Goal: Task Accomplishment & Management: Manage account settings

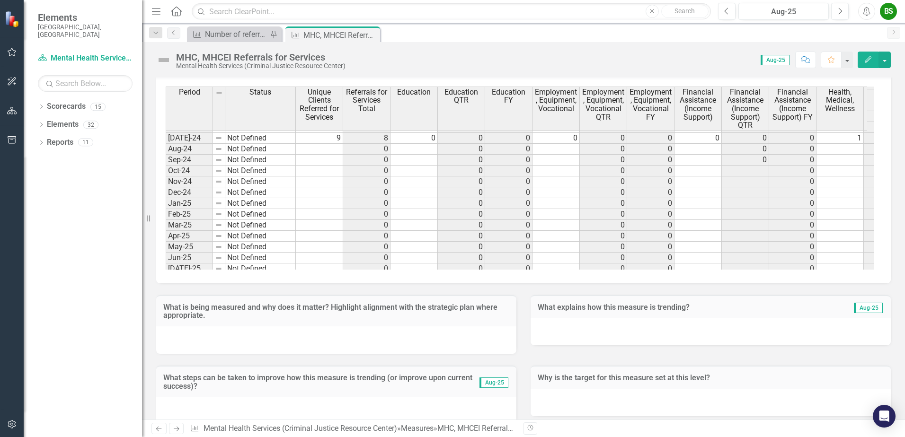
click at [334, 150] on td at bounding box center [319, 149] width 47 height 11
click at [335, 148] on td at bounding box center [319, 149] width 47 height 11
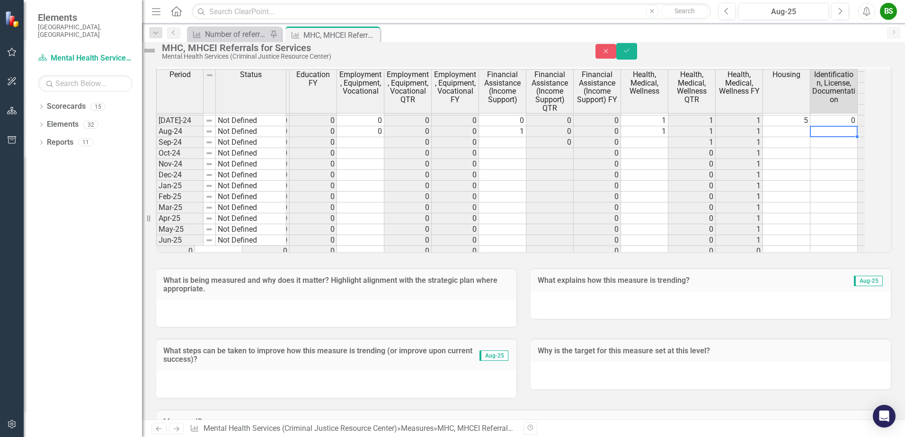
scroll to position [0, 233]
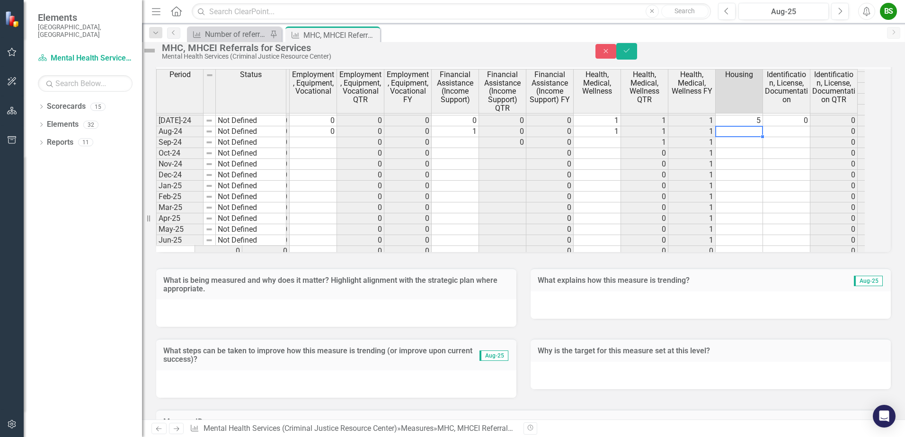
click at [753, 137] on td at bounding box center [739, 131] width 47 height 11
type textarea "0"
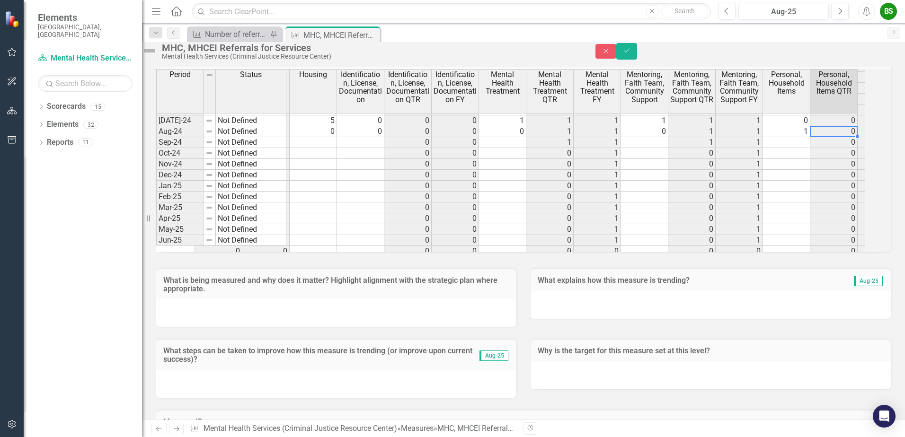
scroll to position [0, 707]
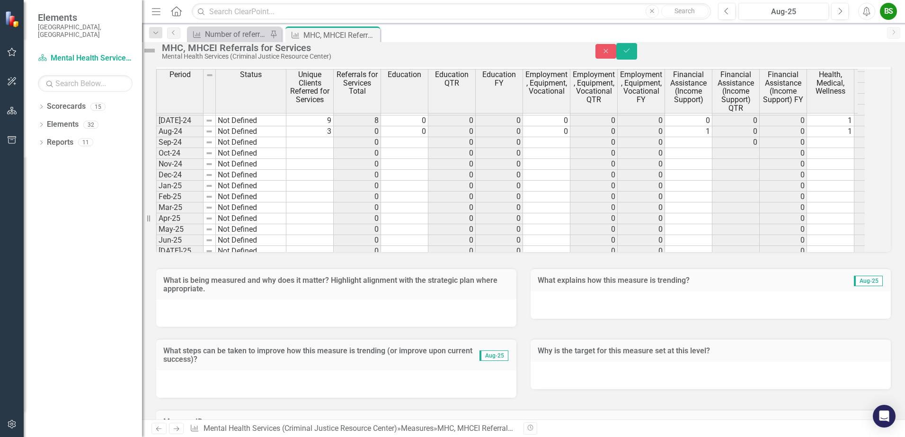
click at [328, 148] on td at bounding box center [309, 142] width 47 height 11
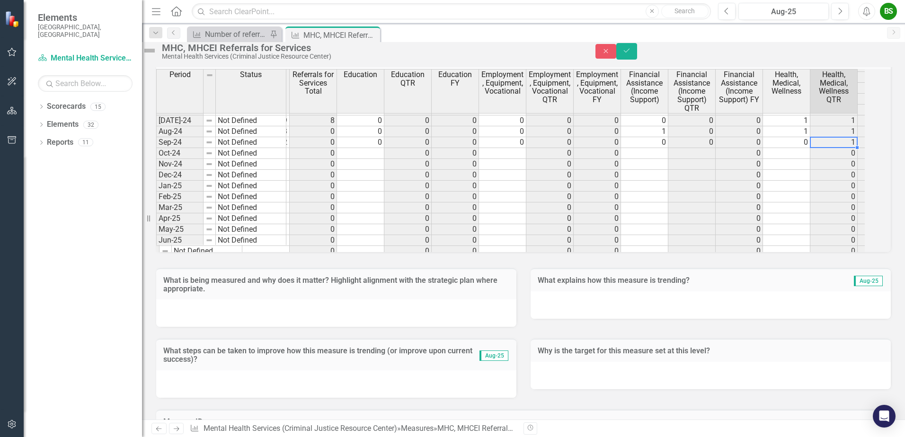
type textarea "0"
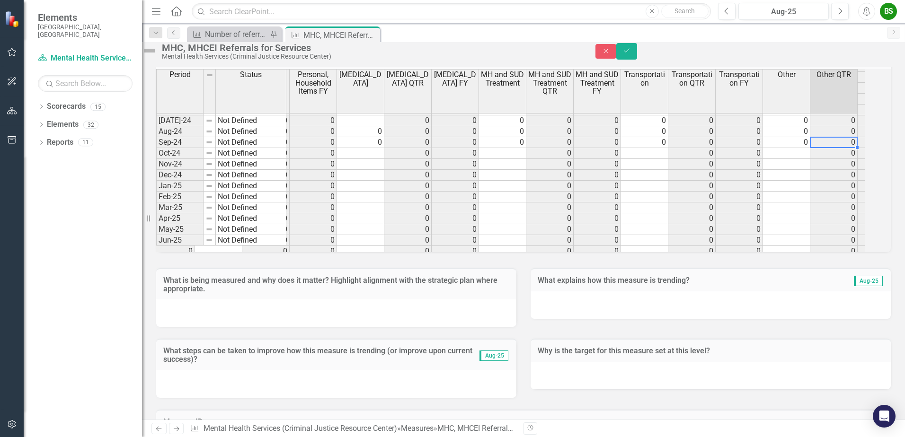
type textarea "0"
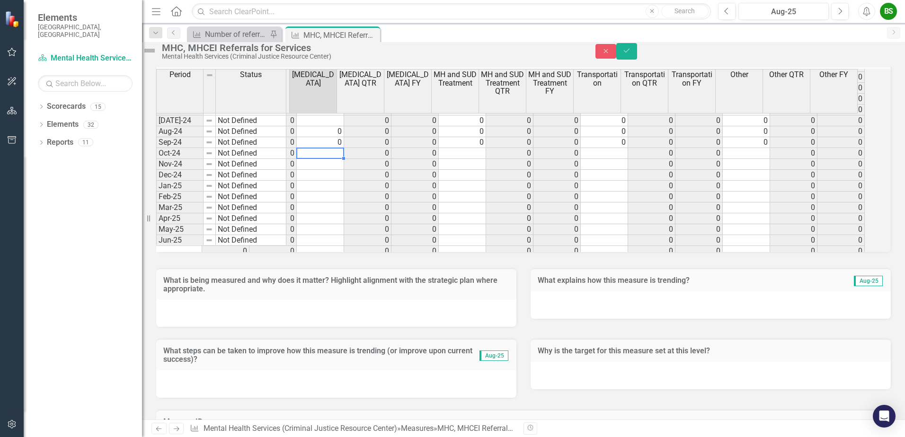
click at [328, 159] on tr "0 0 0 1 0 1 0 0 0 0 0 0 0 0 0 0" at bounding box center [320, 153] width 1089 height 11
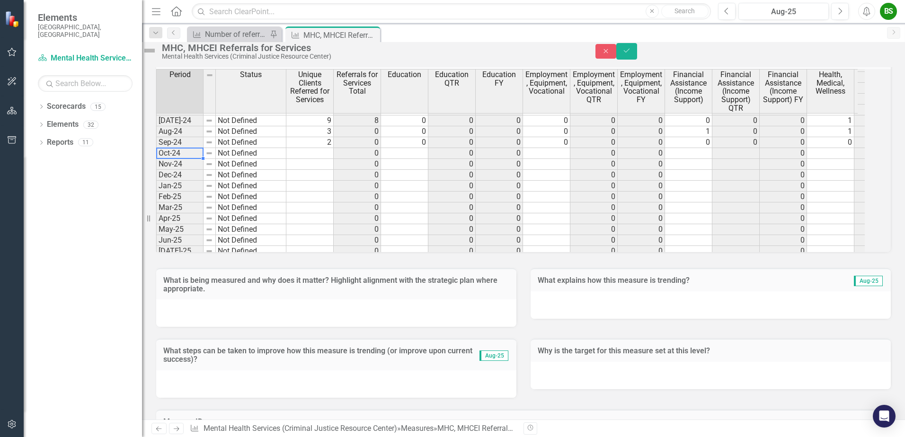
click at [328, 159] on td at bounding box center [309, 153] width 47 height 11
click at [631, 54] on icon "Save" at bounding box center [626, 50] width 9 height 7
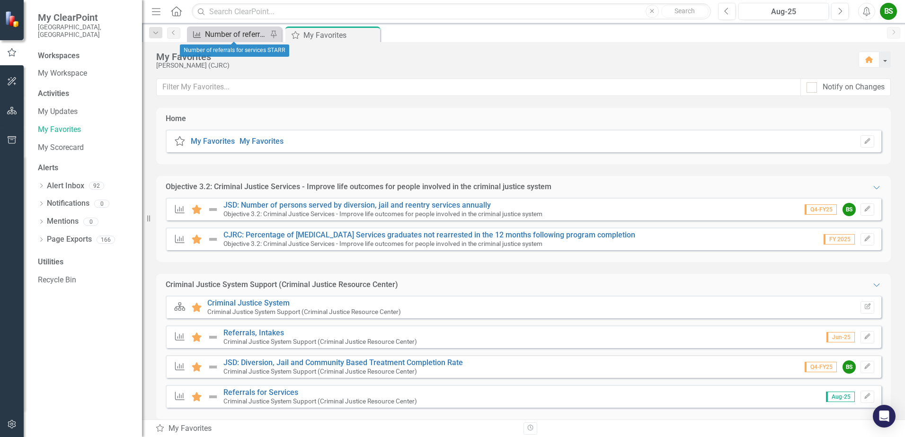
click at [247, 35] on div "Number of referrals for services STARR" at bounding box center [236, 34] width 62 height 12
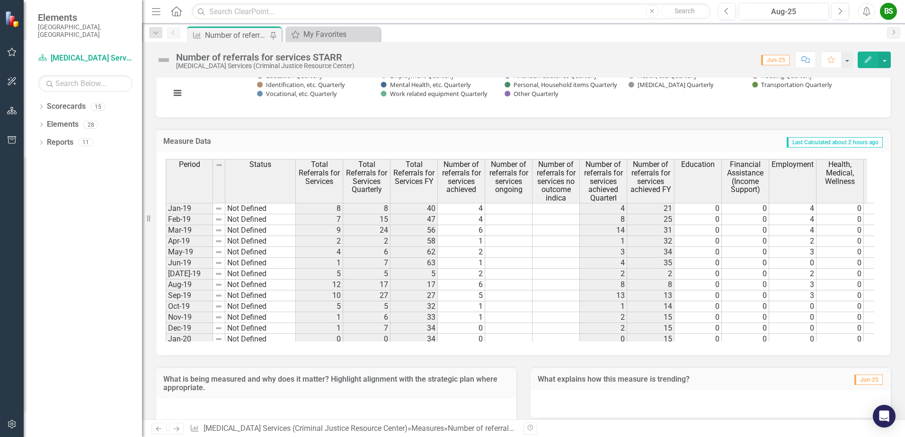
scroll to position [531, 0]
click at [222, 33] on div "Number of referrals for services STARR" at bounding box center [236, 35] width 62 height 12
click at [327, 34] on div "My Favorites" at bounding box center [334, 34] width 62 height 12
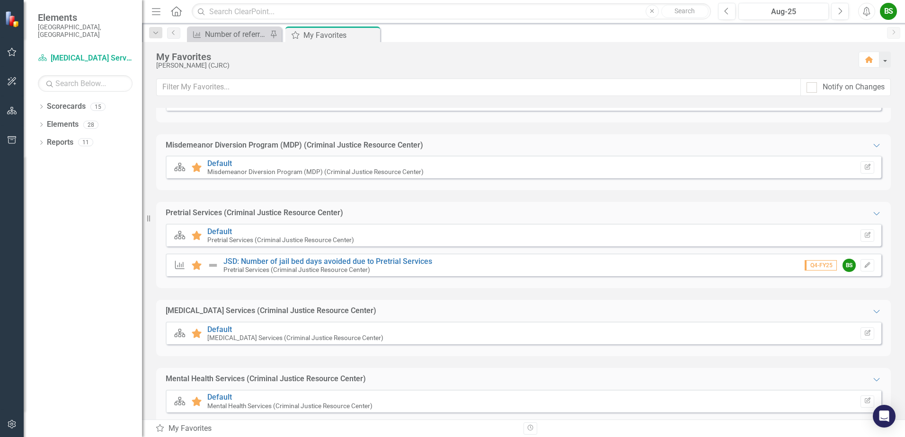
scroll to position [411, 0]
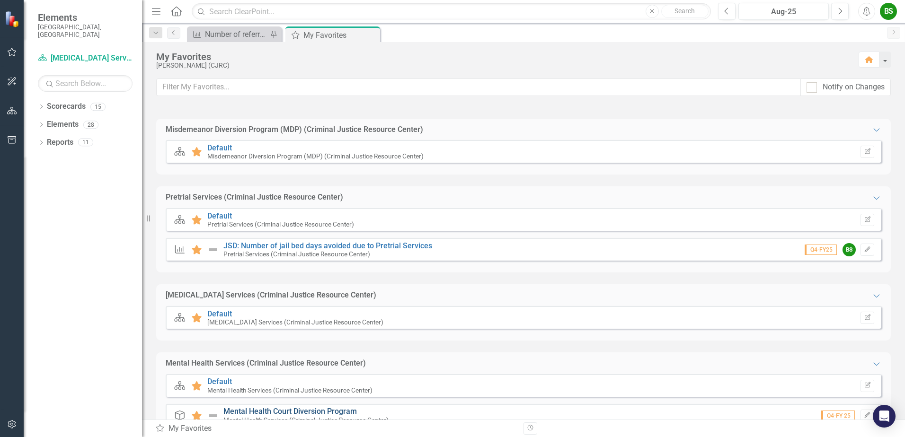
click at [304, 408] on link "Mental Health Court Diversion Program" at bounding box center [289, 411] width 133 height 9
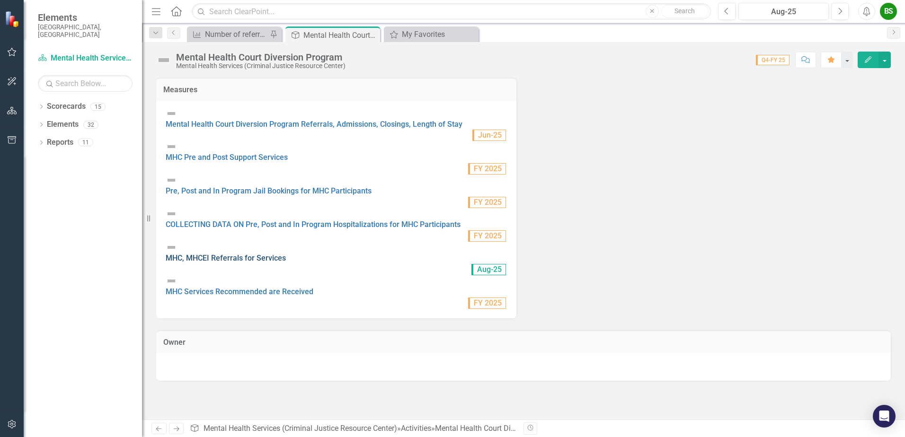
click at [269, 254] on link "MHC, MHCEI Referrals for Services" at bounding box center [226, 258] width 120 height 9
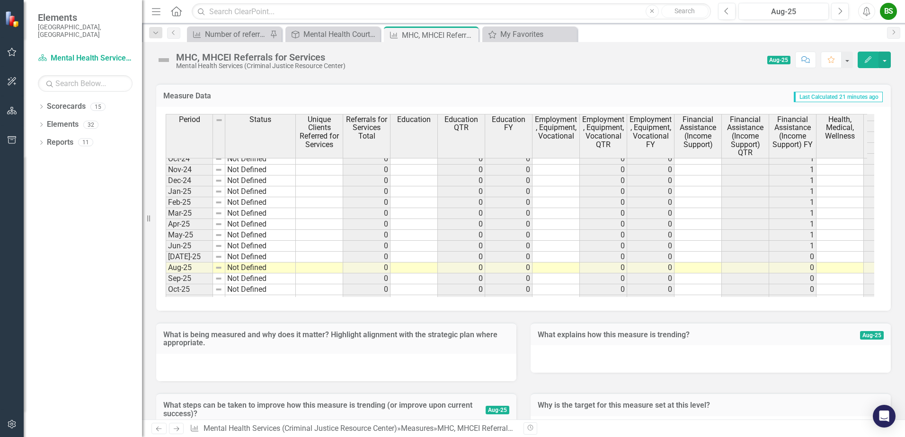
scroll to position [1360, 0]
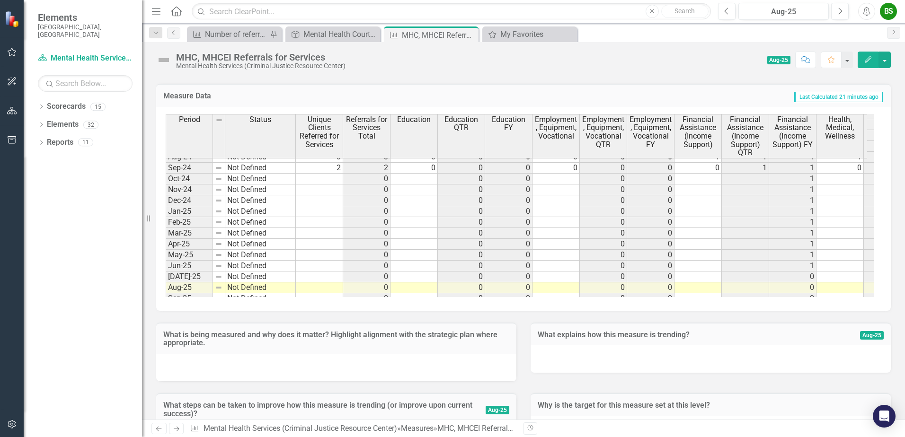
click at [318, 177] on tbody "Dec-23 Not Defined 1 3 1 1 1 0 0 0 1 1 1 0 0 0 0 0 Jan-24 Not Defined 0 0 0 1 0…" at bounding box center [775, 254] width 1219 height 381
click at [327, 177] on td at bounding box center [319, 179] width 47 height 11
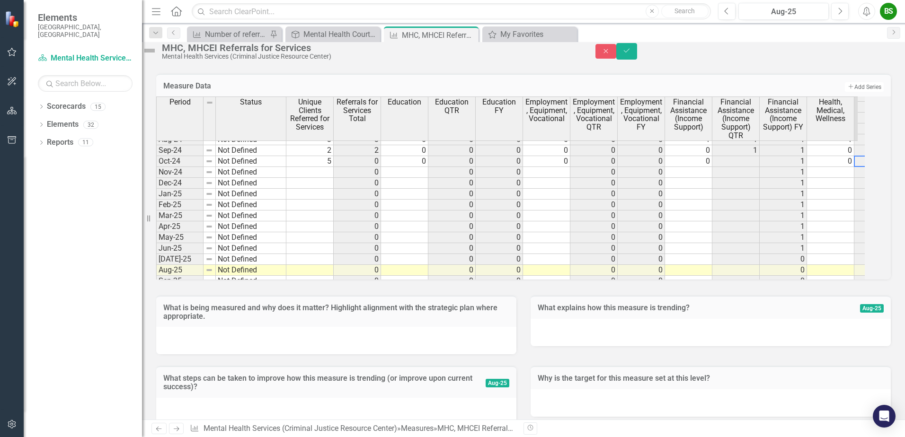
scroll to position [0, 44]
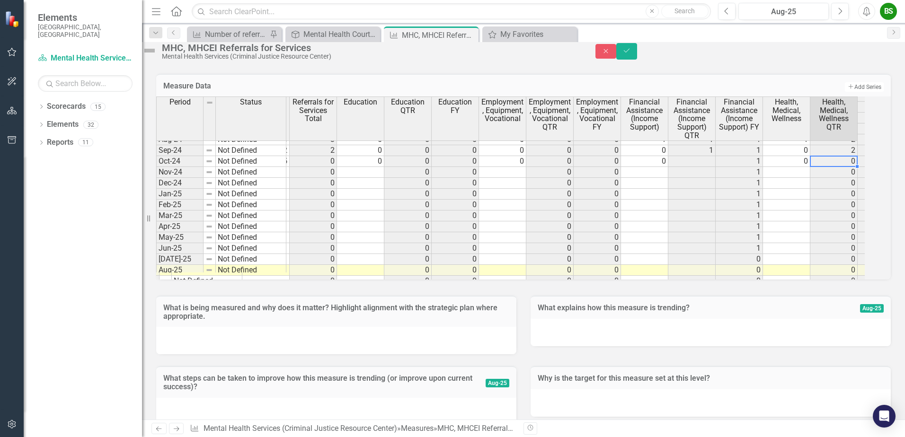
type textarea "0"
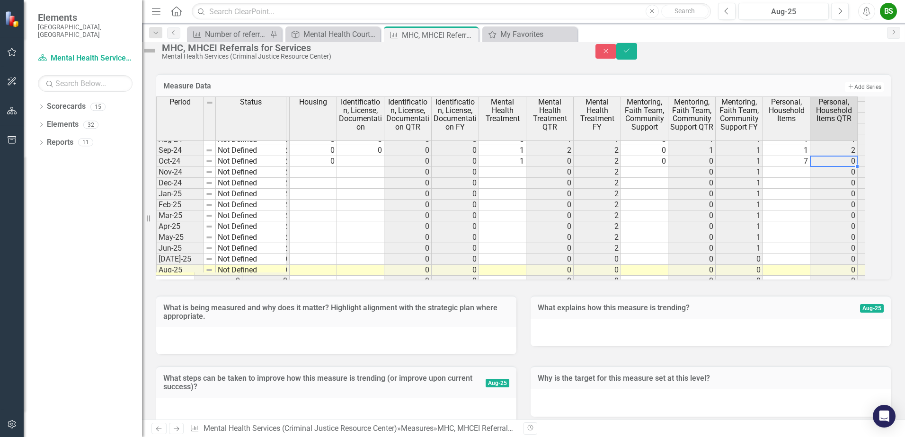
scroll to position [0, 707]
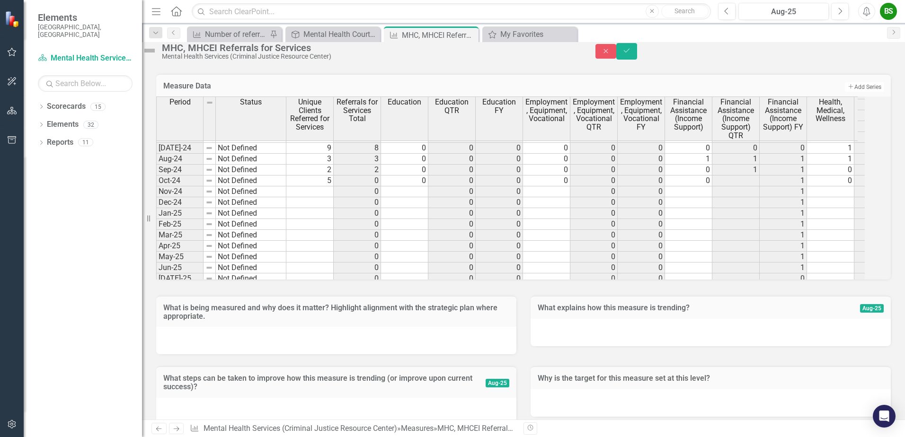
click at [776, 154] on td "0" at bounding box center [783, 148] width 47 height 11
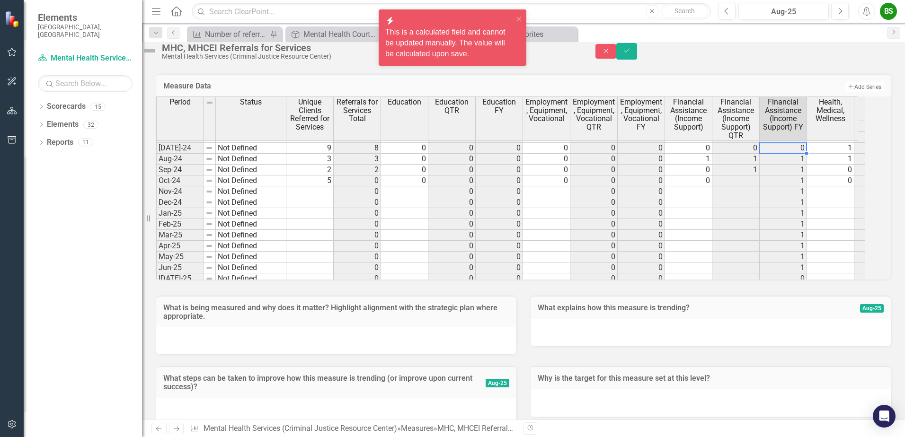
click at [832, 154] on td "1" at bounding box center [830, 148] width 47 height 11
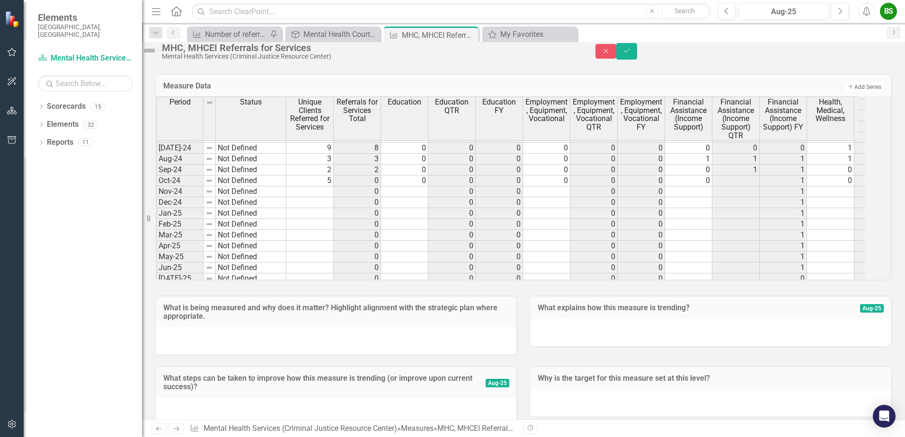
click at [344, 197] on td "0" at bounding box center [357, 191] width 47 height 11
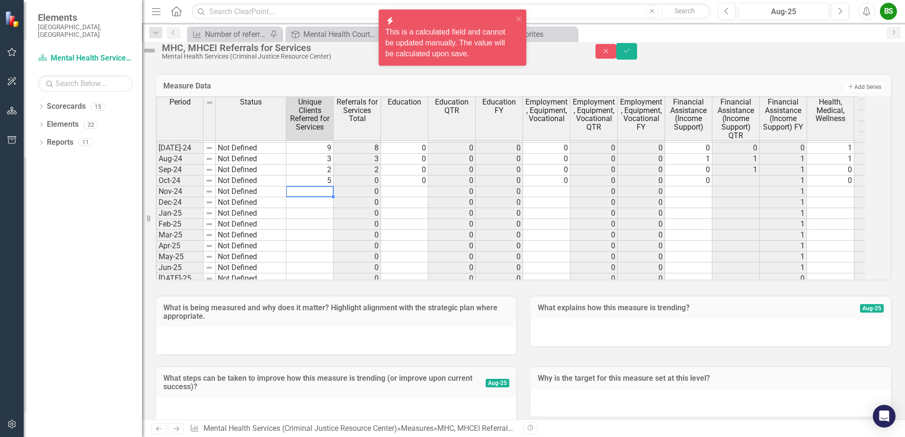
click at [330, 197] on td at bounding box center [309, 191] width 47 height 11
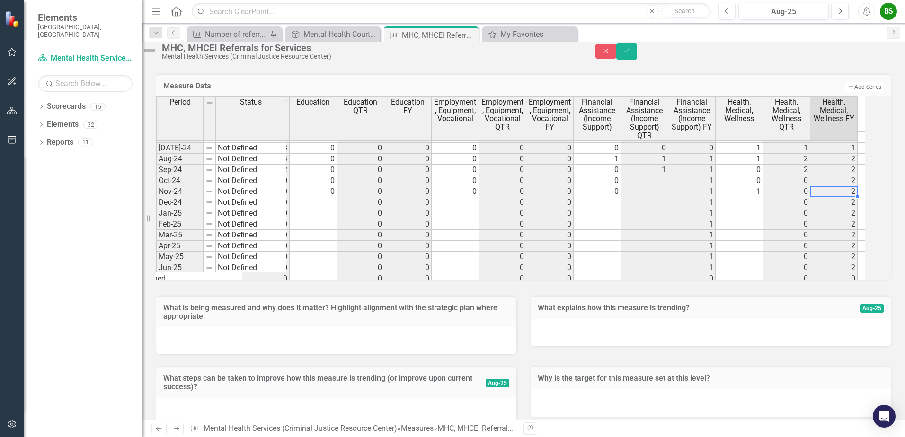
scroll to position [0, 139]
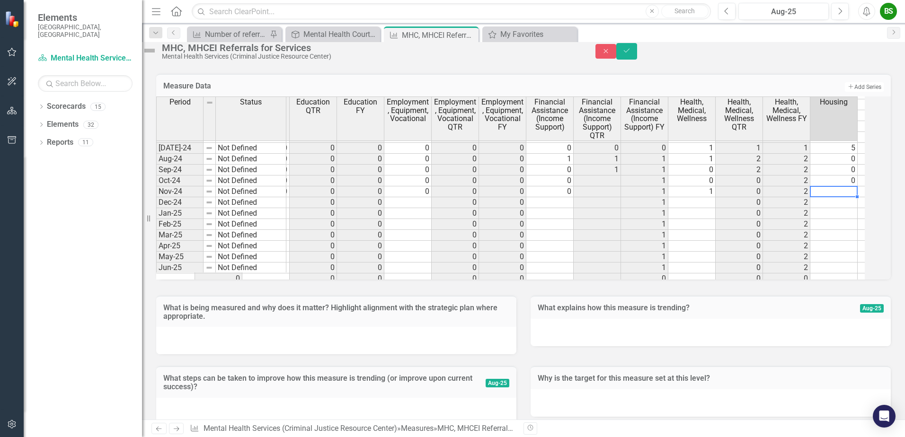
type textarea "0"
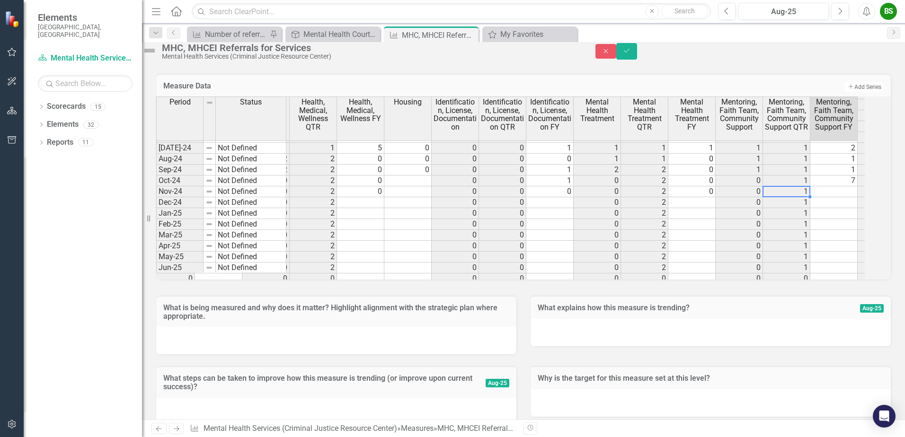
scroll to position [0, 612]
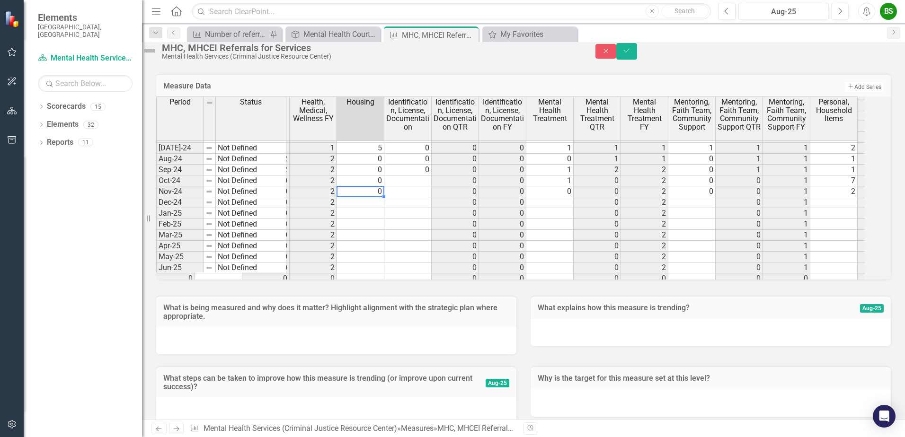
click at [373, 197] on tr "0 0 0 0 0 0 0 1 1 0 2 0 0 0 0 0 2 0 0 1 2 0 2 0 0 0 0 0" at bounding box center [550, 191] width 1562 height 11
click at [432, 197] on td at bounding box center [407, 191] width 47 height 11
type textarea "0"
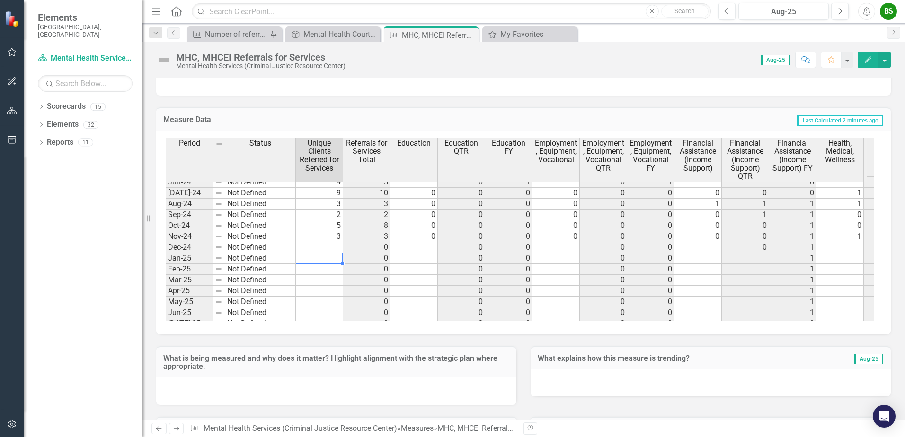
click at [311, 254] on td at bounding box center [319, 258] width 47 height 11
click at [320, 244] on td at bounding box center [319, 247] width 47 height 11
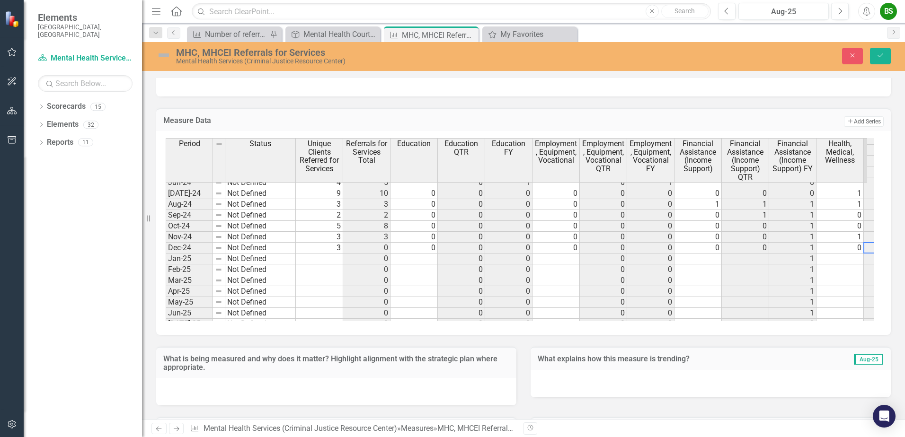
scroll to position [0, 44]
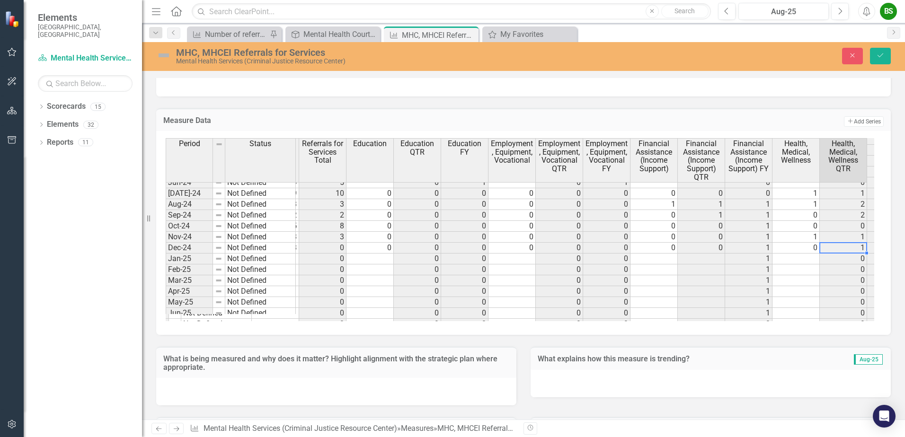
type textarea "0"
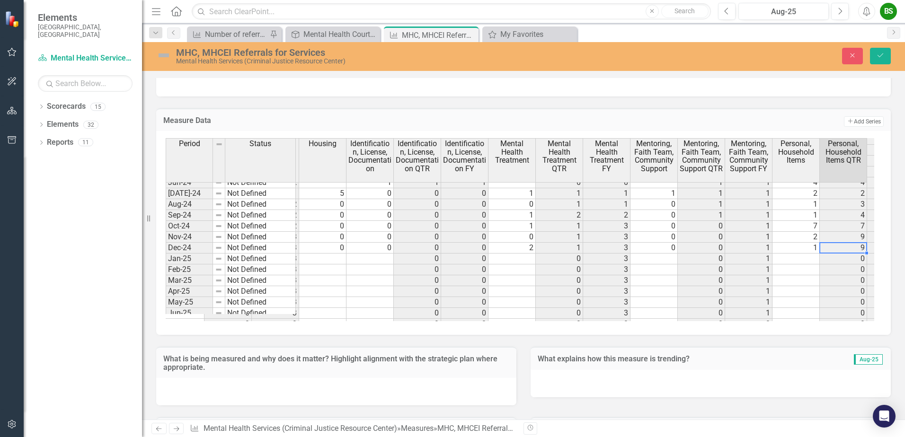
scroll to position [0, 707]
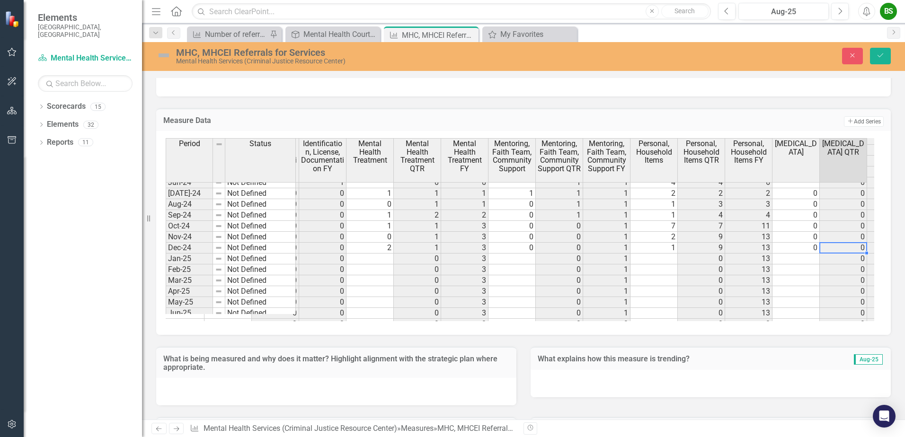
type textarea "0"
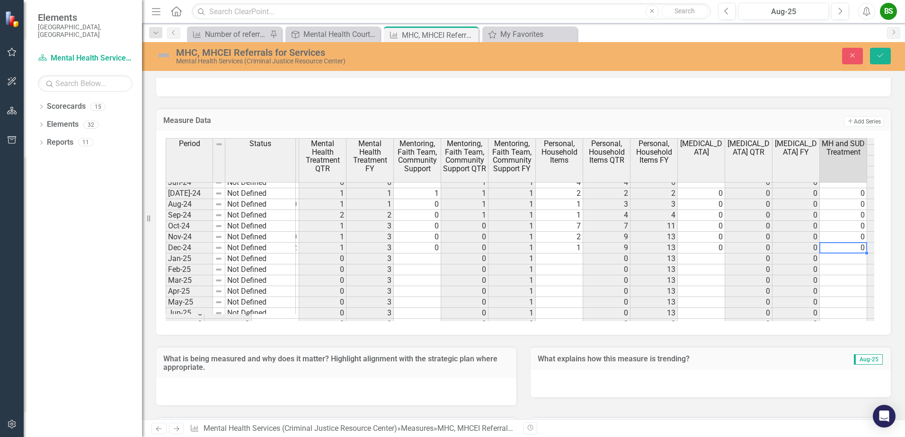
type textarea "0"
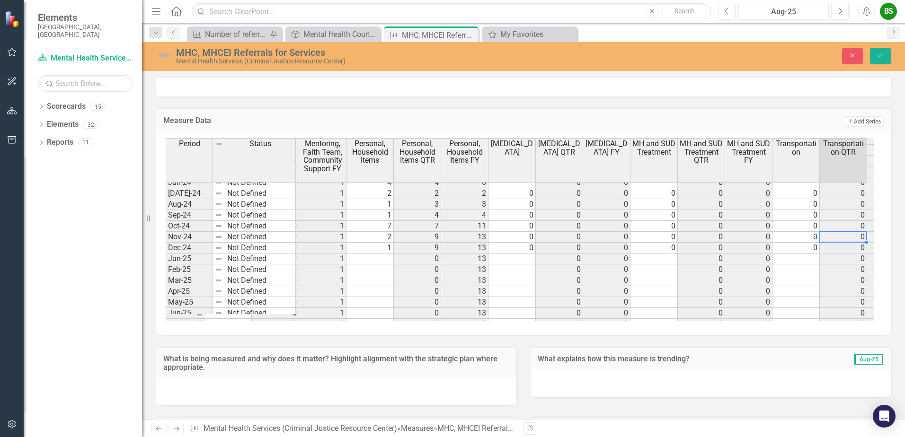
type textarea "0"
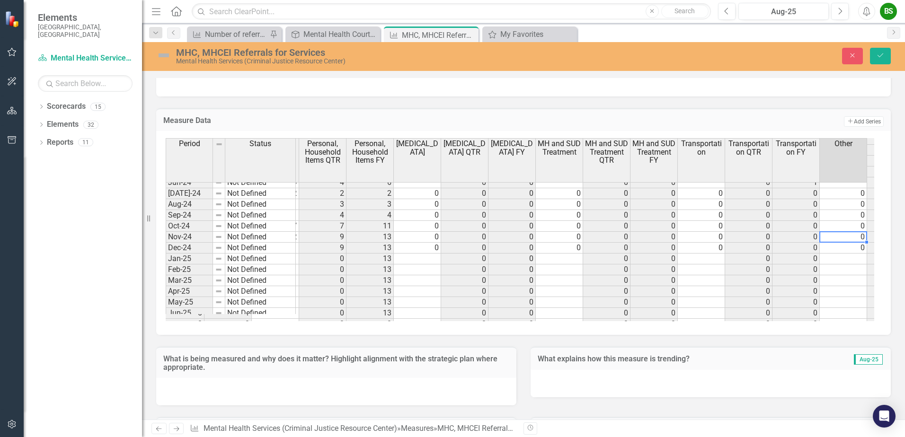
type textarea "0"
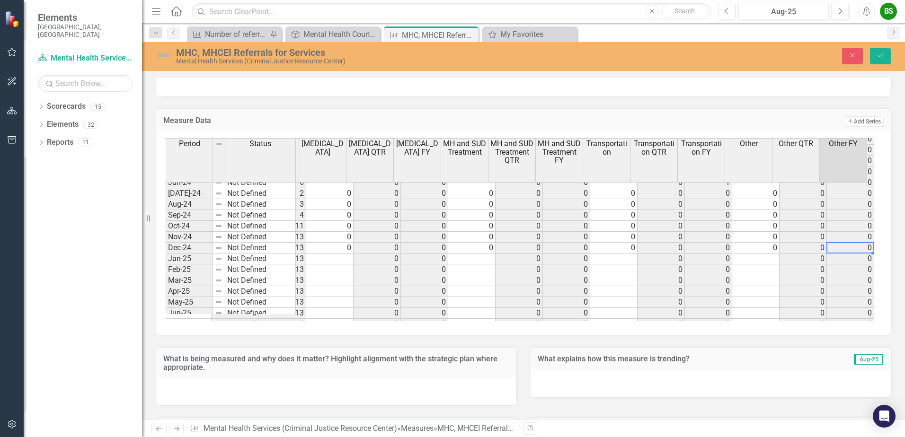
click at [337, 256] on tr "0 0 0 3 0 1 0 13 0 0 0 0 0 0 0 0" at bounding box center [282, 259] width 1183 height 11
click at [884, 58] on icon "Save" at bounding box center [880, 55] width 9 height 7
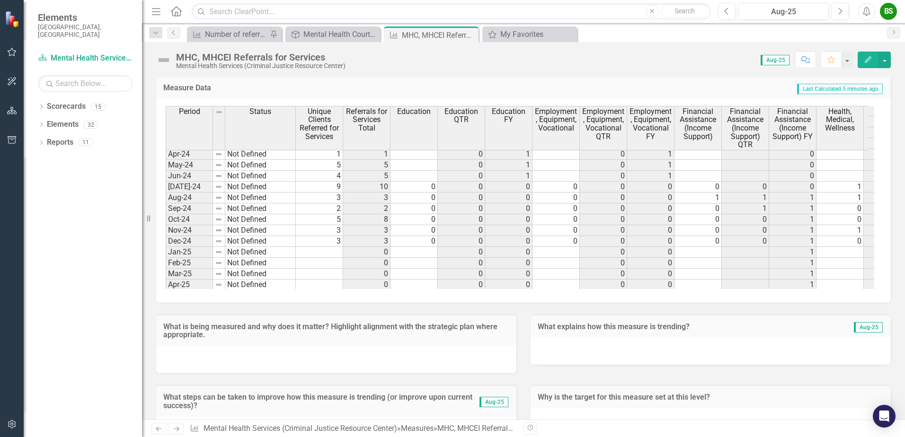
scroll to position [1291, 0]
click at [331, 247] on td at bounding box center [319, 247] width 47 height 11
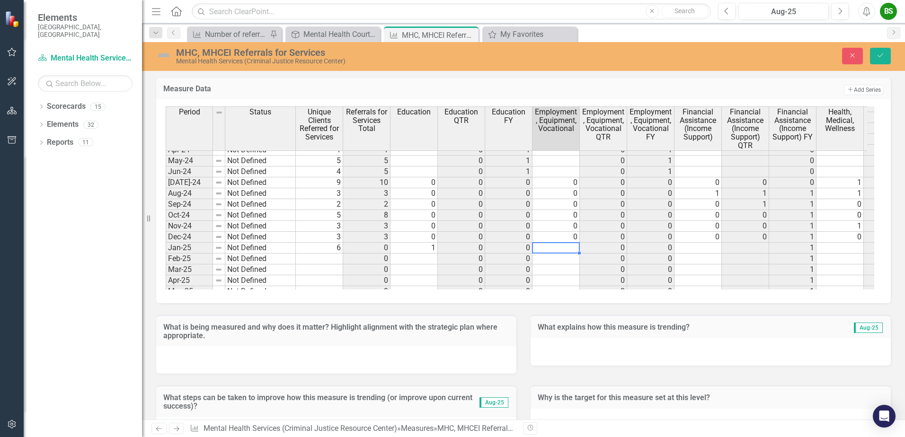
click at [559, 246] on td at bounding box center [555, 248] width 47 height 11
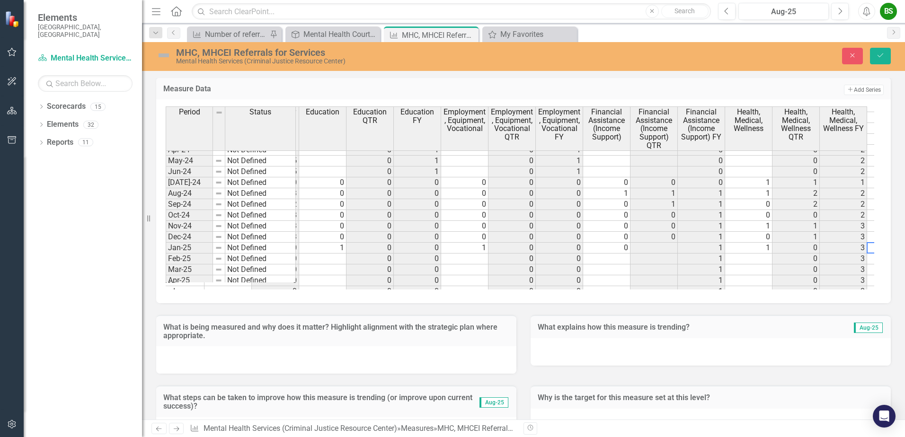
scroll to position [0, 139]
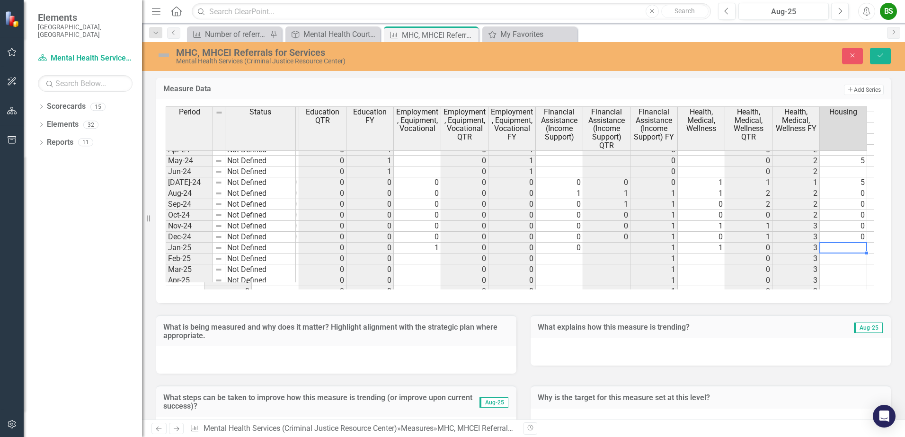
type textarea "0"
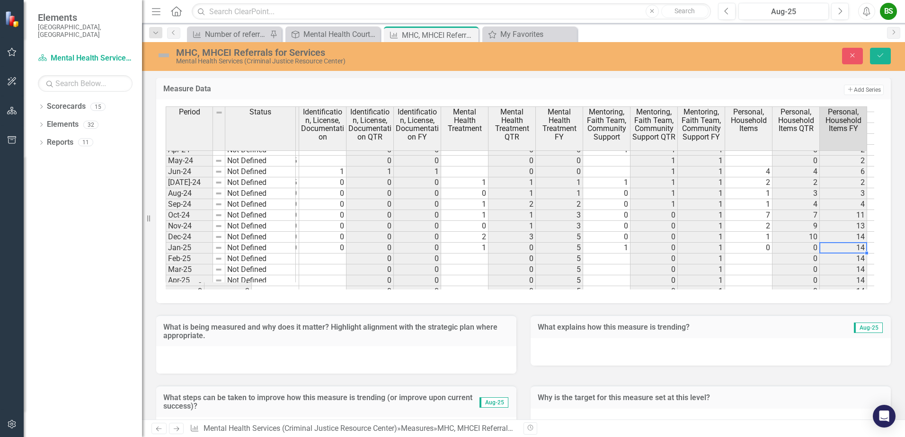
scroll to position [0, 0]
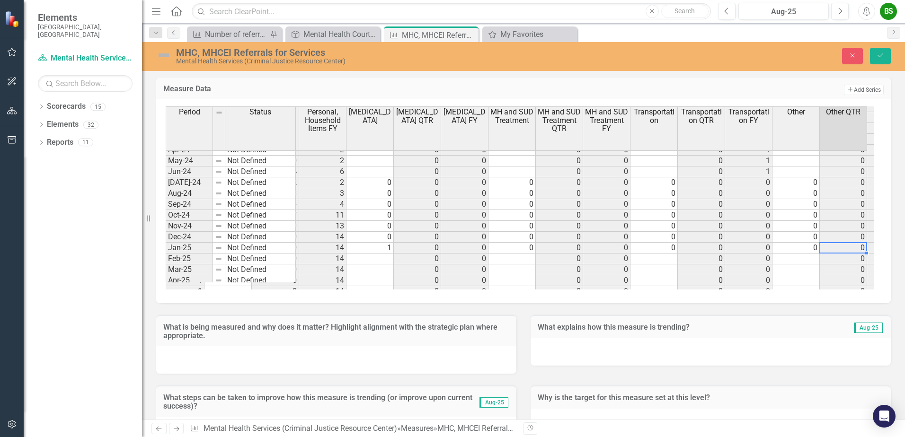
type textarea "0"
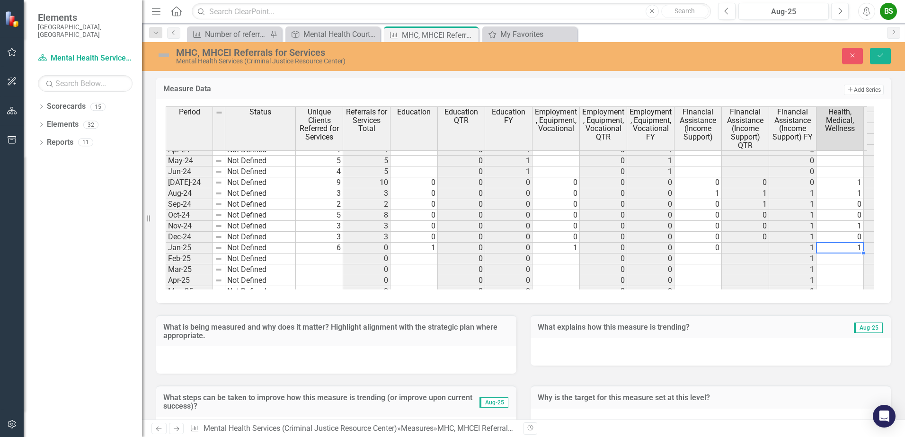
click at [841, 248] on td "1" at bounding box center [839, 248] width 47 height 11
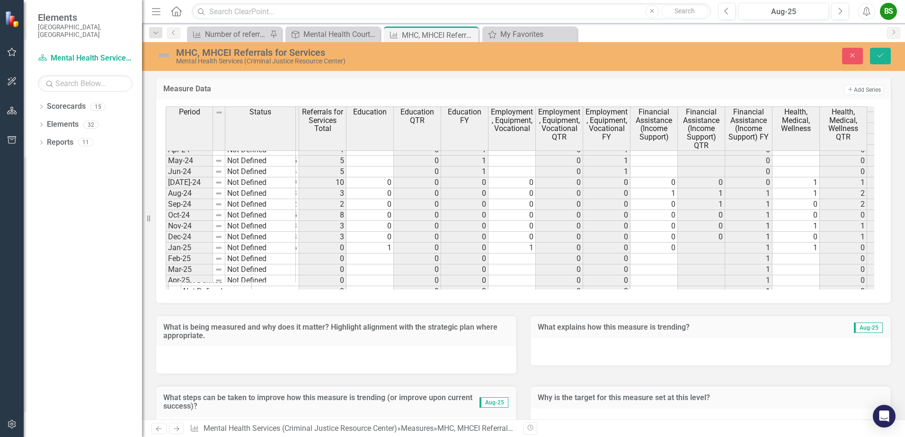
click at [808, 249] on td "1" at bounding box center [795, 248] width 47 height 11
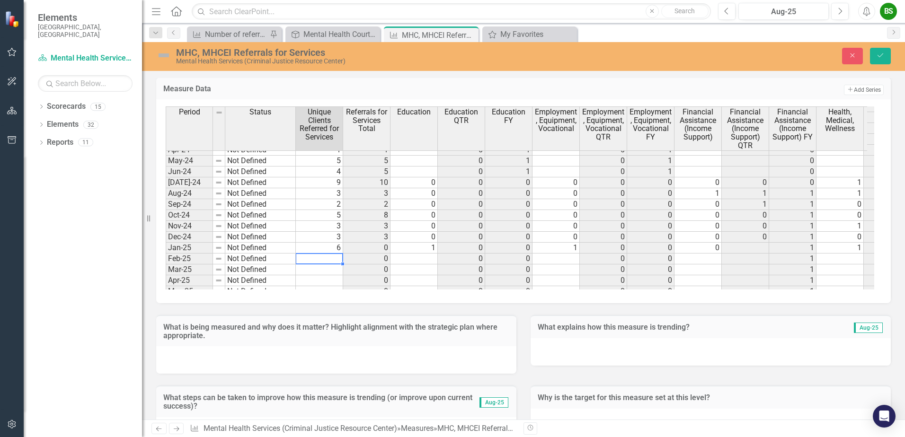
click at [333, 258] on td at bounding box center [319, 259] width 47 height 11
click at [328, 258] on td at bounding box center [319, 259] width 47 height 11
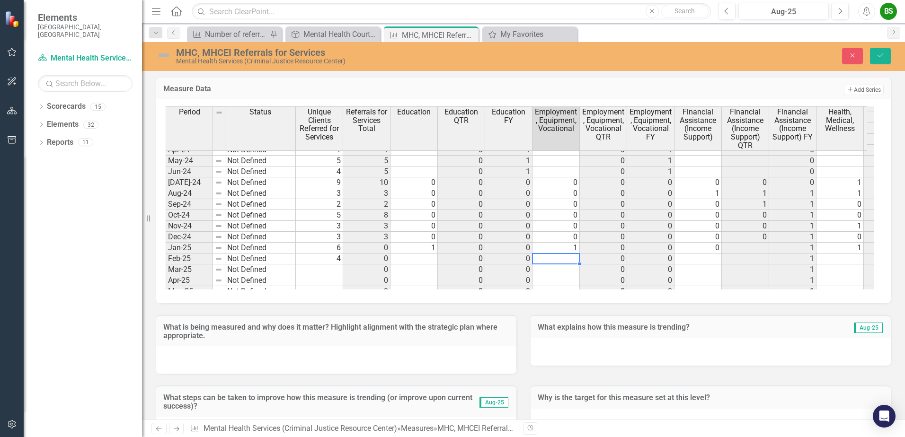
click at [571, 255] on td at bounding box center [555, 259] width 47 height 11
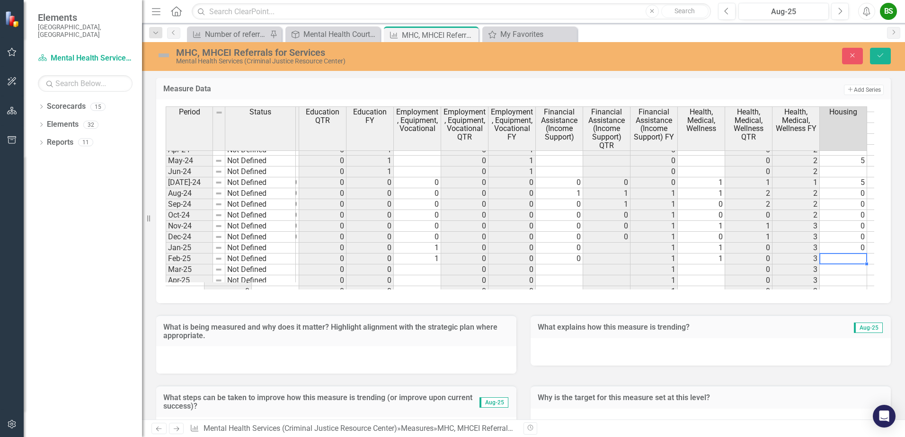
scroll to position [0, 186]
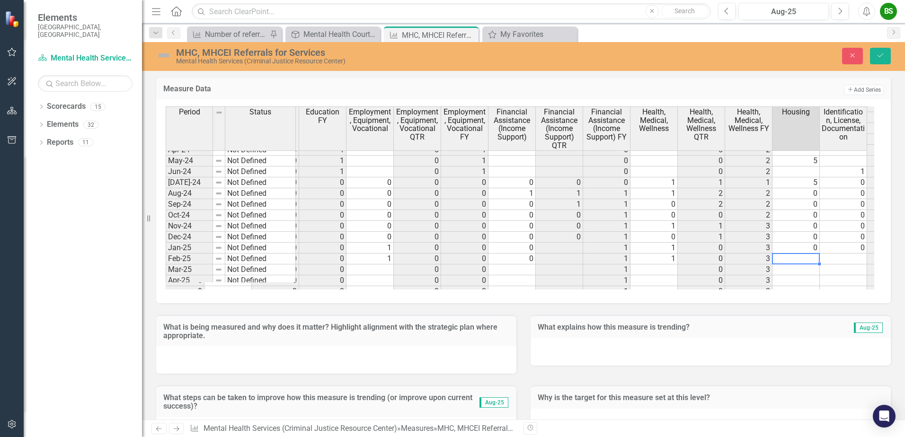
type textarea "0"
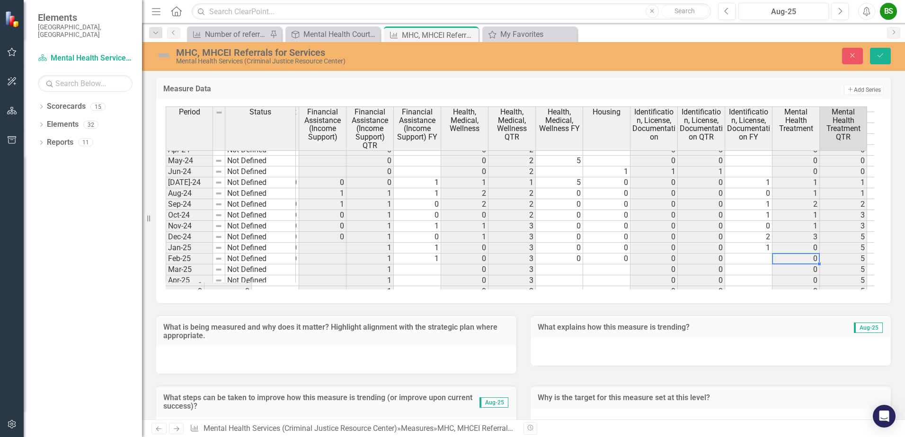
scroll to position [0, 423]
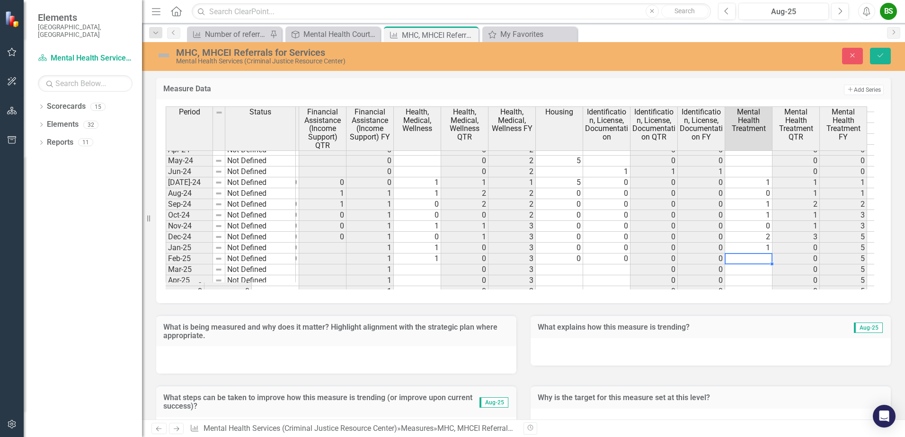
click at [753, 260] on tr "Not Defined 4 0 0 0 1 0 0 0 1 1 0 3 0 0 0 0 0 5 0 1 0 14 0 0" at bounding box center [565, 259] width 1550 height 11
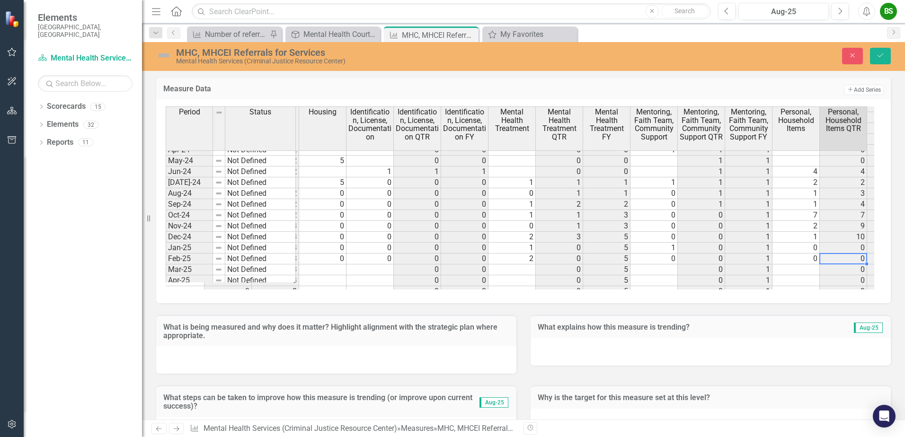
scroll to position [0, 707]
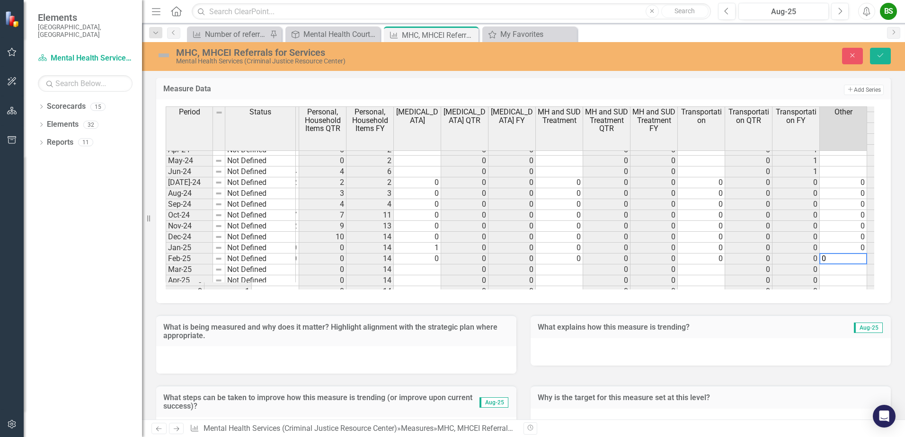
click at [837, 248] on td "0" at bounding box center [843, 248] width 47 height 11
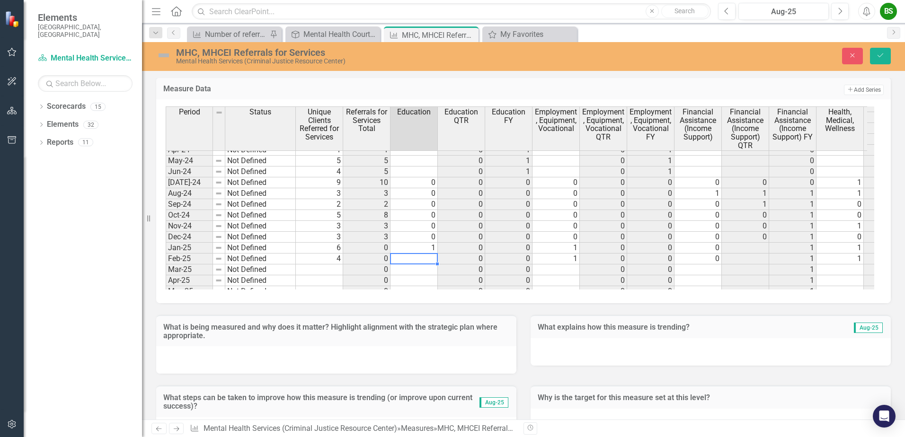
click at [420, 258] on td at bounding box center [413, 259] width 47 height 11
type textarea "4"
click at [166, 264] on div "Period Status Unique Clients Referred for Services Referrals for Services Total…" at bounding box center [166, 193] width 0 height 404
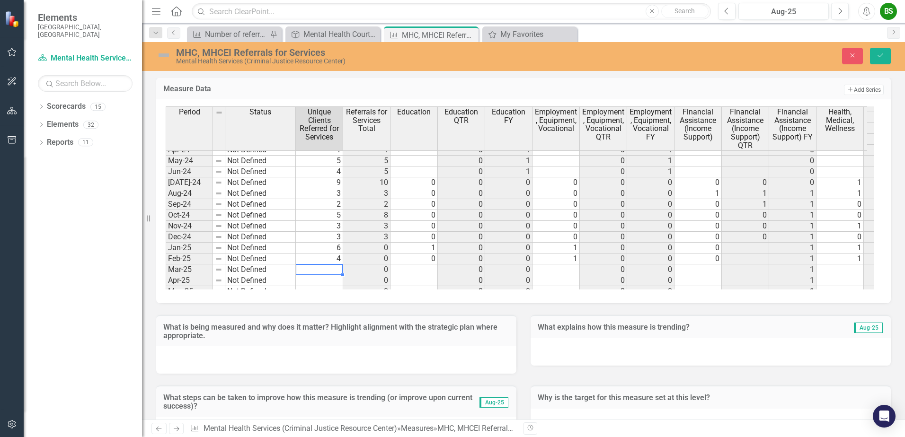
click at [326, 269] on td at bounding box center [319, 270] width 47 height 11
click at [884, 58] on icon "Save" at bounding box center [880, 55] width 9 height 7
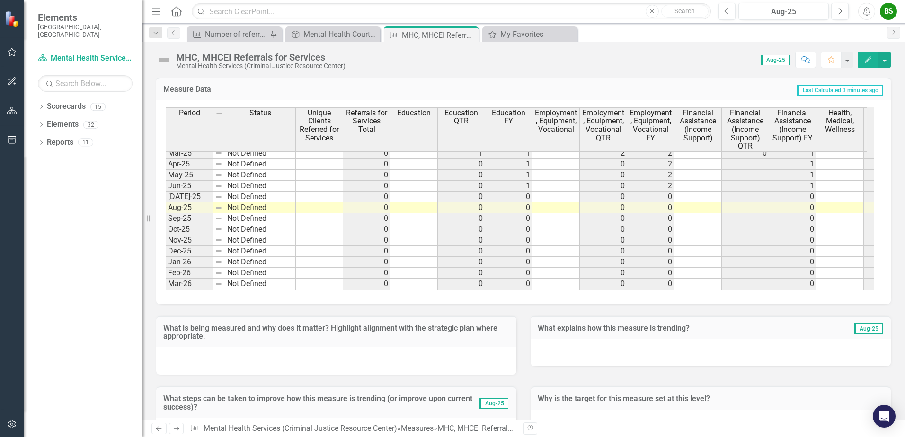
scroll to position [1345, 0]
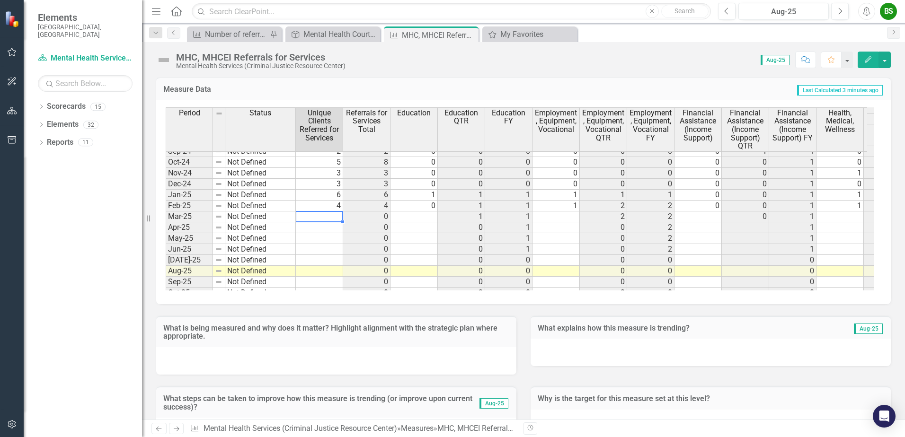
click at [325, 217] on td at bounding box center [319, 217] width 47 height 11
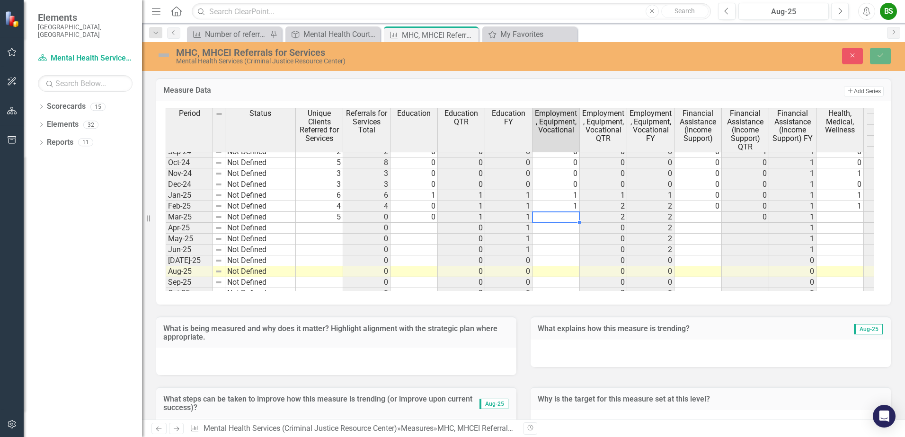
click at [565, 213] on td at bounding box center [555, 217] width 47 height 11
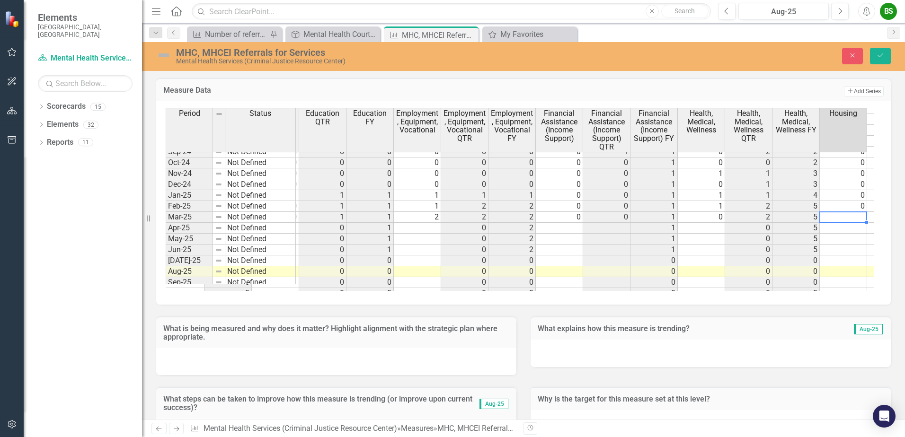
type textarea "2"
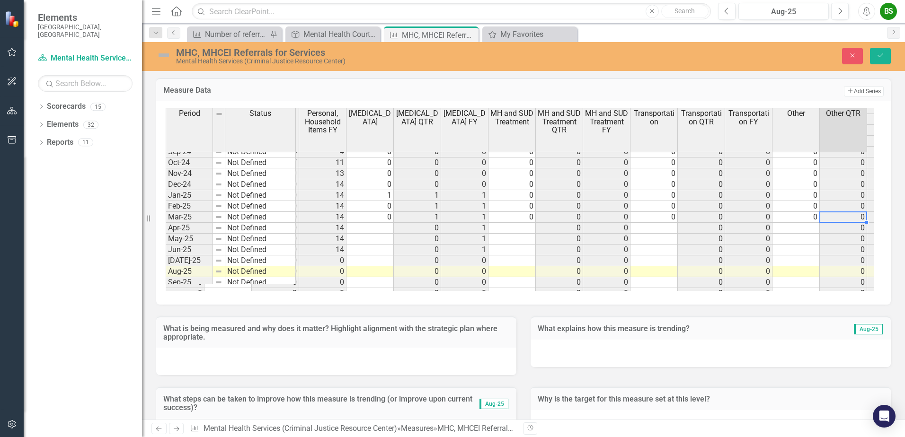
click at [370, 231] on td at bounding box center [369, 228] width 47 height 11
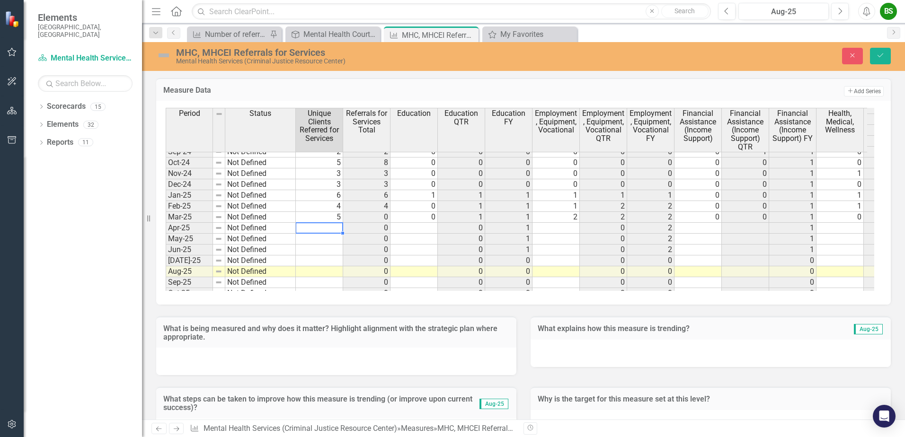
click at [324, 228] on td at bounding box center [319, 228] width 47 height 11
type textarea "8"
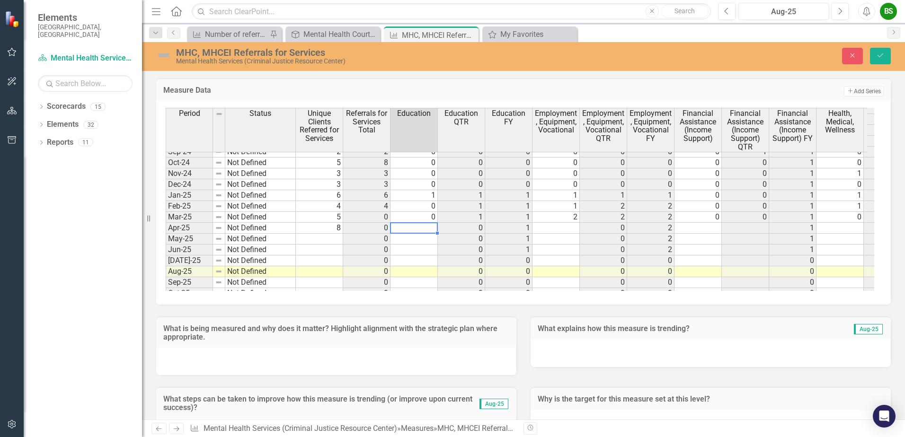
click at [417, 227] on td at bounding box center [413, 228] width 47 height 11
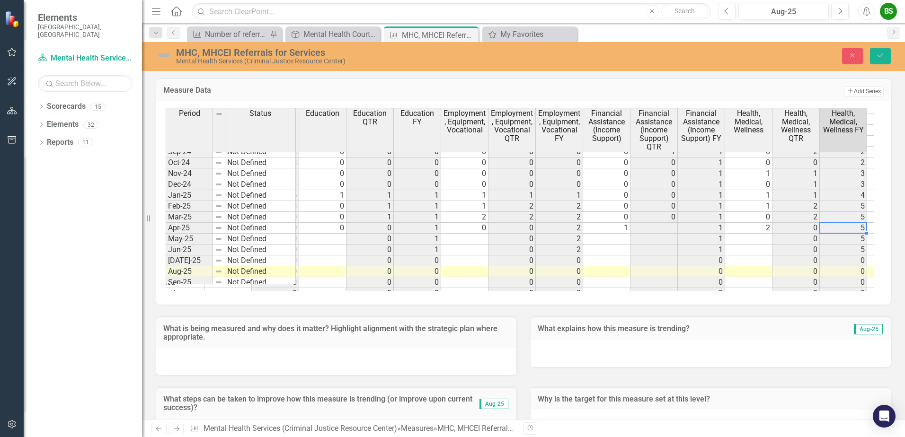
scroll to position [0, 139]
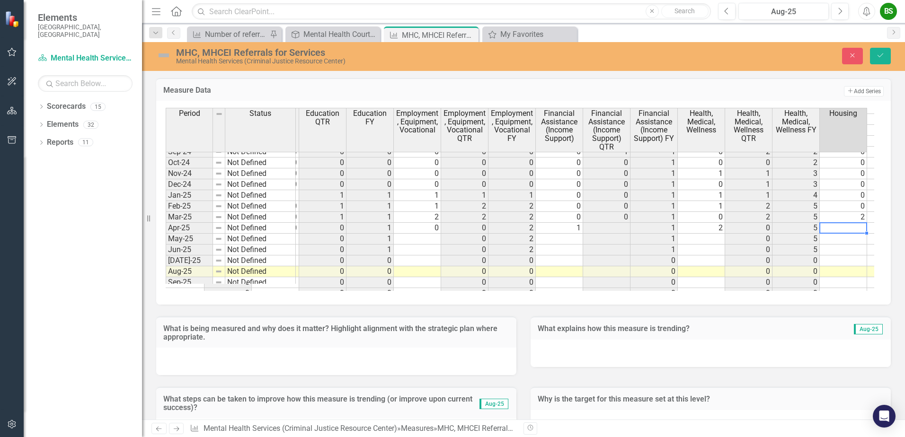
type textarea "1"
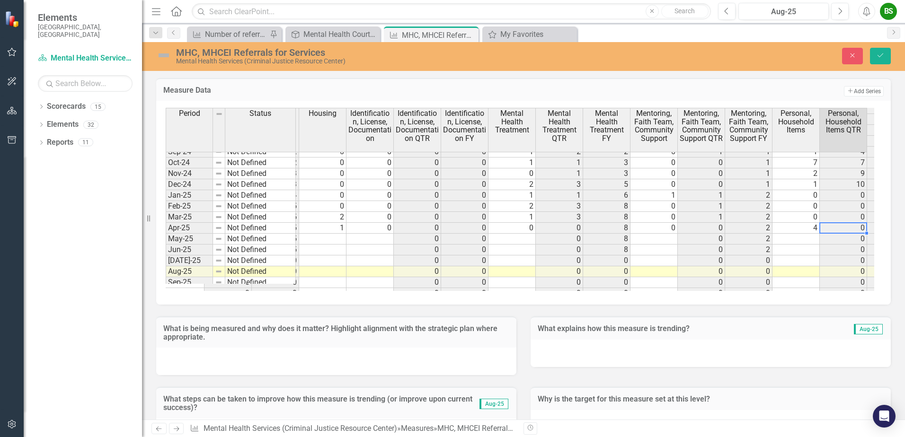
scroll to position [0, 707]
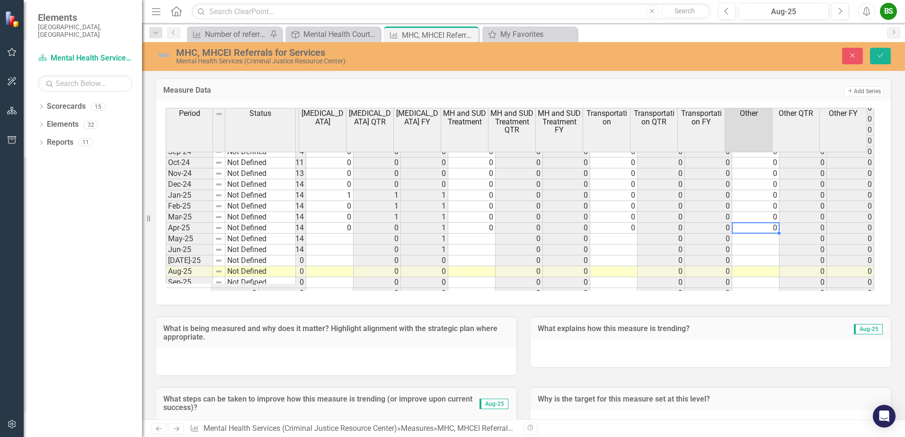
click at [745, 227] on tr "0 0 0 0 8 0 0 2 4 0 14 0 0 1 0 0 0 0 0 0 0 0 0" at bounding box center [330, 228] width 1089 height 11
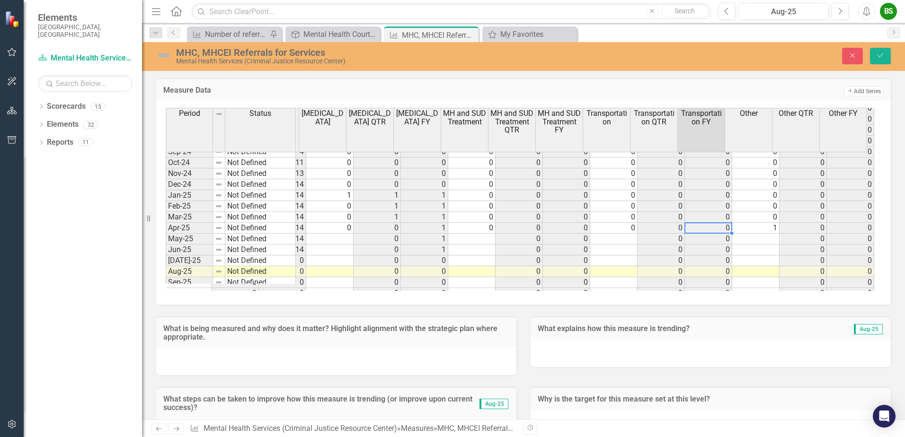
type textarea "1"
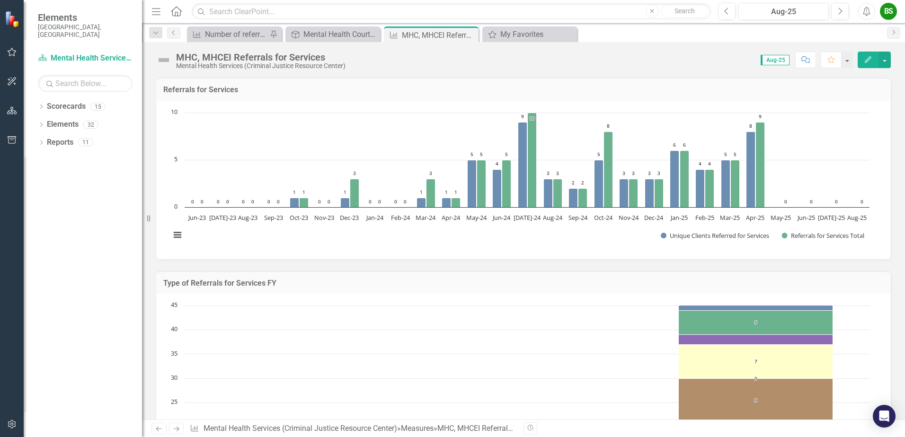
scroll to position [1404, 0]
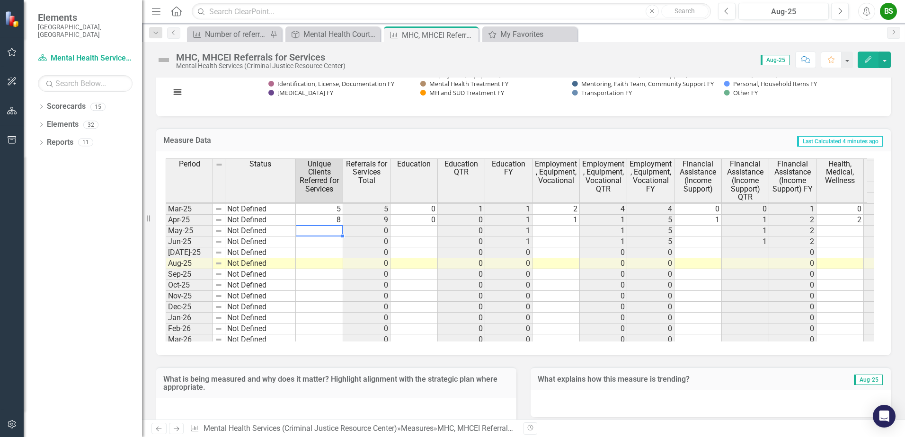
click at [326, 229] on td at bounding box center [319, 231] width 47 height 11
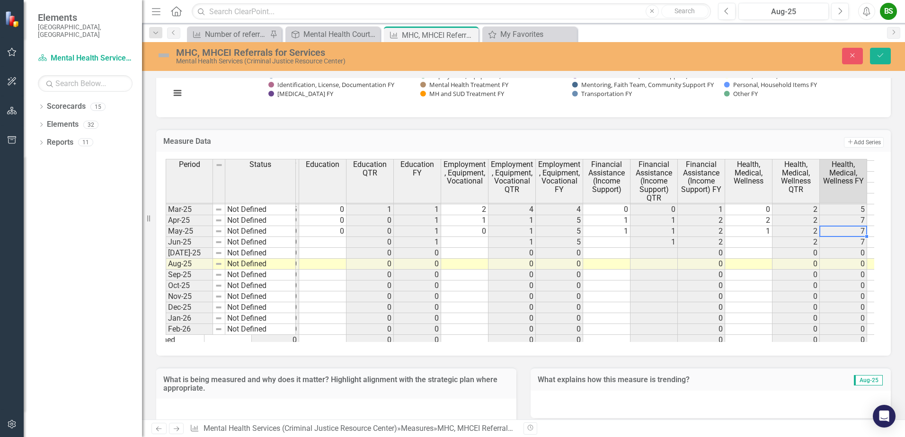
scroll to position [0, 139]
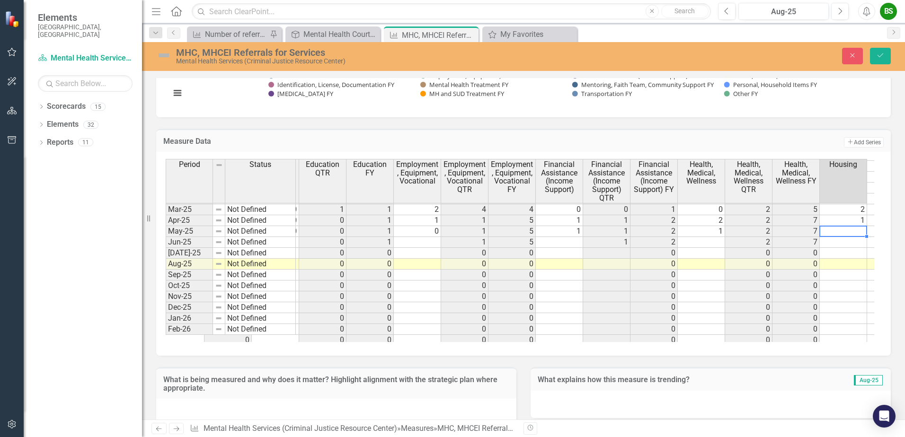
type textarea "0"
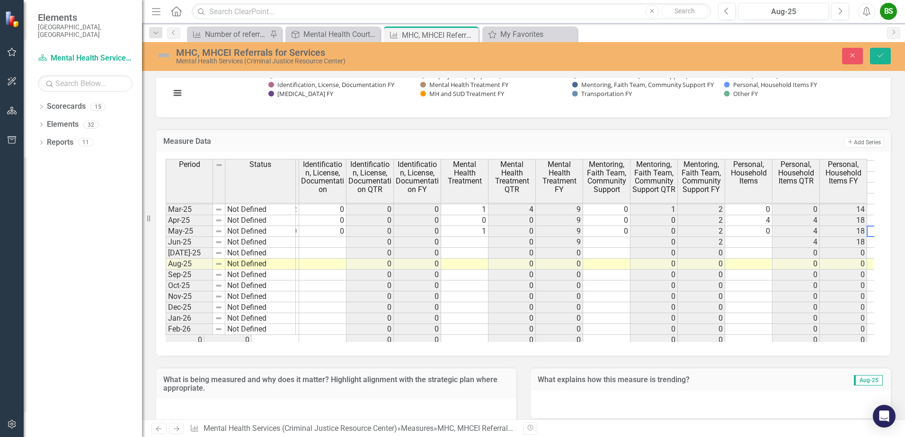
scroll to position [0, 0]
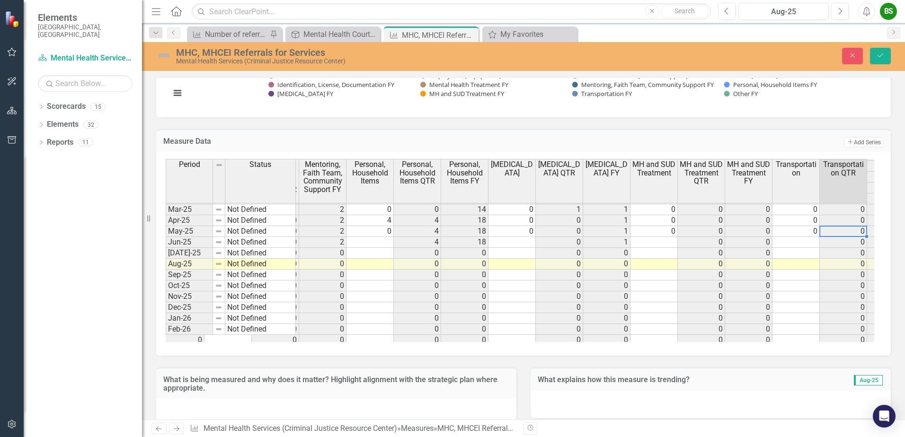
type textarea "0"
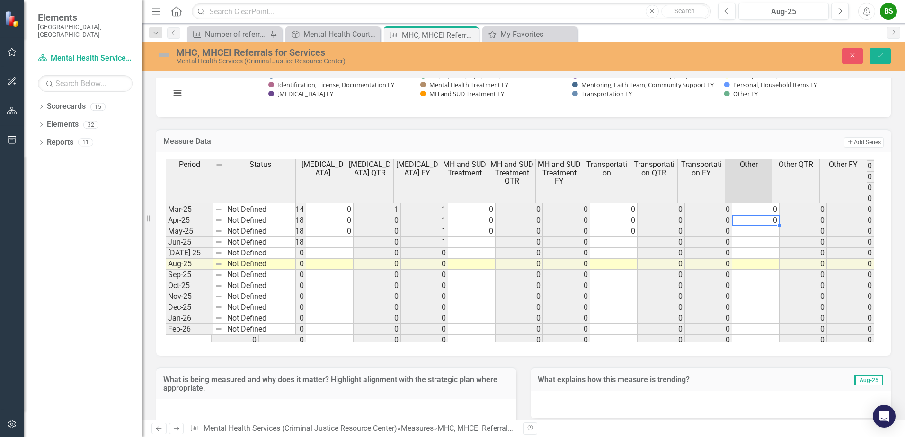
drag, startPoint x: 762, startPoint y: 226, endPoint x: 756, endPoint y: 231, distance: 7.4
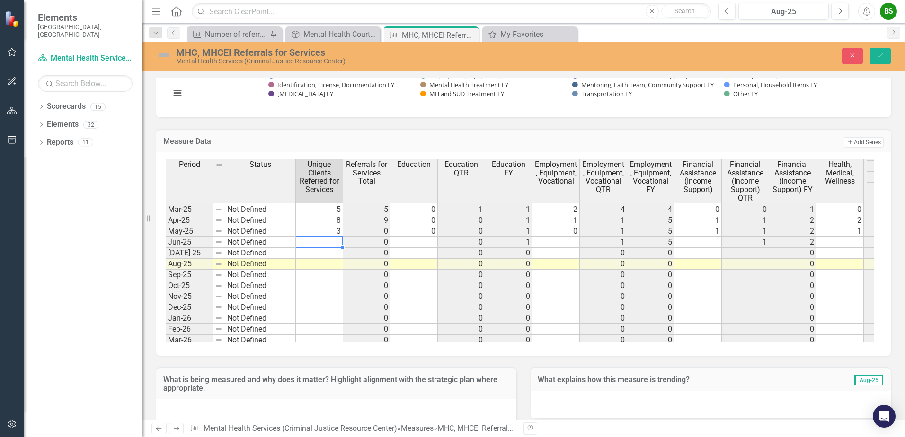
click at [332, 243] on td at bounding box center [319, 242] width 47 height 11
click at [322, 255] on td at bounding box center [319, 253] width 47 height 11
click at [323, 241] on td at bounding box center [319, 242] width 47 height 11
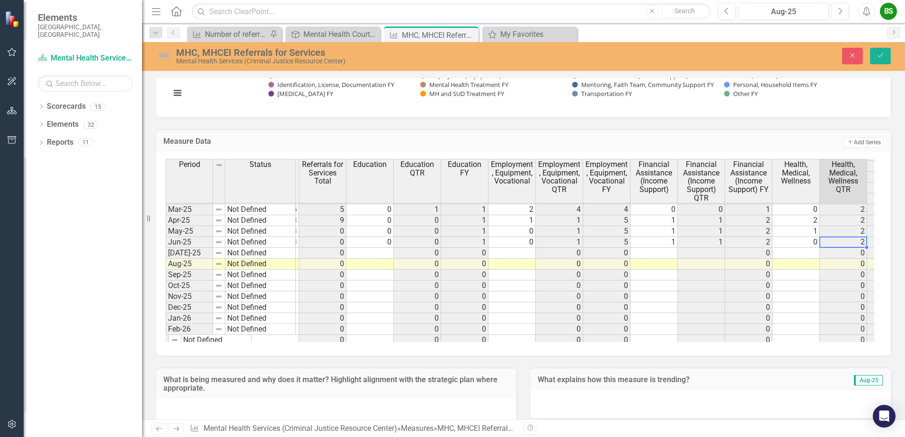
type textarea "0"
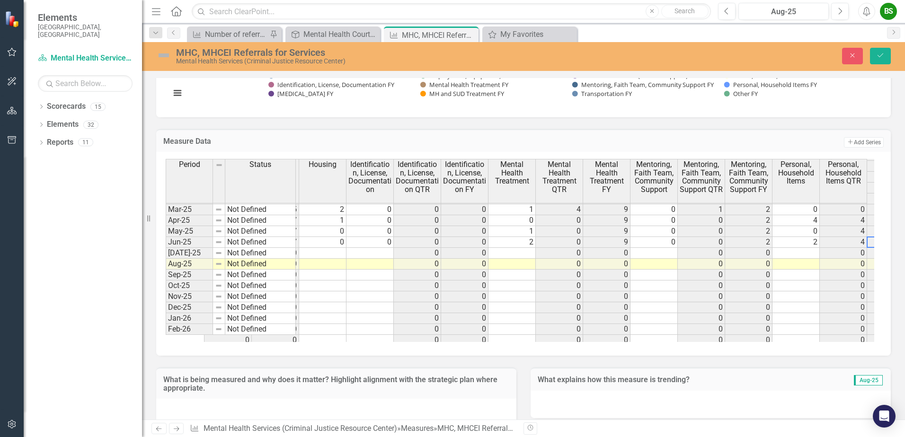
scroll to position [0, 707]
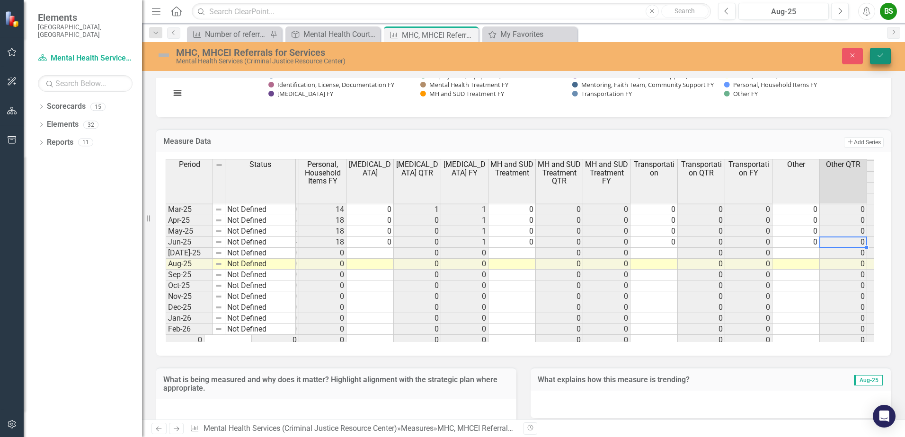
type textarea "0"
click at [881, 59] on icon "Save" at bounding box center [880, 55] width 9 height 7
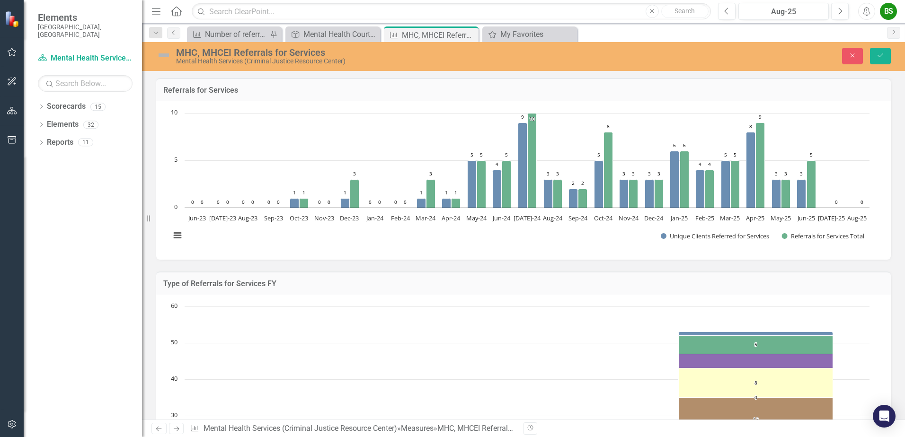
scroll to position [1281, 0]
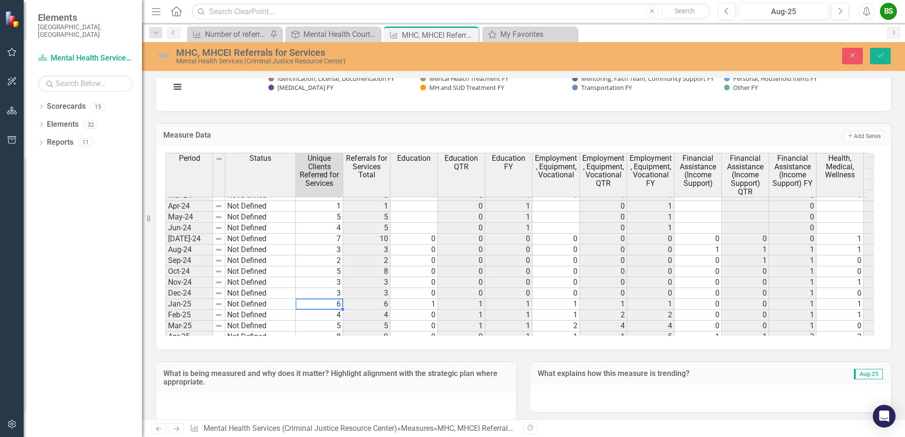
click at [325, 305] on td "6" at bounding box center [319, 304] width 47 height 11
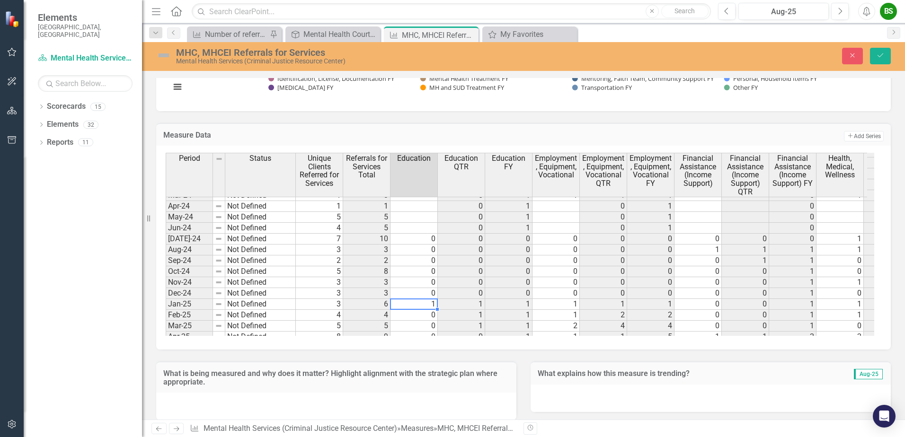
click at [410, 307] on td "1" at bounding box center [413, 304] width 47 height 11
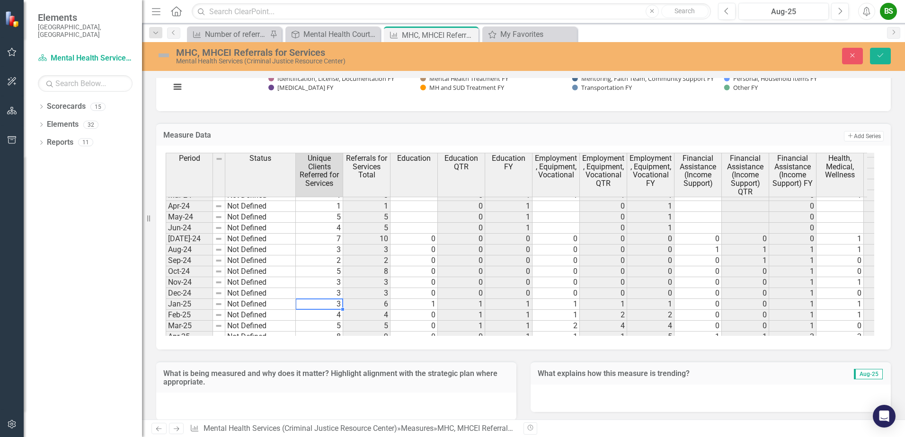
click at [324, 304] on td "3" at bounding box center [319, 304] width 47 height 11
click at [327, 303] on td "3" at bounding box center [319, 304] width 47 height 11
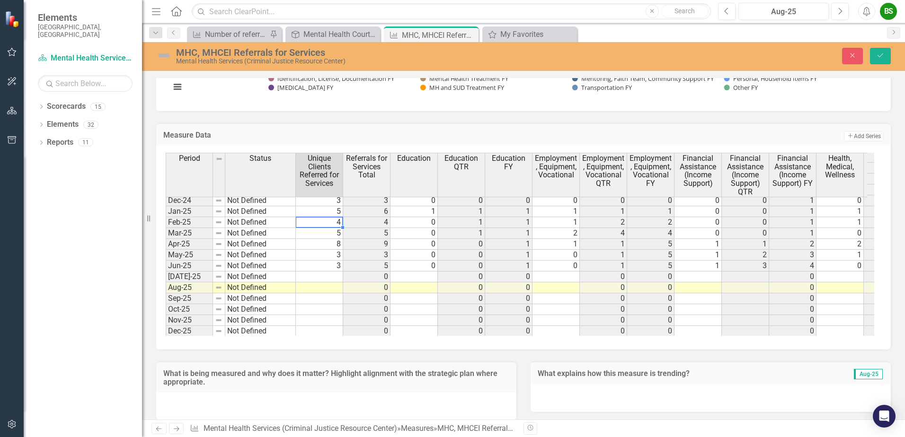
scroll to position [1376, 0]
click at [324, 231] on tbody "May-23 Not Defined 0 0 0 0 1 1 0 0 3 0 2 0 6 0 Jun-23 Not Defined 0 0 0 0 1 1 0…" at bounding box center [775, 166] width 1219 height 360
click at [332, 242] on td "8" at bounding box center [319, 242] width 47 height 11
type textarea "3"
click at [334, 266] on td "3" at bounding box center [319, 264] width 47 height 11
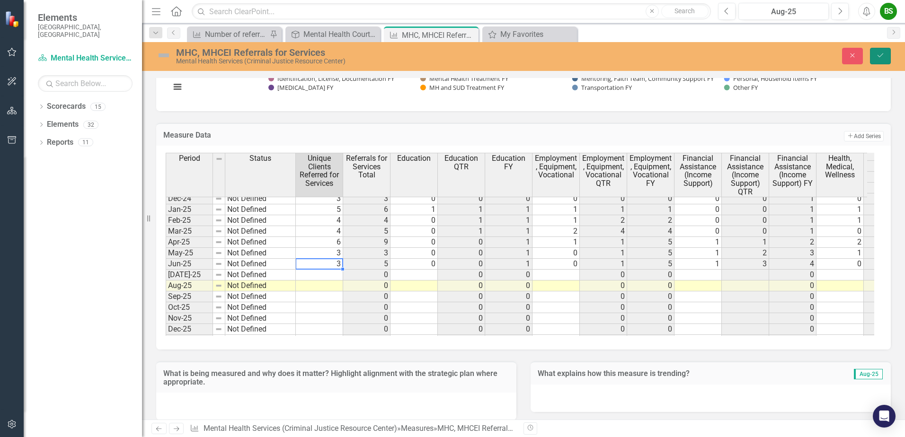
drag, startPoint x: 878, startPoint y: 57, endPoint x: 883, endPoint y: 82, distance: 25.5
click at [878, 57] on icon "Save" at bounding box center [880, 55] width 9 height 7
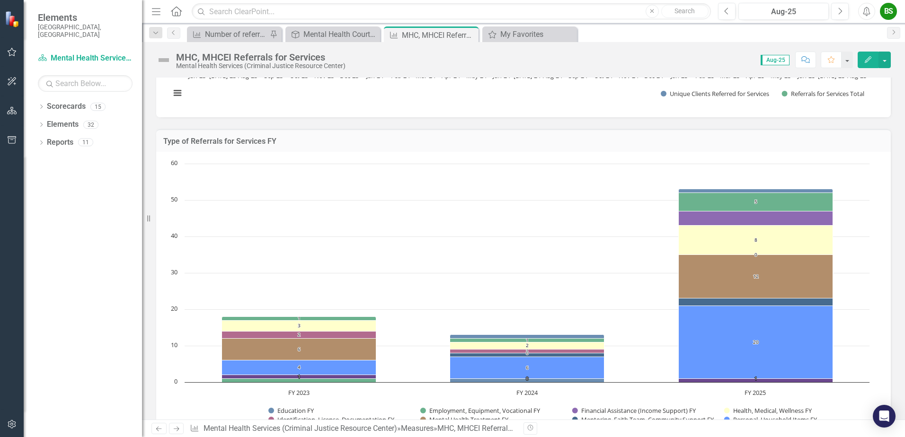
scroll to position [237, 0]
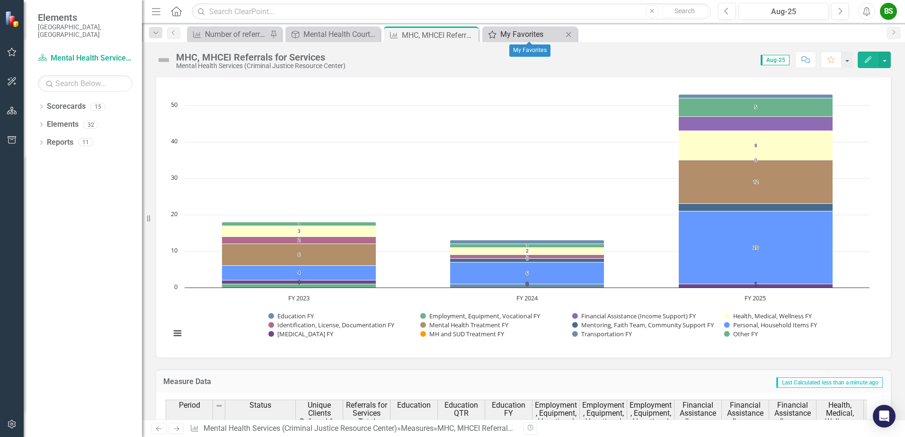
click at [528, 33] on div "My Favorites" at bounding box center [531, 34] width 62 height 12
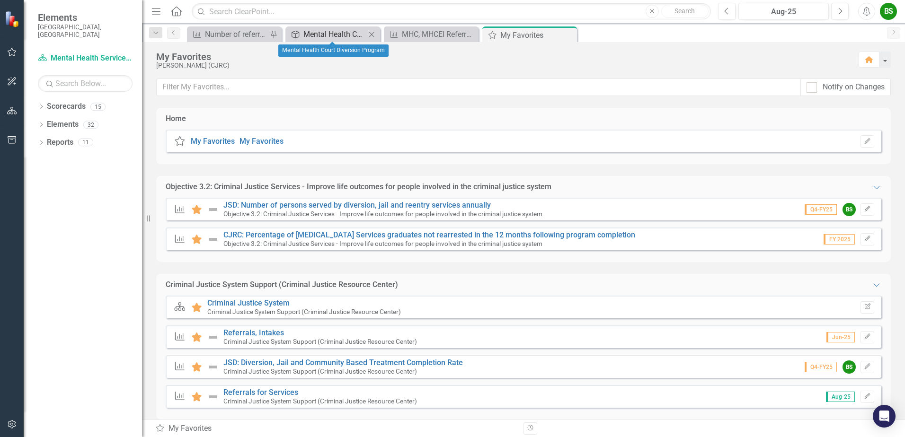
click at [323, 30] on div "Mental Health Court Diversion Program" at bounding box center [334, 34] width 62 height 12
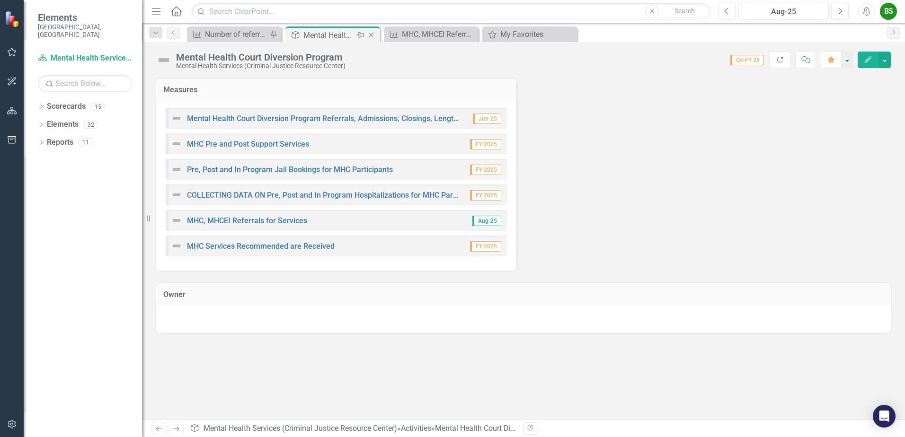
click at [373, 33] on icon "Close" at bounding box center [370, 35] width 9 height 8
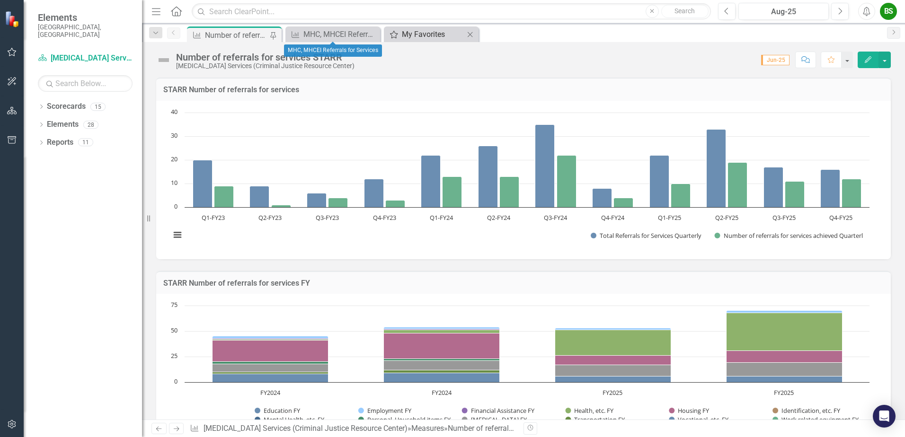
click at [425, 33] on div "My Favorites" at bounding box center [433, 34] width 62 height 12
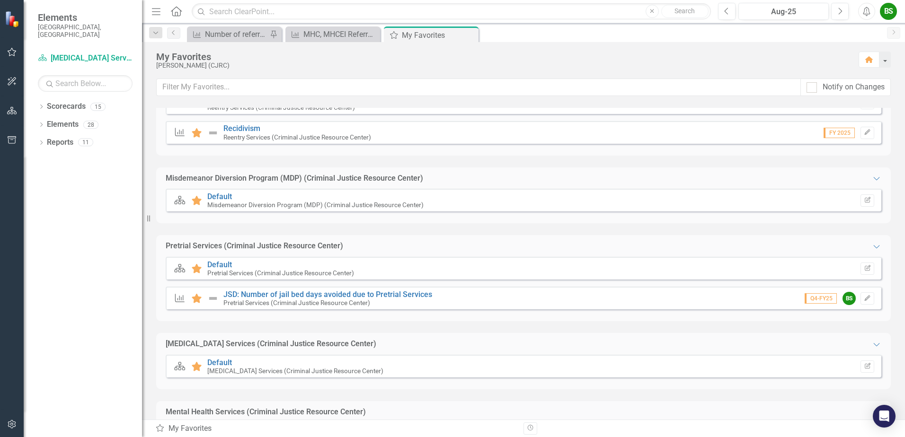
scroll to position [379, 0]
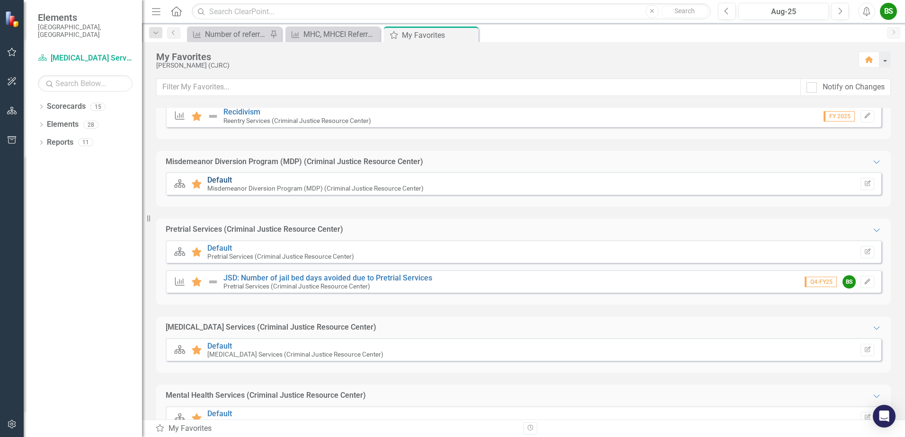
click at [214, 177] on link "Default" at bounding box center [219, 180] width 25 height 9
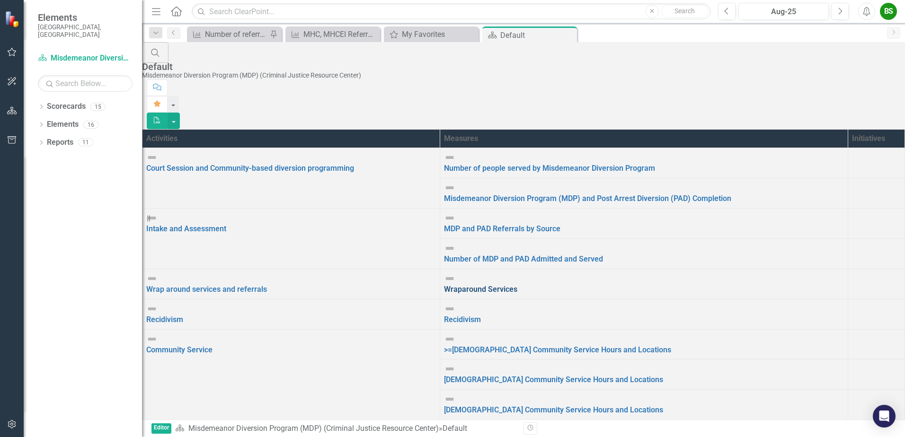
click at [481, 285] on link "Wraparound Services" at bounding box center [480, 289] width 73 height 9
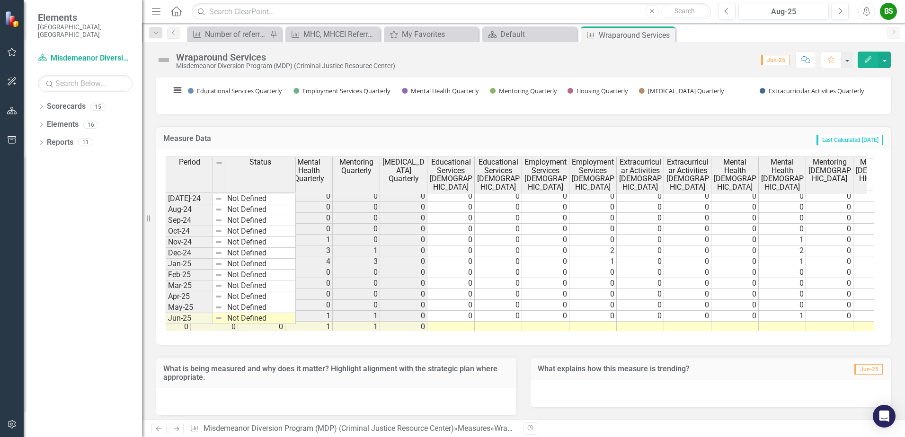
scroll to position [0, 878]
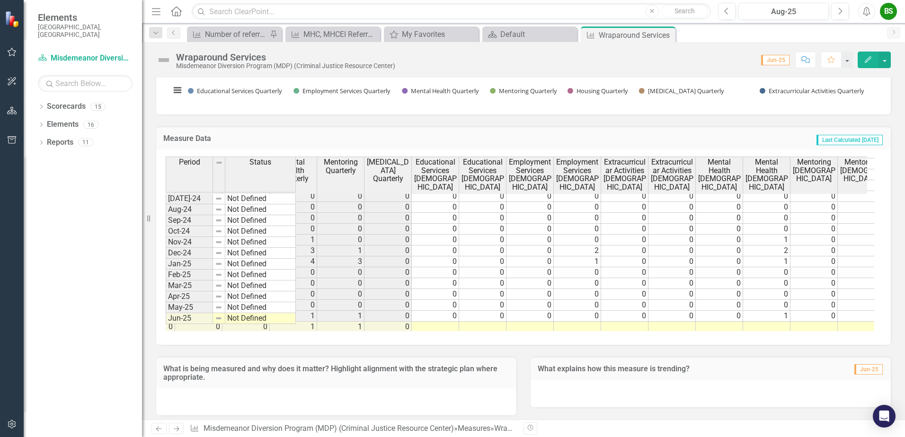
click at [433, 318] on tbody "0 0 0 0 0 0 0 0 2 0 2 0 0 3 0 1 0 1 2 0 0 0 0 0 0 0 0 0 0 0 0 0 0 0 0 0 0 0 0 0…" at bounding box center [222, 196] width 1609 height 273
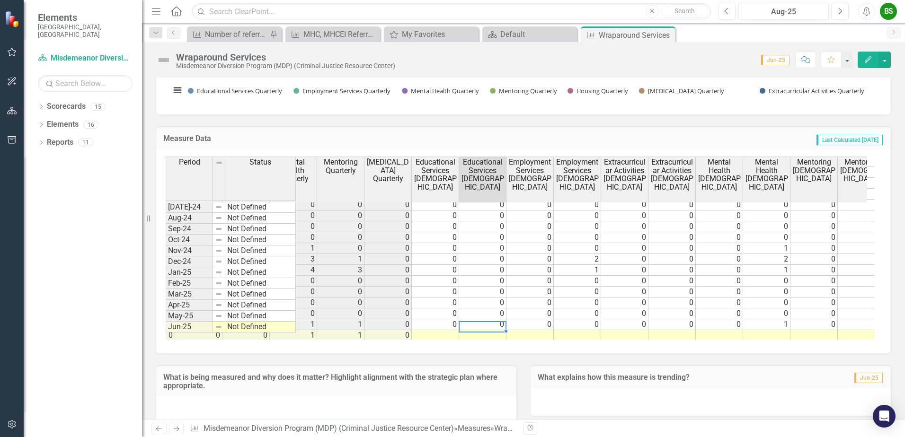
click at [497, 330] on td at bounding box center [482, 335] width 47 height 11
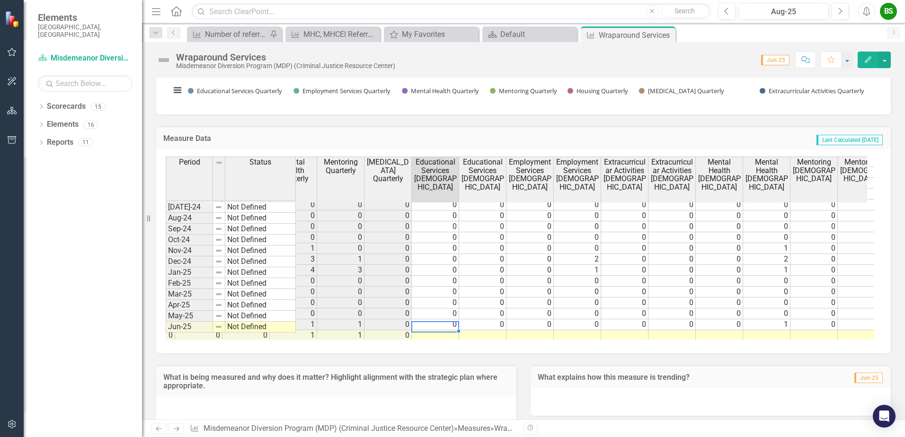
click at [448, 330] on td at bounding box center [435, 335] width 47 height 11
type textarea "0"
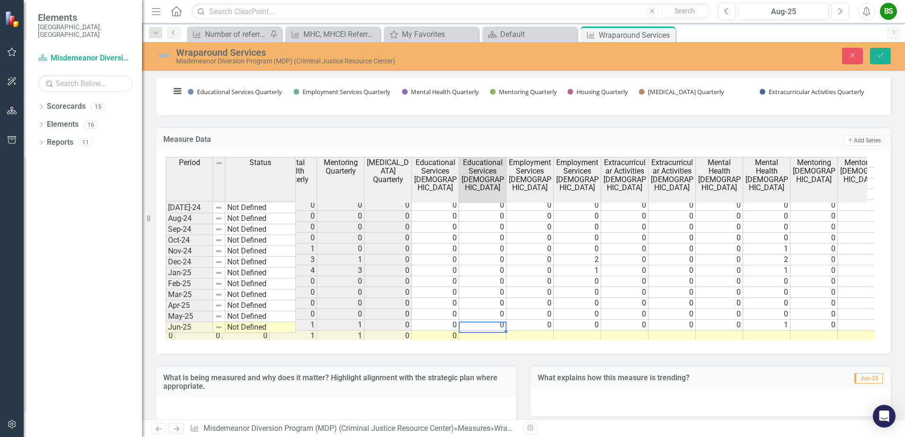
click at [509, 348] on div "Employment Services 16-21 yo FY Extracurricular Activities 16-21 yo FY Mental H…" at bounding box center [523, 252] width 735 height 204
click at [484, 331] on td at bounding box center [482, 336] width 47 height 11
click at [883, 55] on icon "Save" at bounding box center [880, 55] width 9 height 7
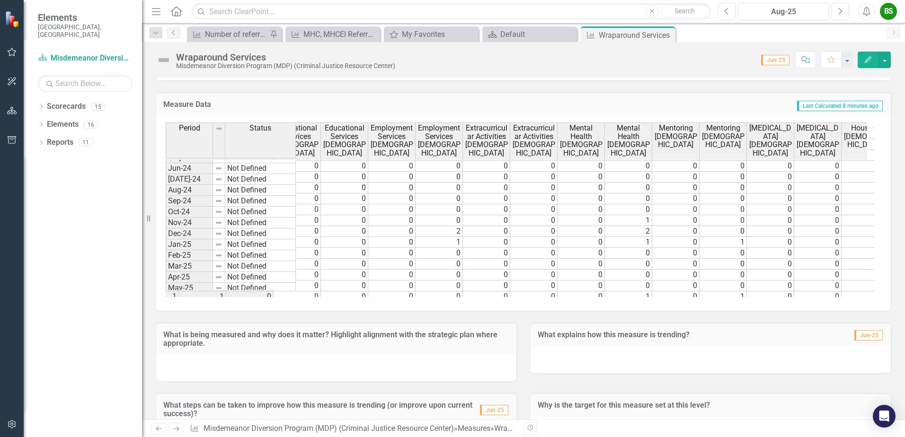
scroll to position [718, 0]
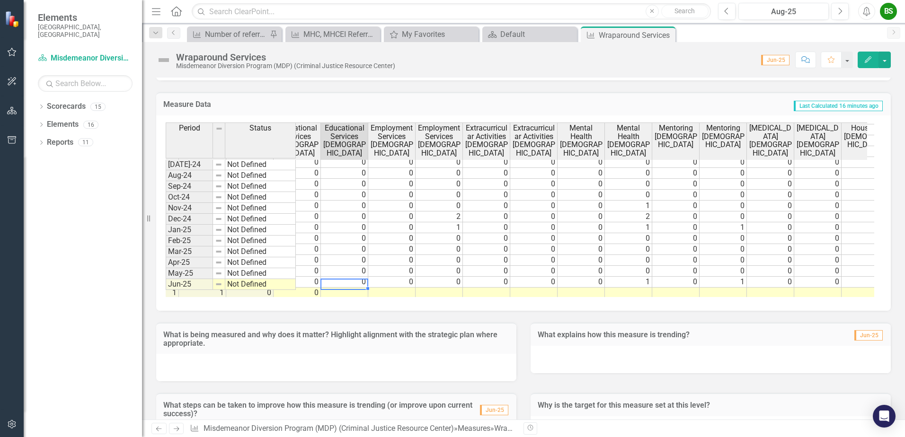
click at [357, 288] on td at bounding box center [344, 293] width 47 height 11
type textarea "0"
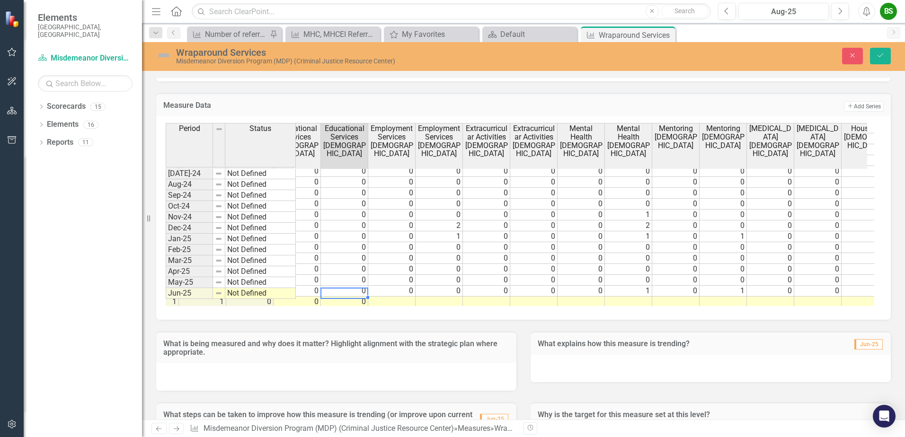
click at [354, 297] on td "0" at bounding box center [344, 302] width 47 height 11
click at [392, 297] on td at bounding box center [391, 302] width 47 height 11
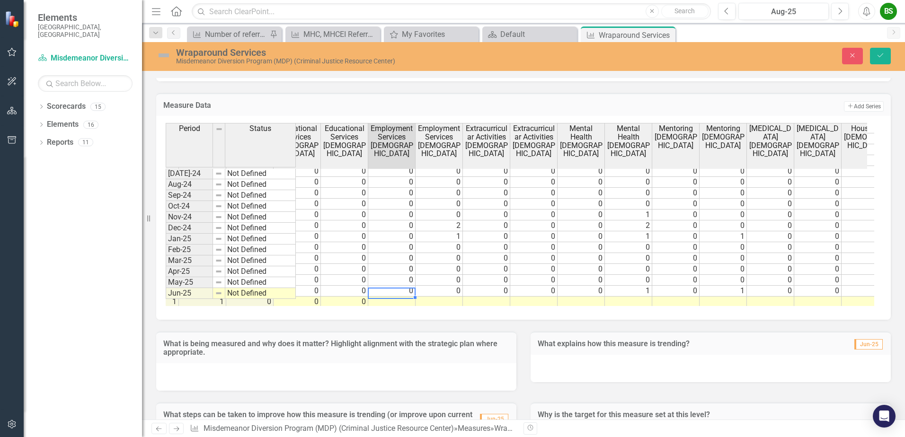
type textarea "0"
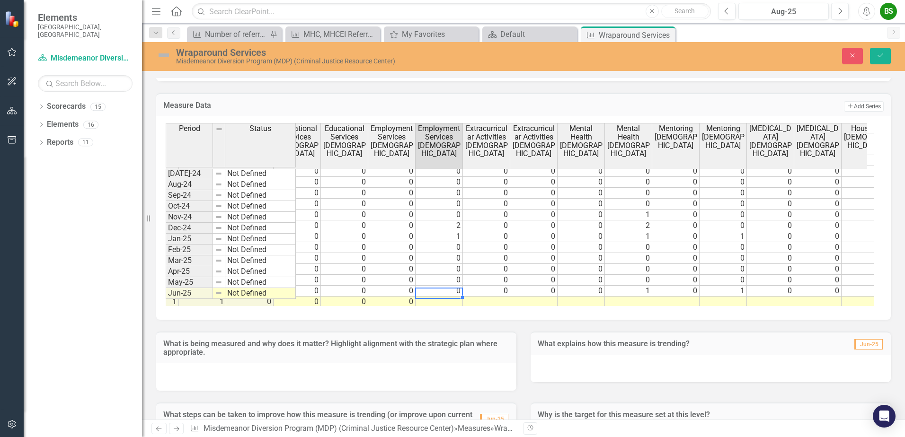
type textarea "0"
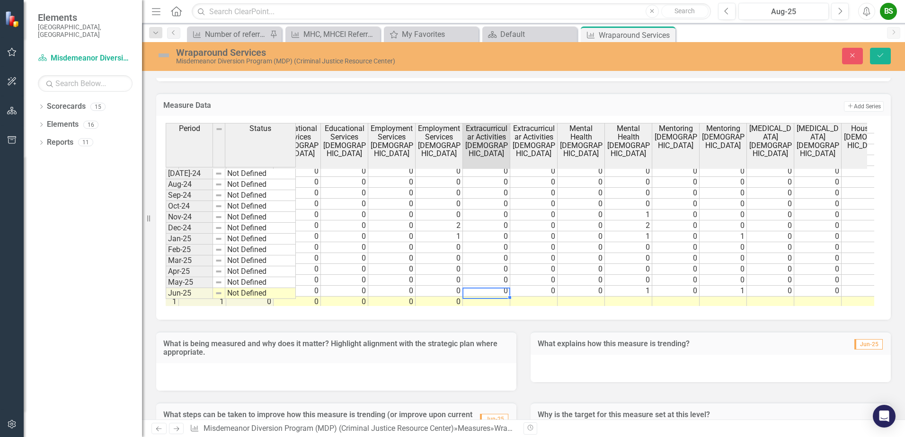
type textarea "0"
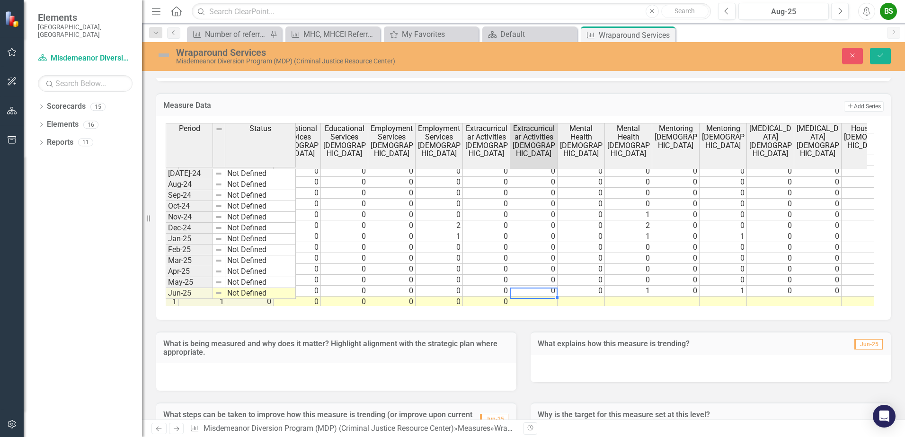
type textarea "0"
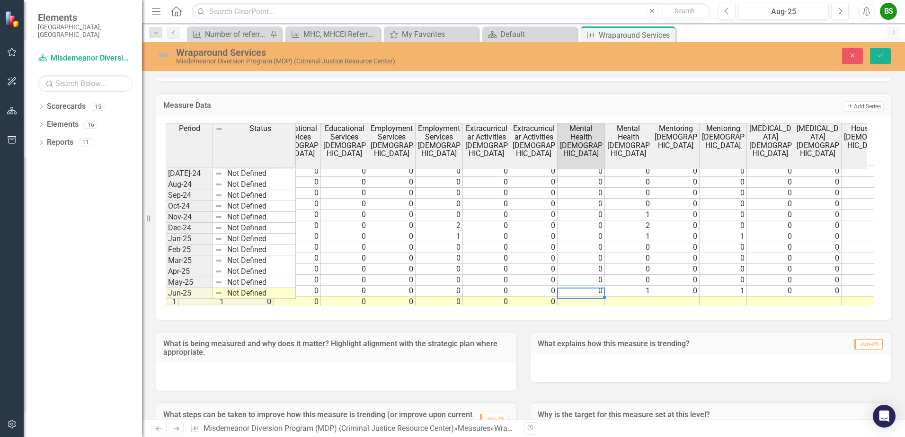
type textarea "0"
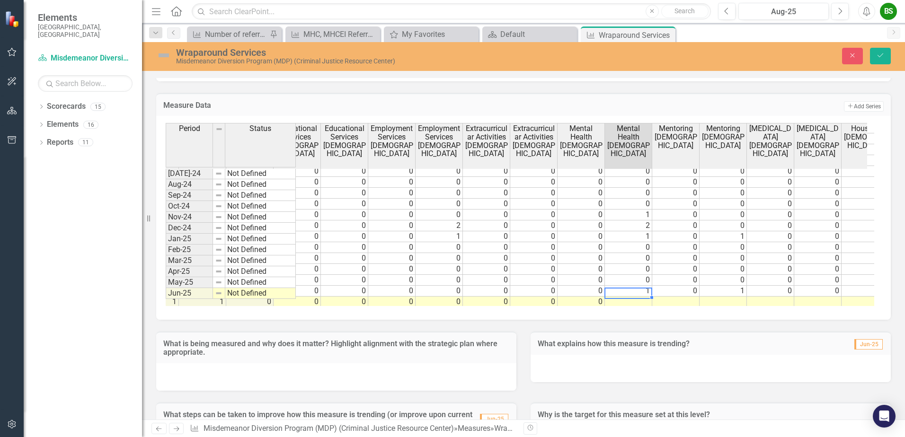
type textarea "0"
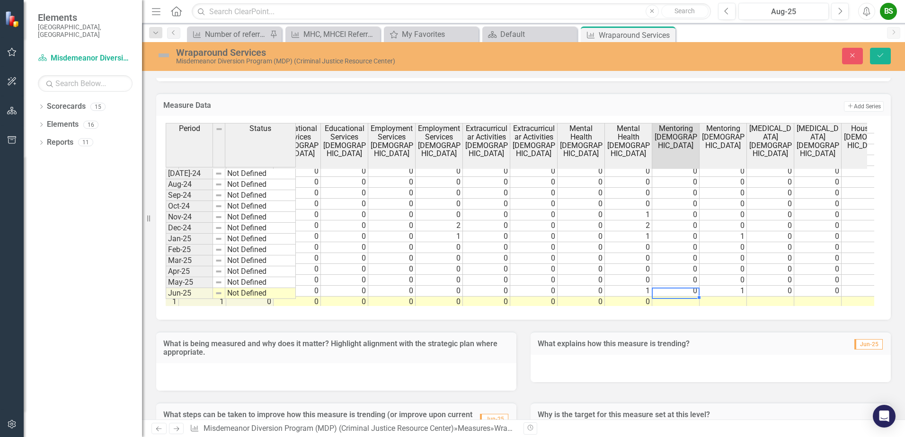
type textarea "0"
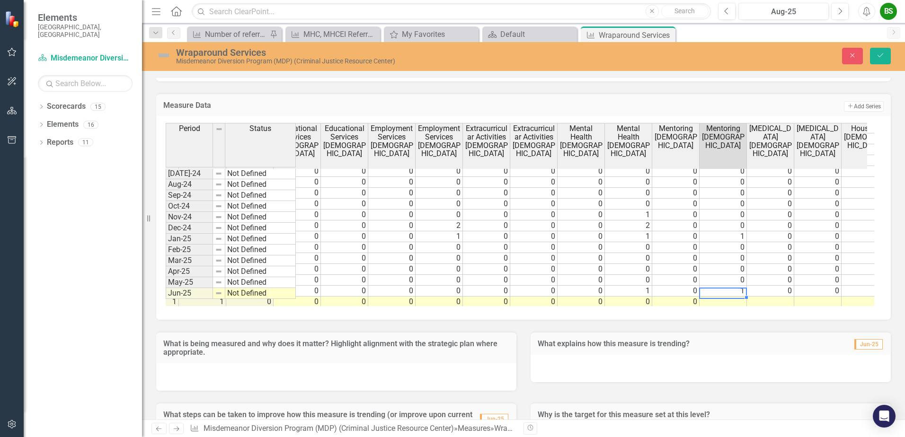
type textarea "0"
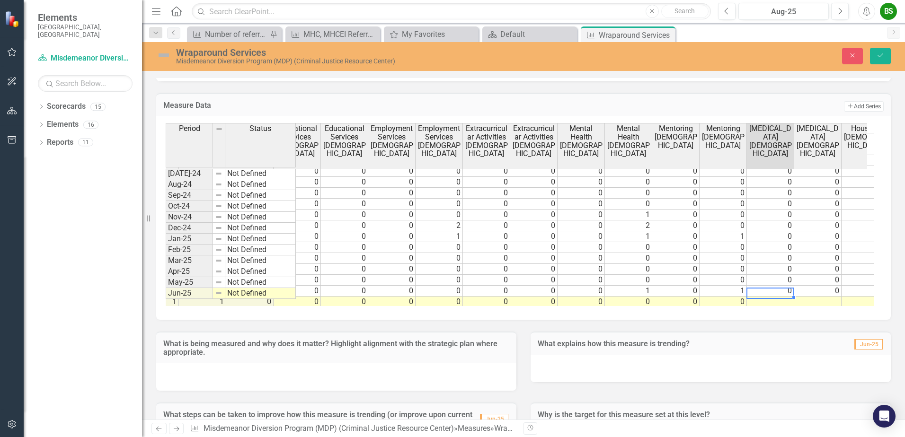
type textarea "0"
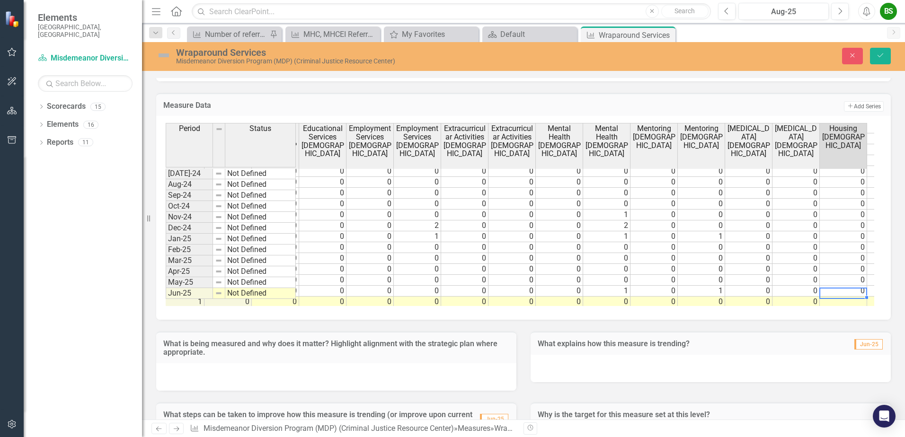
type textarea "0"
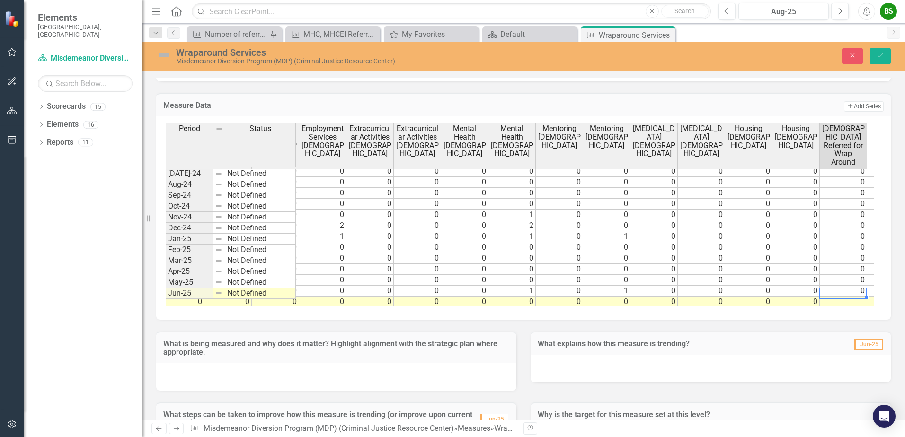
type textarea "0"
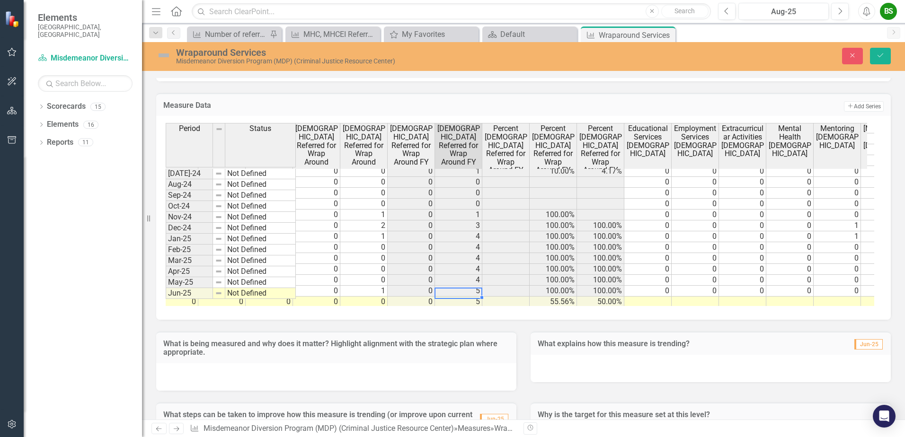
scroll to position [0, 1668]
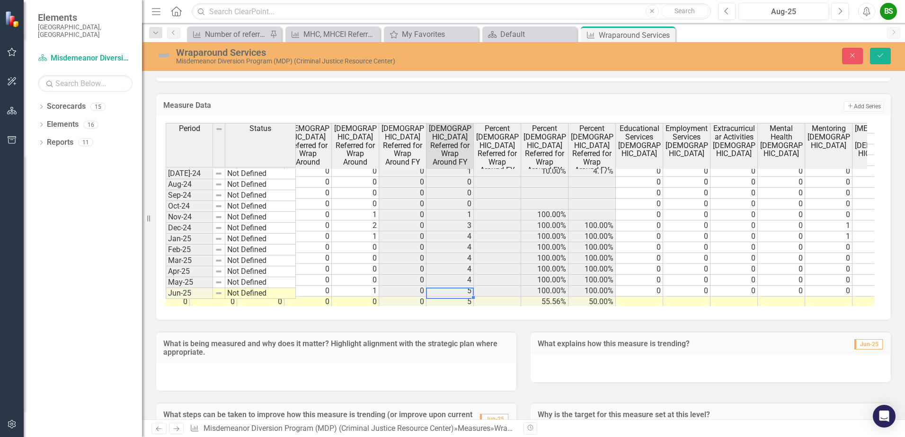
click at [644, 297] on tr "0 0 0 1 1 0 0 0 0 0 0 0 0 0 0 0 0 0 0 0 0 0 0 5 55.56% 50.00%" at bounding box center [119, 302] width 1562 height 11
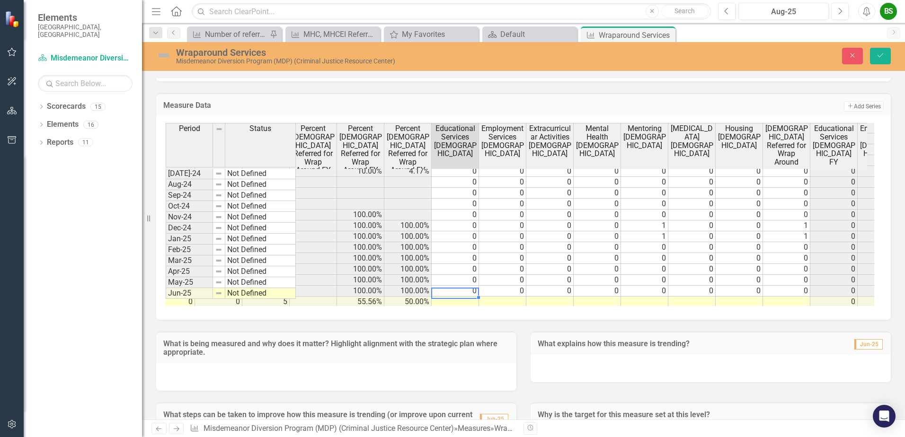
scroll to position [0, 0]
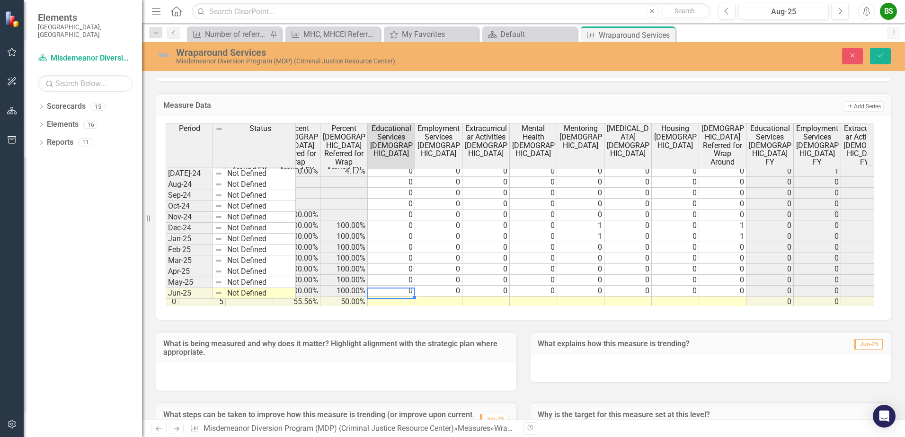
click at [399, 297] on td at bounding box center [391, 302] width 47 height 11
type textarea "0"
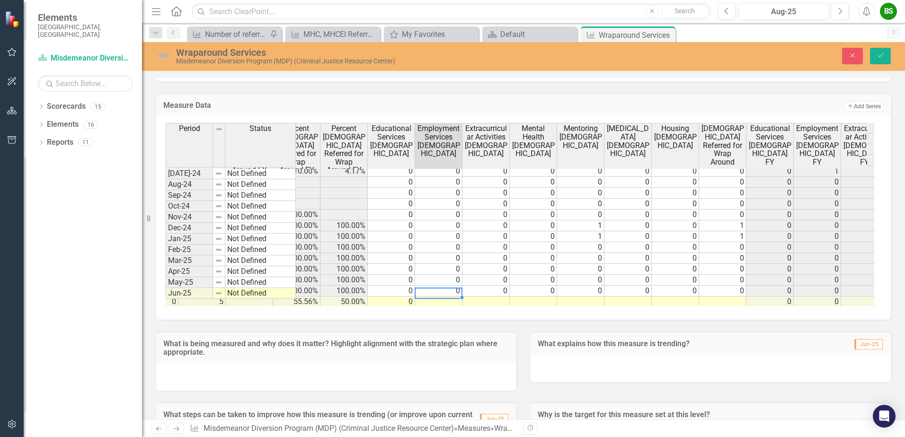
type textarea "0"
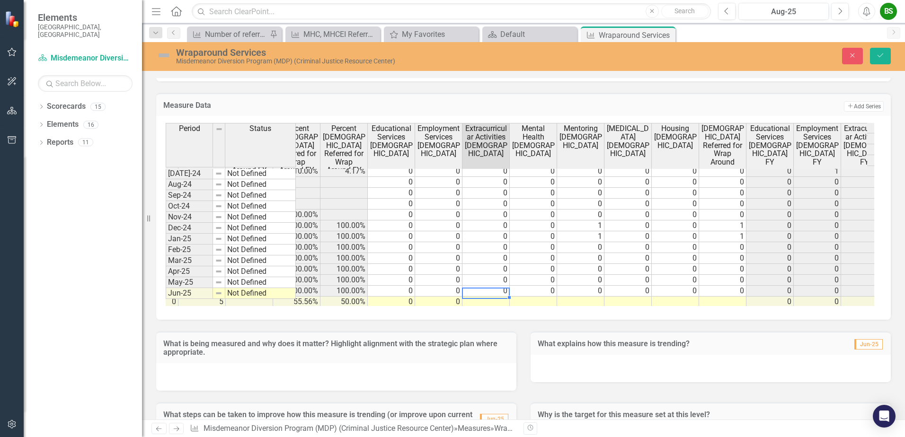
type textarea "0"
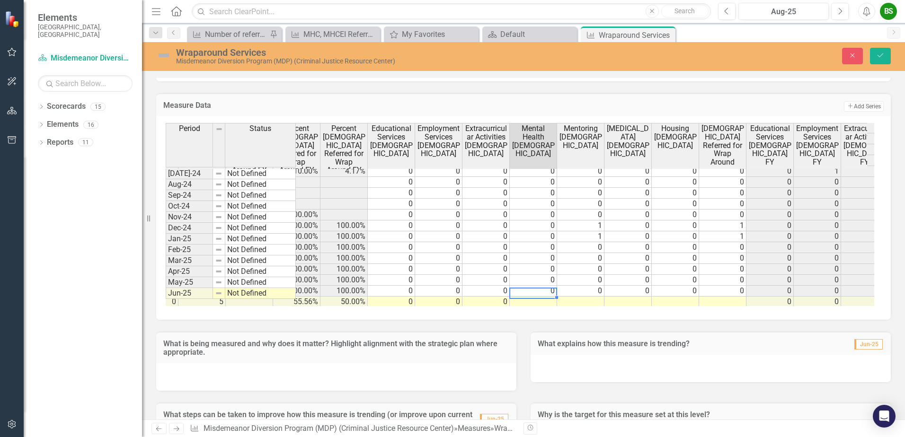
type textarea "2"
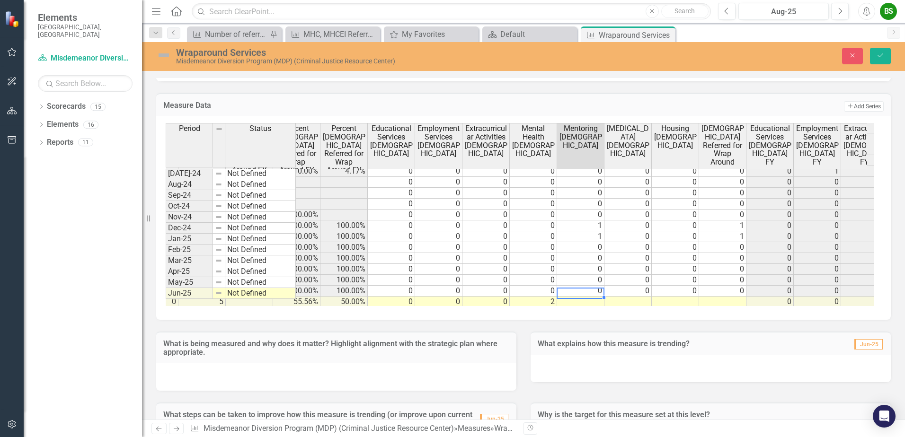
type textarea "0"
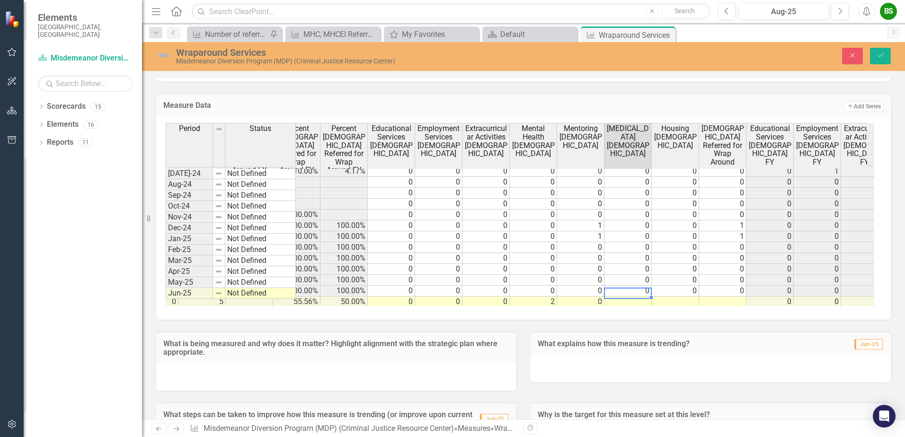
type textarea "0"
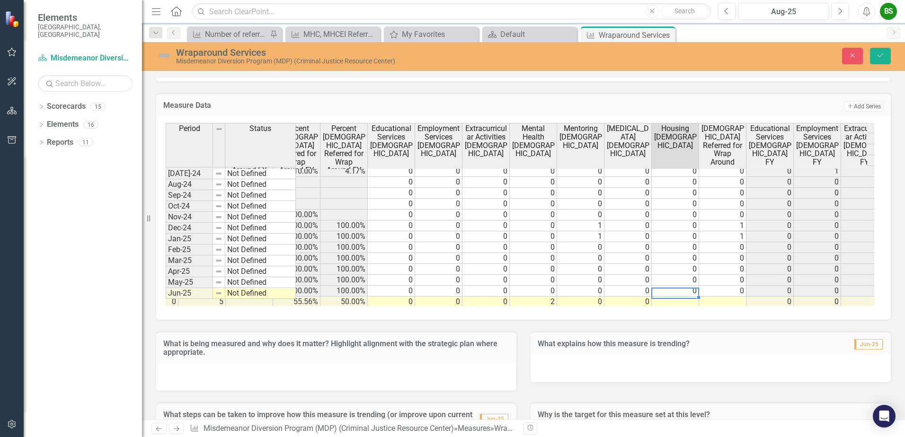
type textarea "2"
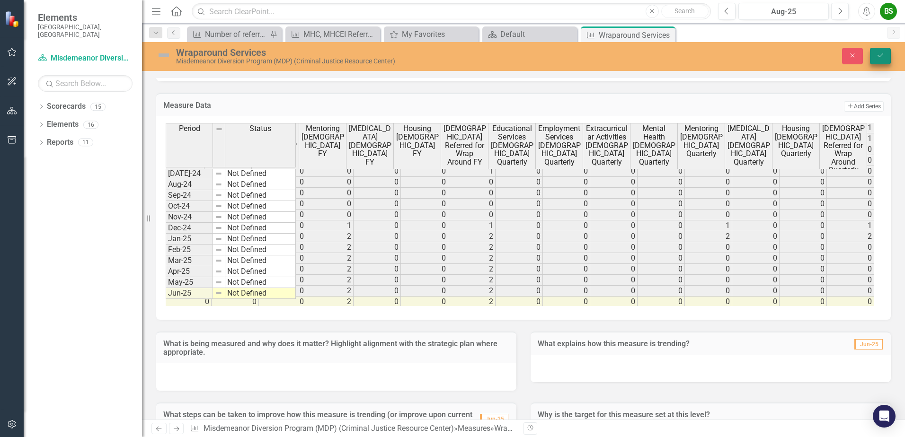
type textarea "0"
click at [881, 54] on icon "Save" at bounding box center [880, 55] width 9 height 7
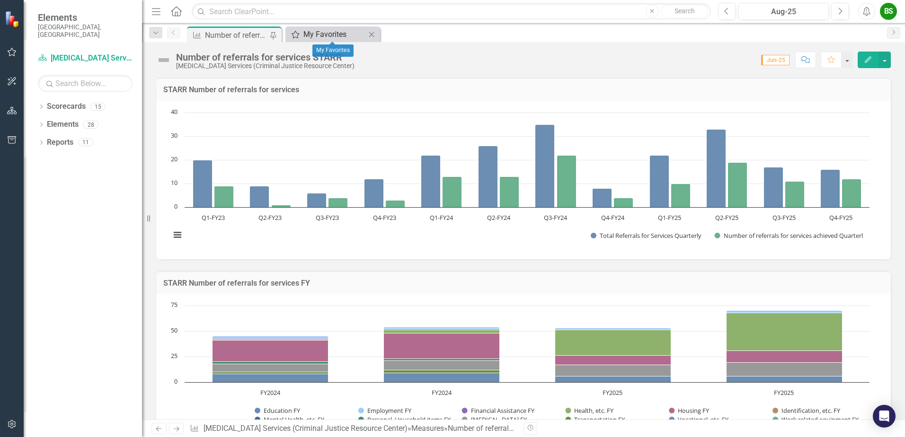
click at [325, 32] on div "My Favorites" at bounding box center [334, 34] width 62 height 12
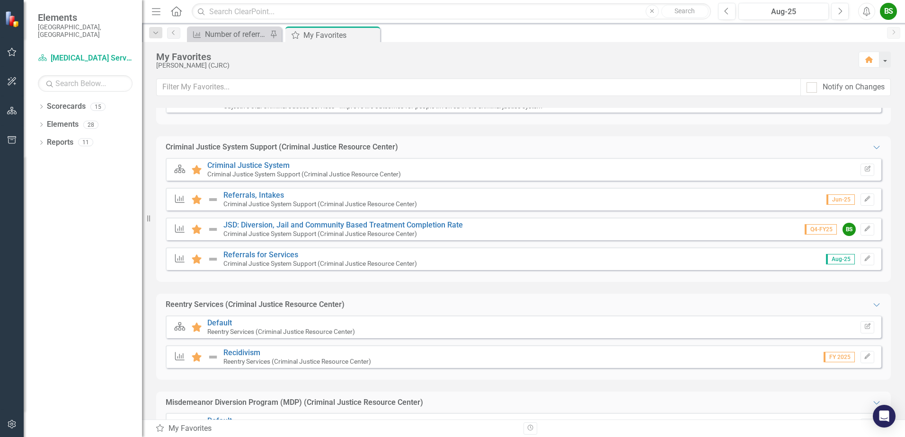
scroll to position [189, 0]
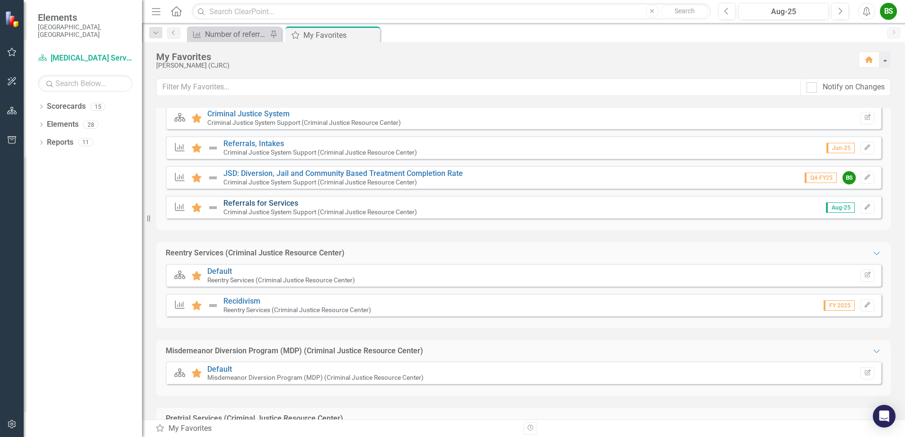
click at [253, 204] on link "Referrals for Services" at bounding box center [260, 203] width 75 height 9
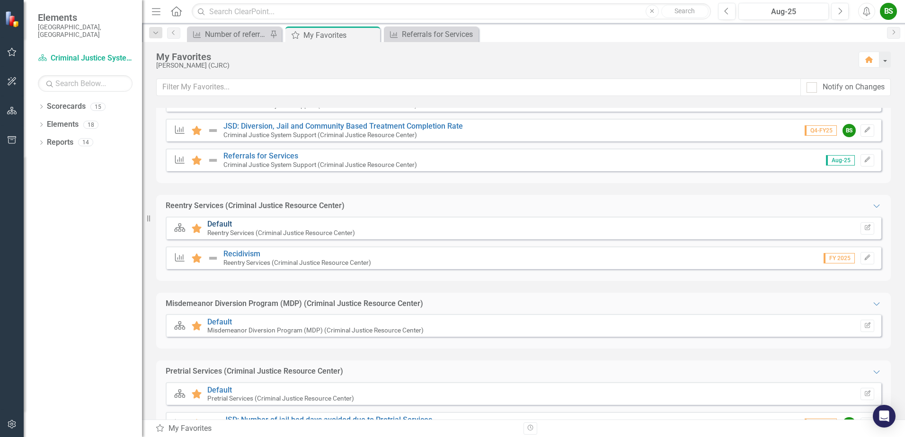
click at [218, 223] on link "Default" at bounding box center [219, 224] width 25 height 9
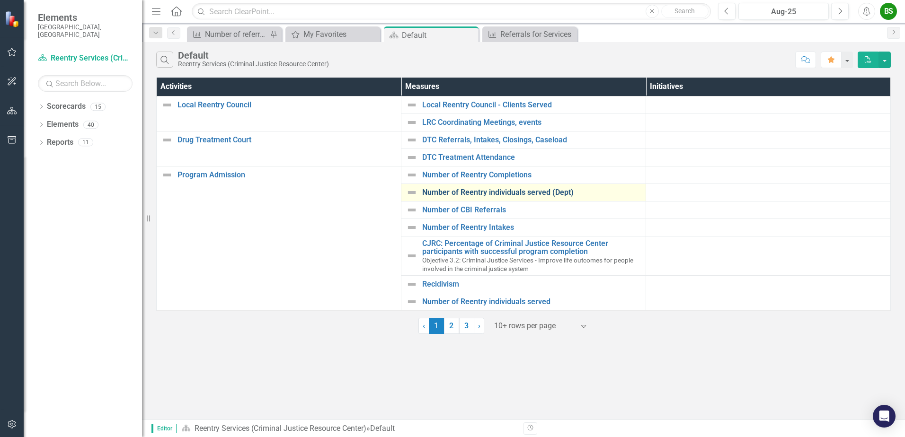
click at [447, 193] on link "Number of Reentry individuals served (Dept)" at bounding box center [531, 192] width 219 height 9
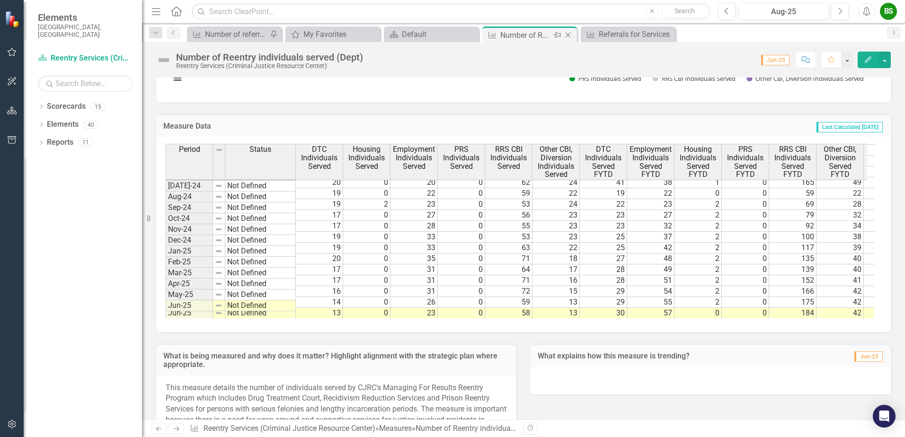
click at [568, 35] on icon "Close" at bounding box center [567, 35] width 9 height 8
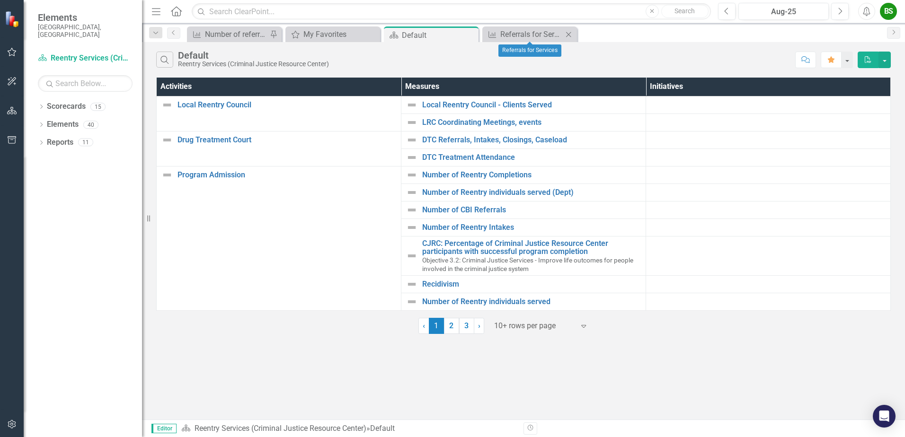
click at [572, 35] on icon "Close" at bounding box center [568, 35] width 9 height 8
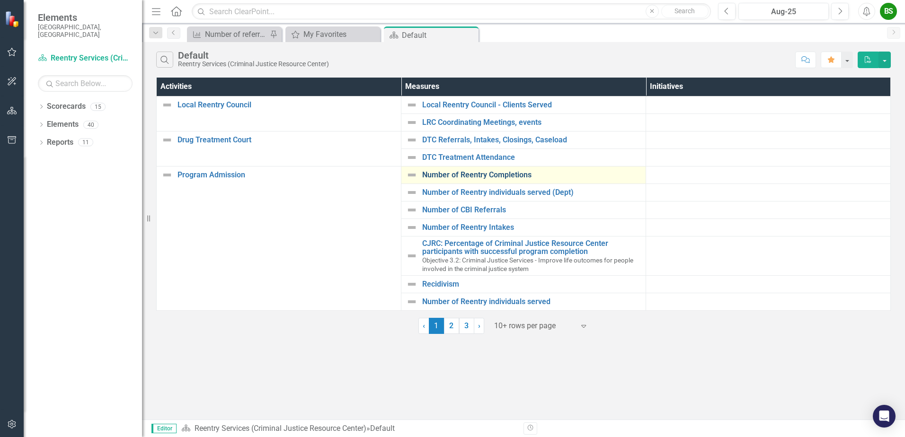
click at [500, 177] on link "Number of Reentry Completions" at bounding box center [531, 175] width 219 height 9
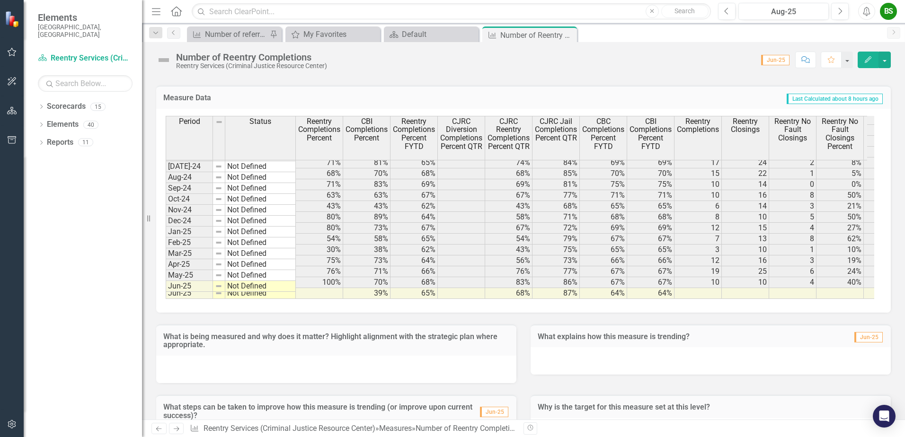
scroll to position [718, 188]
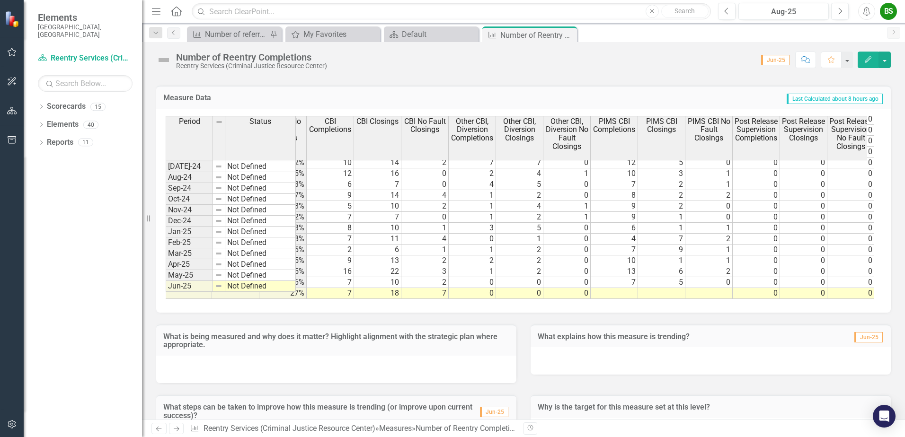
click at [622, 288] on tr "39% 65% 68% 87% 64% 64% 27% 7 18 7 0 0 0 0 0 0 0 0" at bounding box center [472, 293] width 1562 height 11
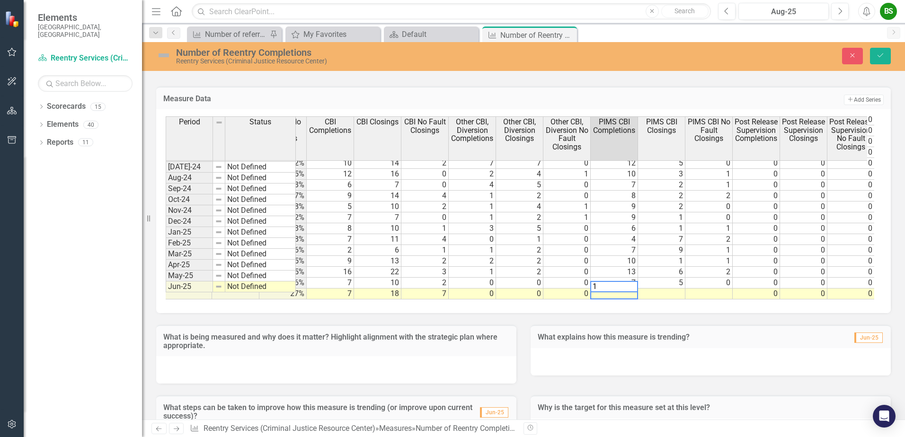
type textarea "11"
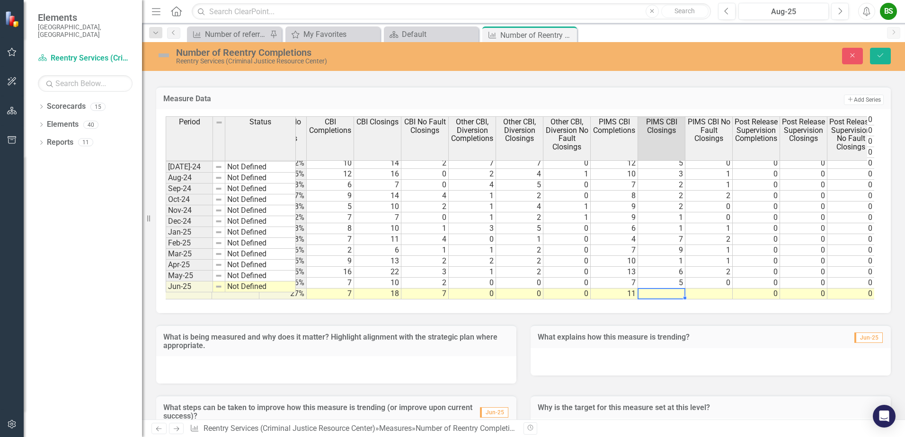
type textarea "3"
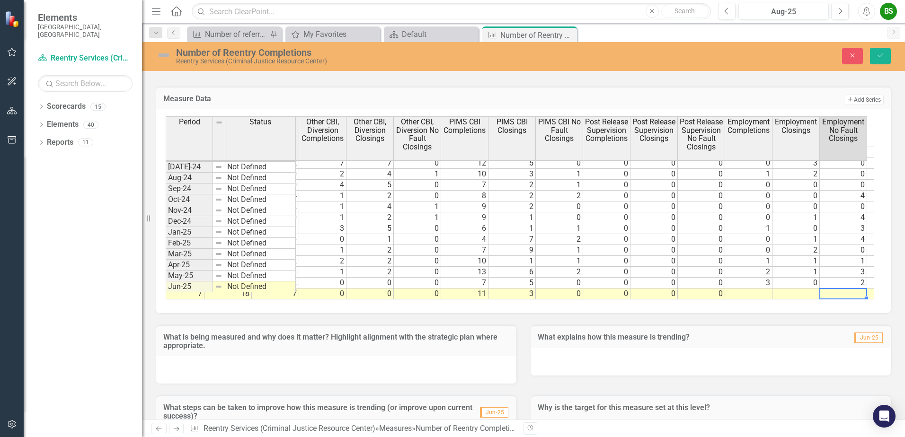
scroll to position [0, 801]
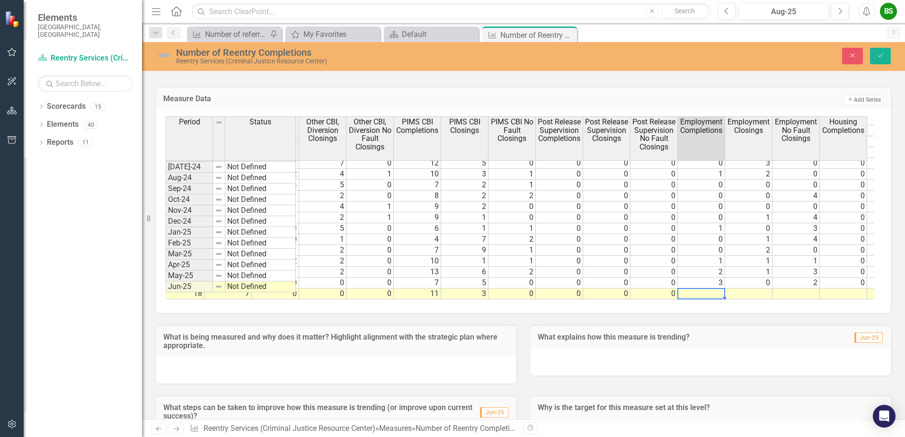
click at [718, 289] on tr "64% 64% 27% 7 18 7 0 0 0 11 3 0 0 0 0 0 0 0 144 95 29 16 0" at bounding box center [559, 294] width 1562 height 11
type textarea "1"
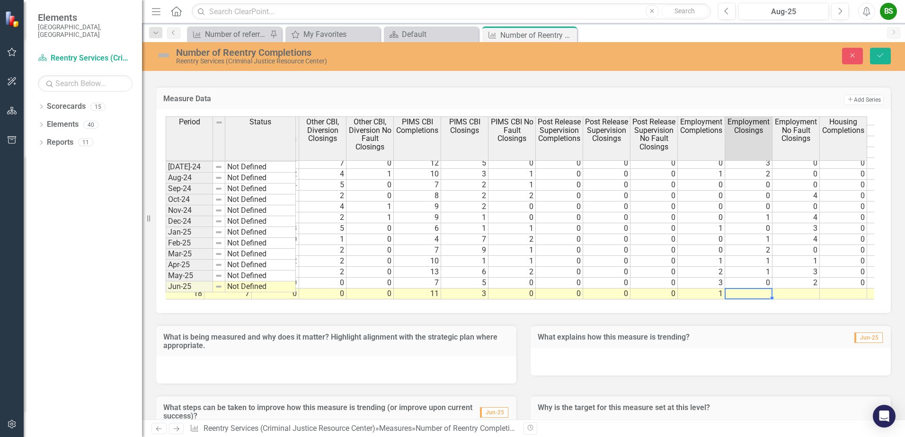
type textarea "1"
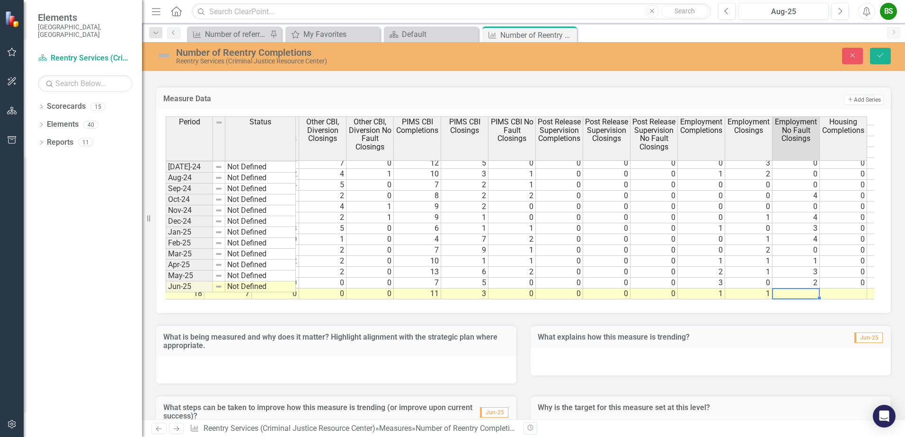
type textarea "0"
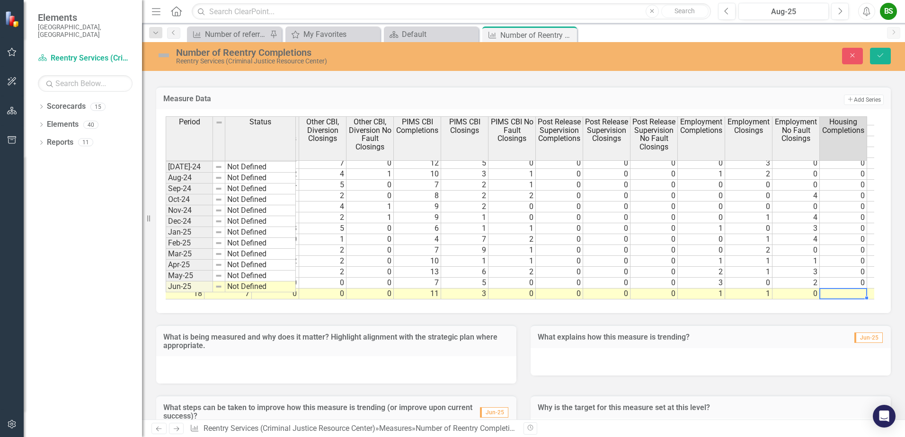
click at [832, 289] on td at bounding box center [843, 294] width 47 height 11
type textarea "0"
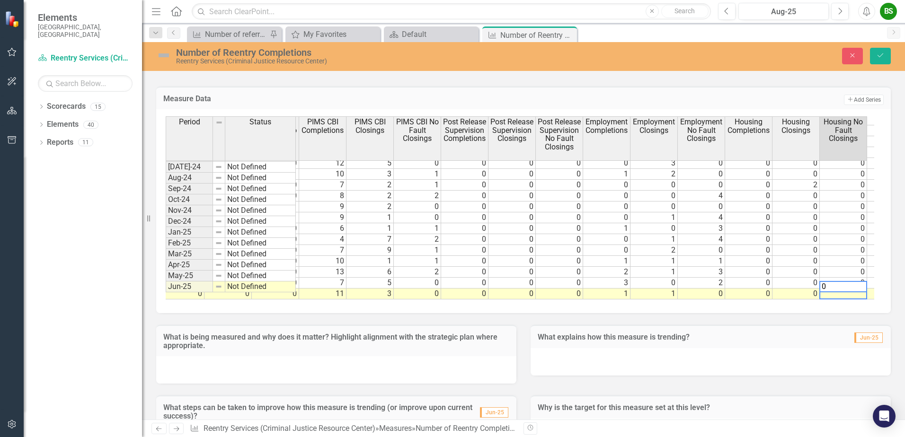
scroll to position [0, 943]
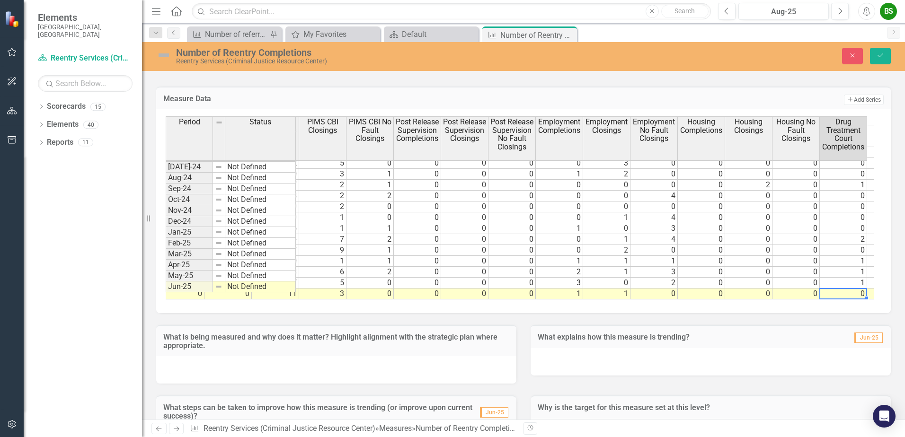
type textarea "0"
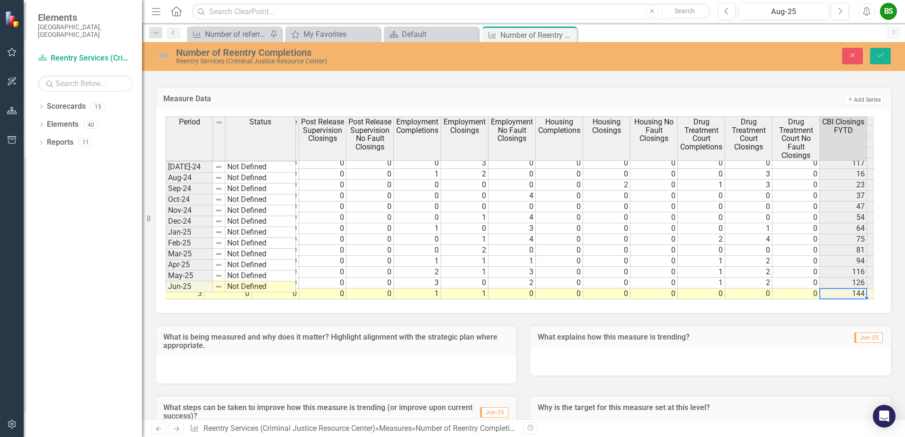
scroll to position [0, 1133]
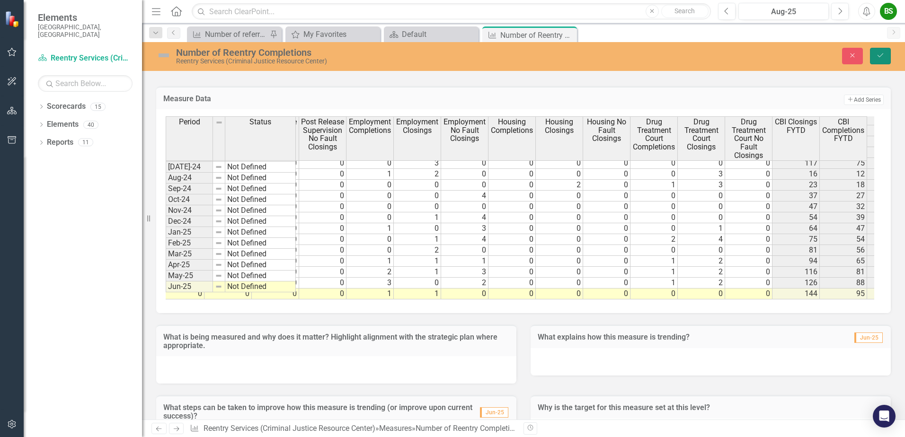
click at [880, 53] on icon "Save" at bounding box center [880, 55] width 9 height 7
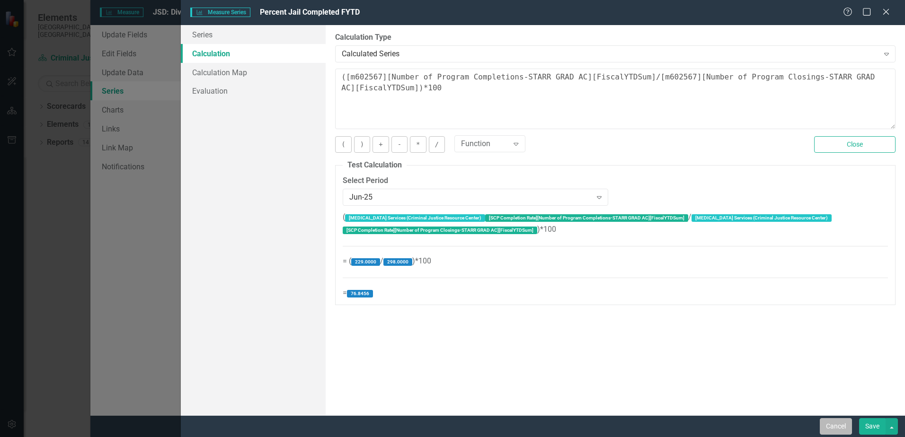
click at [841, 423] on button "Cancel" at bounding box center [836, 426] width 32 height 17
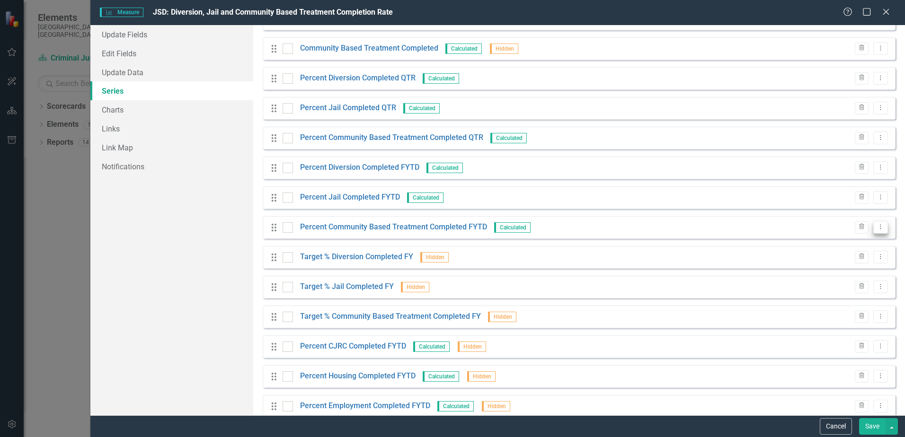
click at [878, 226] on button "Dropdown Menu" at bounding box center [880, 227] width 15 height 13
click at [829, 245] on link "Edit Edit Measure Series" at bounding box center [826, 243] width 107 height 18
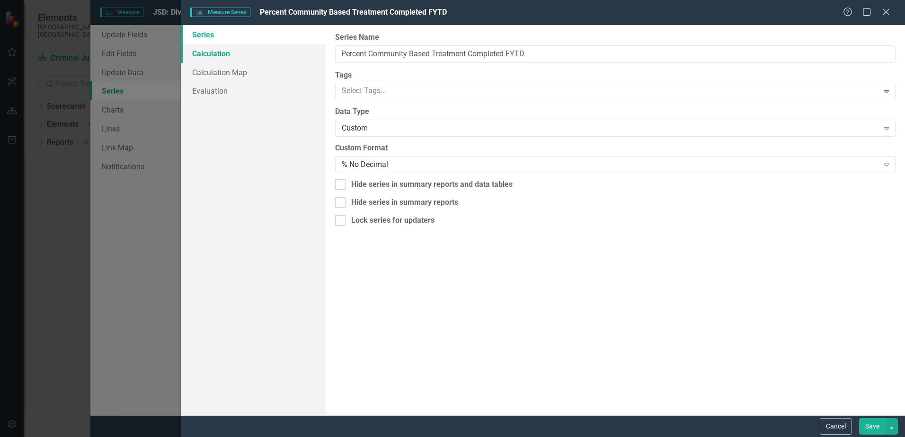
click at [217, 54] on link "Calculation" at bounding box center [253, 53] width 145 height 19
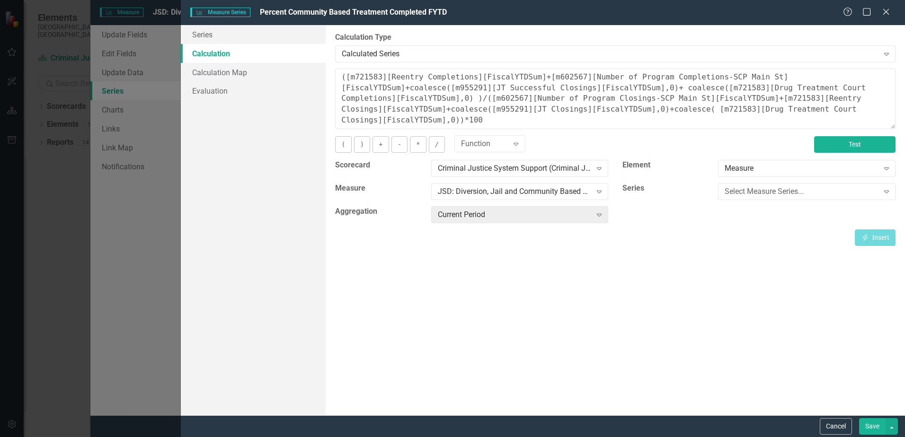
click at [868, 143] on button "Test" at bounding box center [854, 144] width 81 height 17
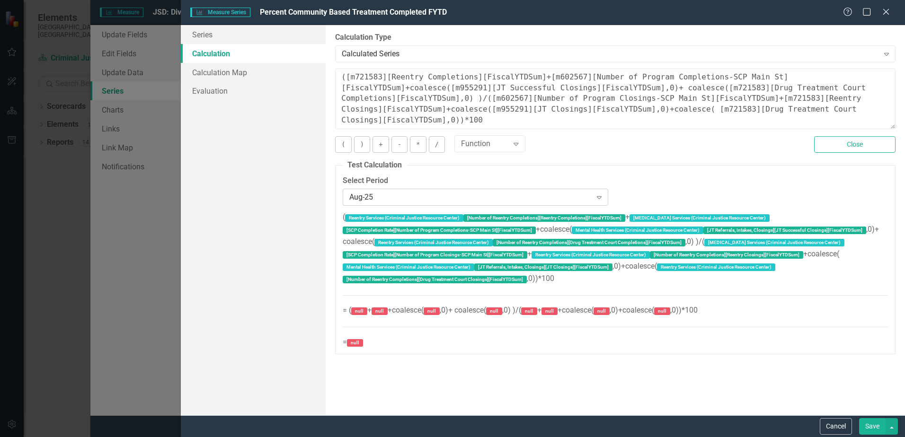
click at [400, 194] on div "Aug-25" at bounding box center [470, 197] width 242 height 11
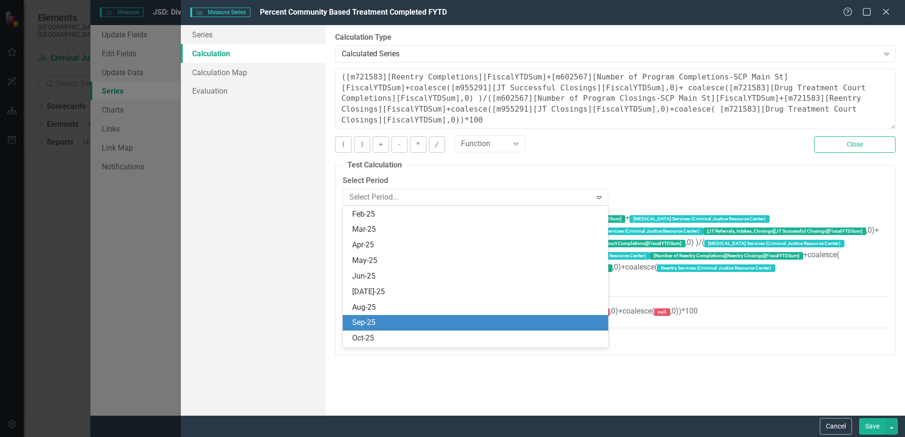
scroll to position [2672, 0]
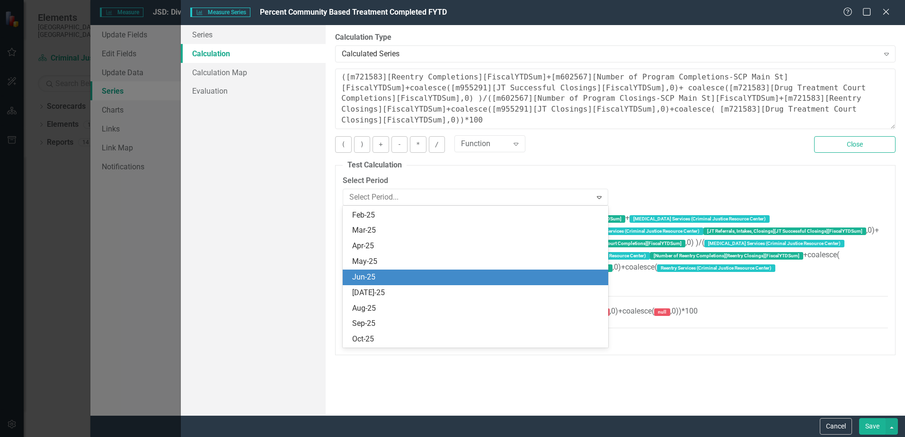
click at [367, 277] on div "Jun-25" at bounding box center [477, 277] width 250 height 11
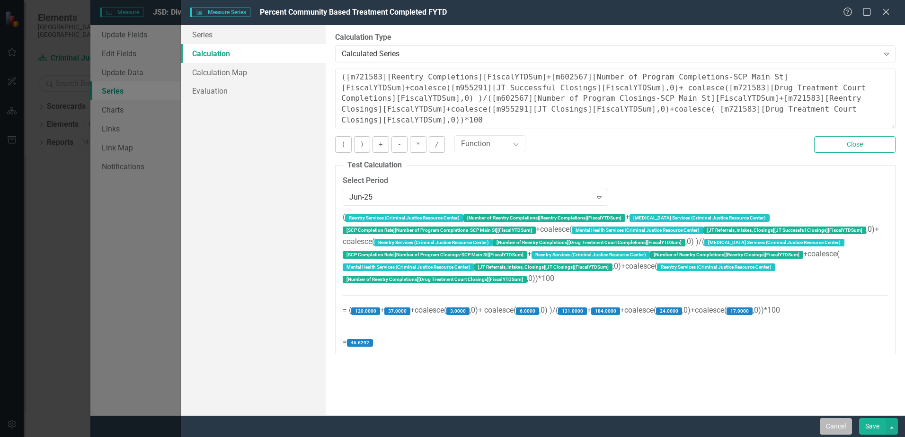
click at [834, 424] on button "Cancel" at bounding box center [836, 426] width 32 height 17
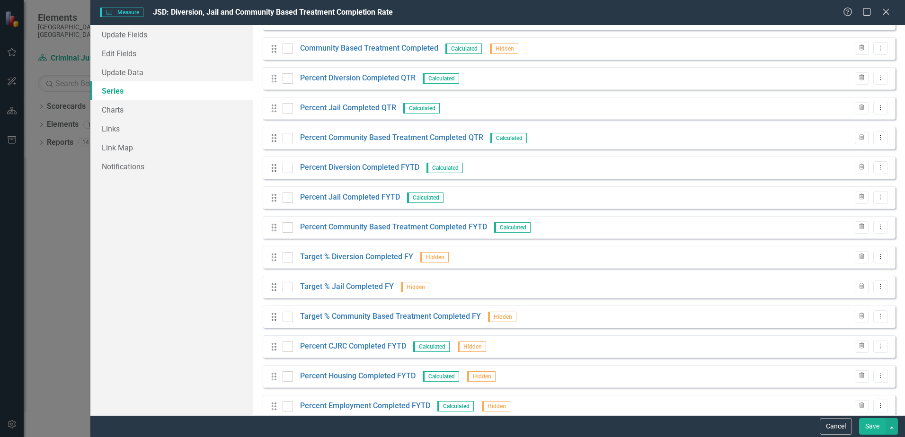
click at [834, 424] on button "Cancel" at bounding box center [836, 426] width 32 height 17
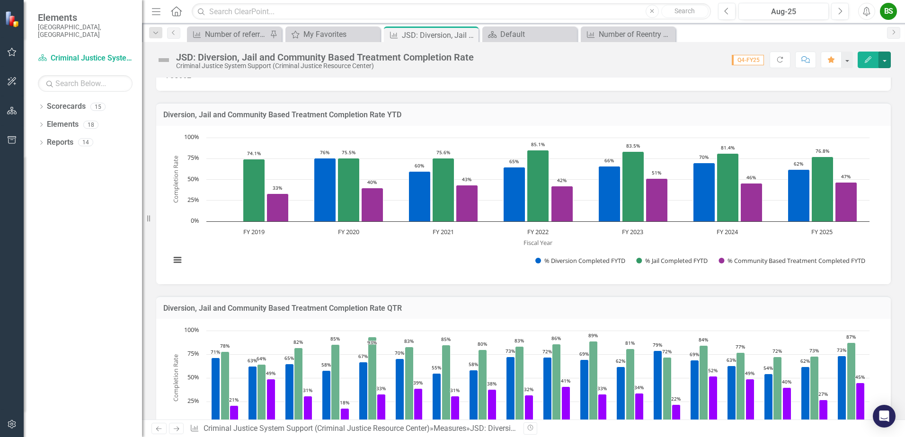
scroll to position [47, 0]
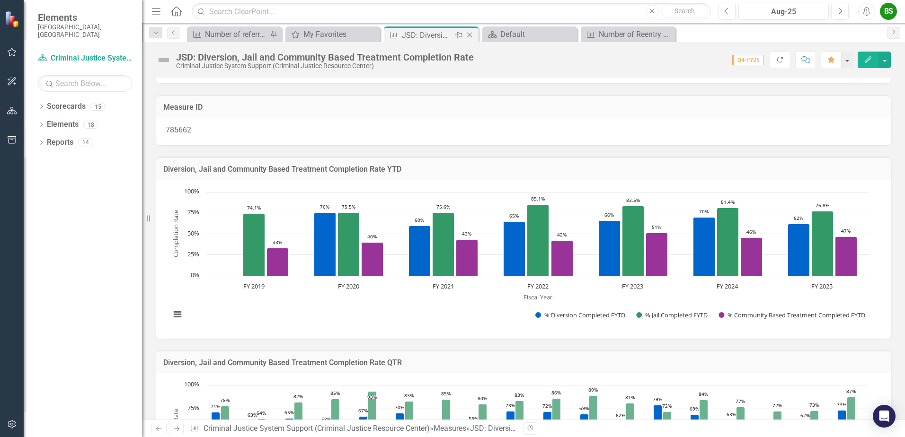
click at [471, 34] on icon "Close" at bounding box center [469, 35] width 9 height 8
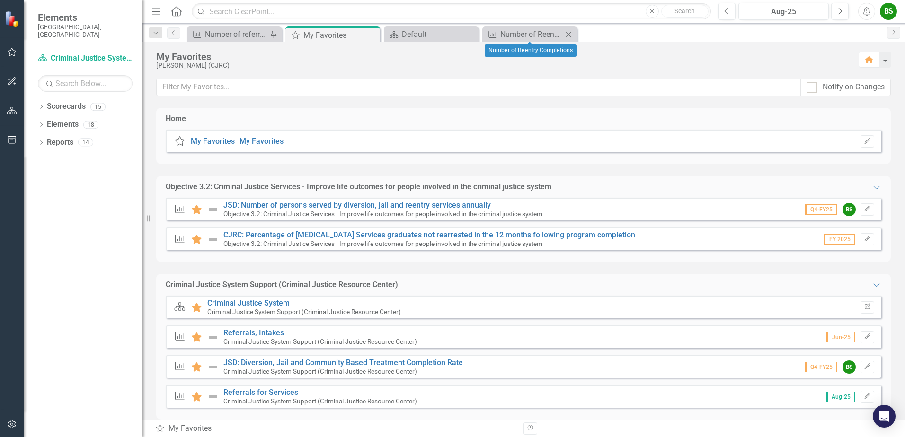
click at [572, 36] on icon "Close" at bounding box center [568, 35] width 9 height 8
click at [427, 35] on div "Default" at bounding box center [433, 34] width 62 height 12
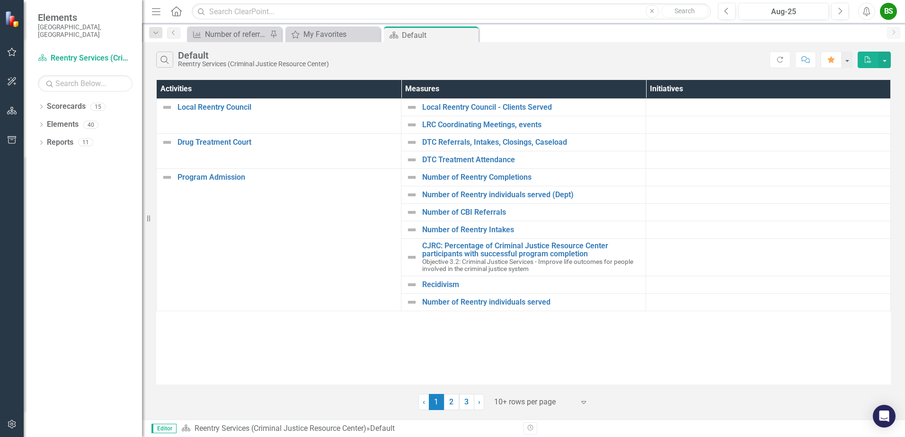
drag, startPoint x: 468, startPoint y: 33, endPoint x: 463, endPoint y: 38, distance: 7.7
click at [0, 0] on icon "Close" at bounding box center [0, 0] width 0 height 0
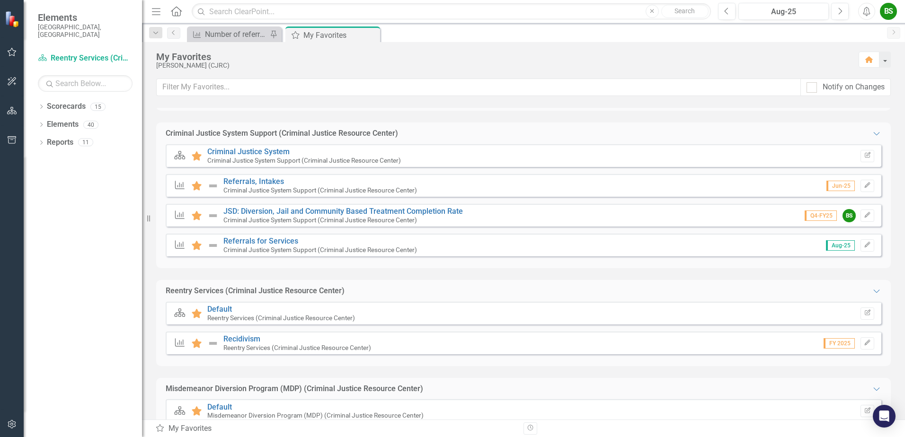
scroll to position [189, 0]
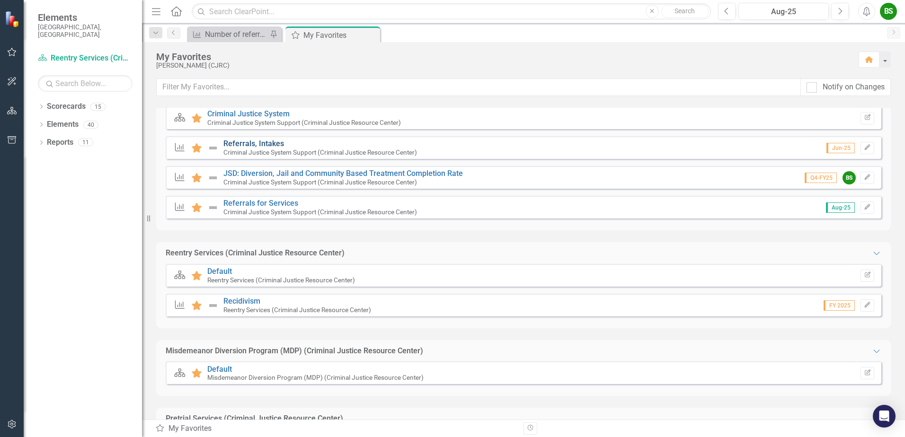
click at [264, 141] on link "Referrals, Intakes" at bounding box center [253, 143] width 61 height 9
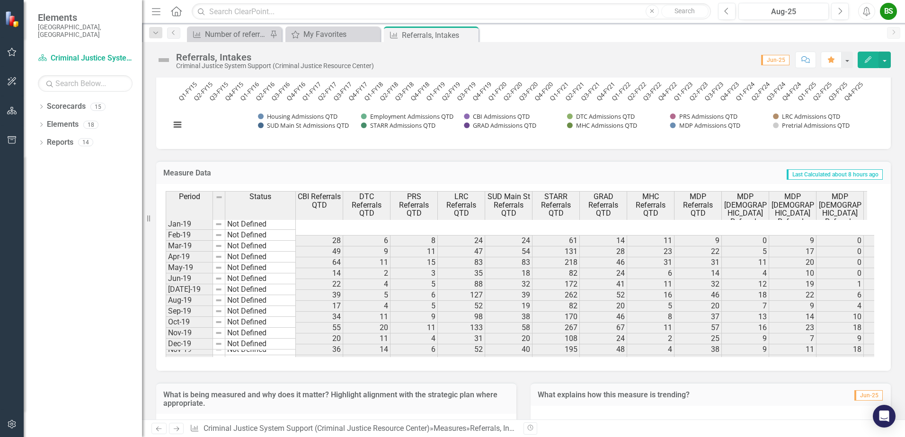
scroll to position [824, 0]
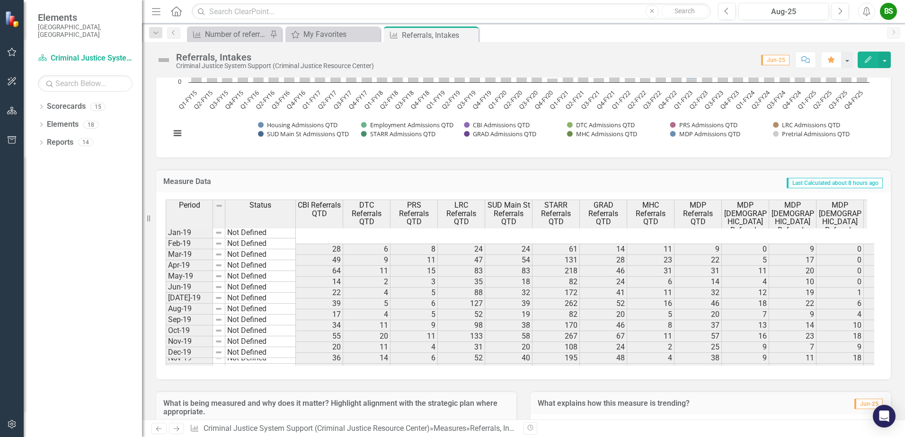
click at [886, 14] on div "BS" at bounding box center [888, 11] width 17 height 17
click at [886, 58] on button "button" at bounding box center [884, 60] width 12 height 17
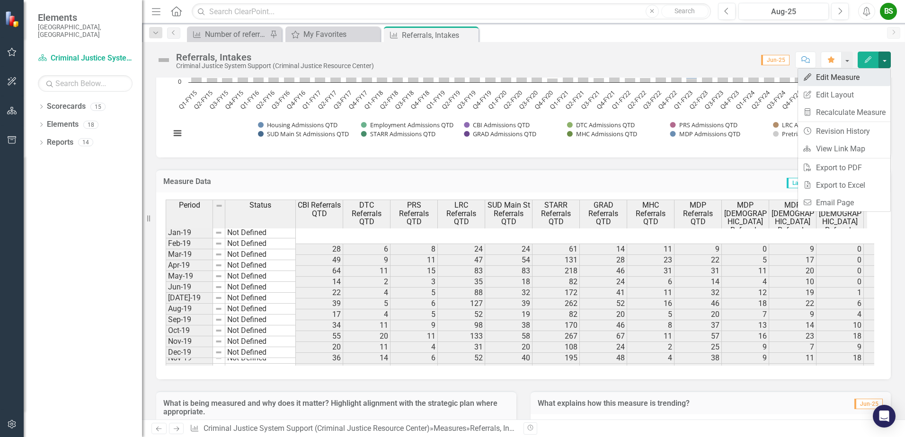
click at [836, 79] on link "Edit Edit Measure" at bounding box center [844, 78] width 92 height 18
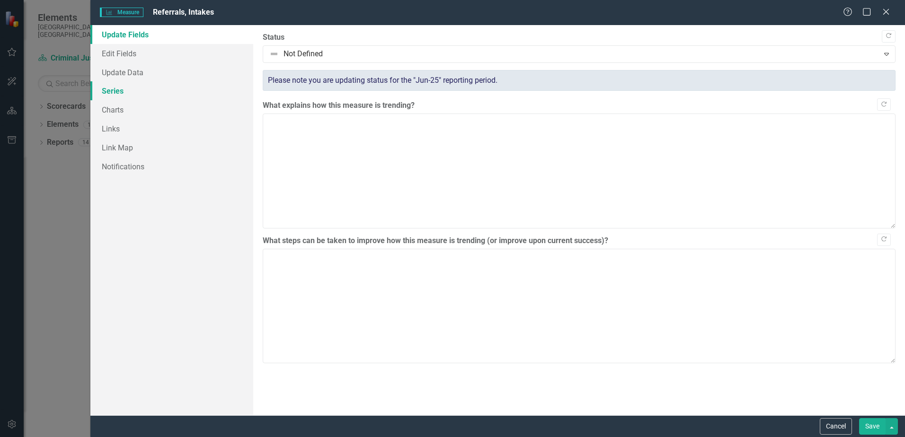
click at [115, 91] on link "Series" at bounding box center [171, 90] width 163 height 19
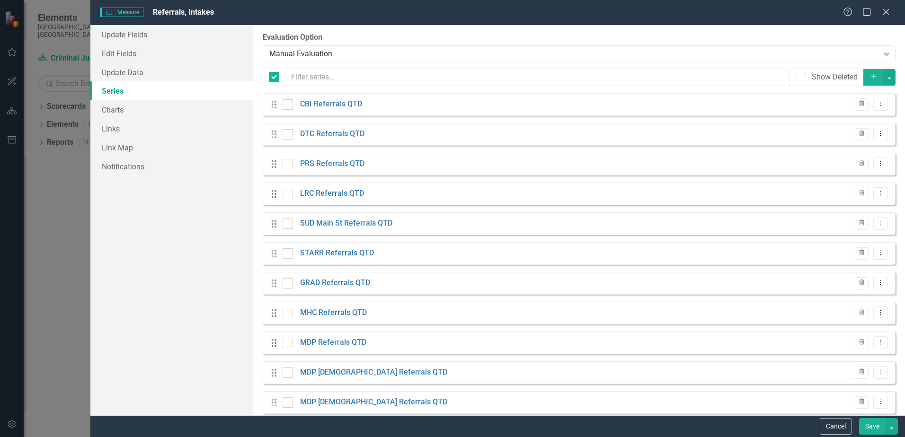
checkbox input "false"
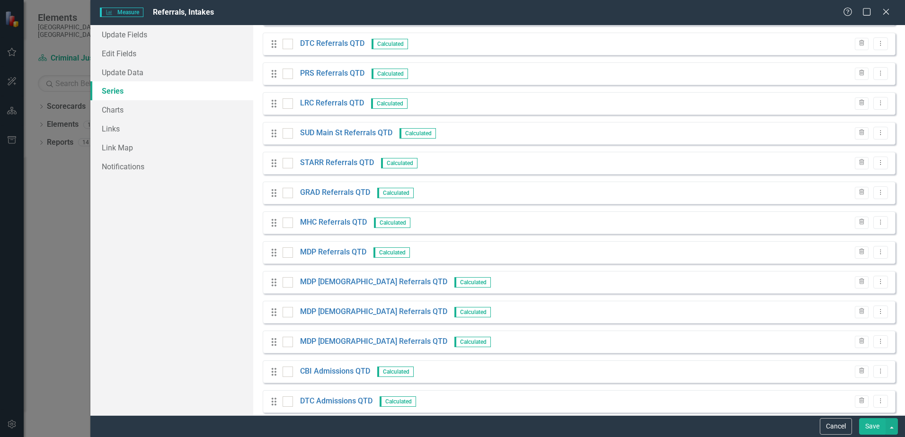
scroll to position [95, 0]
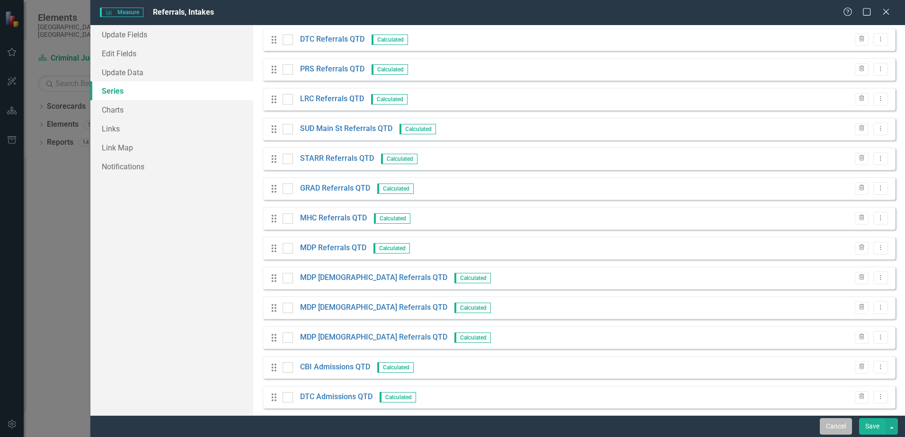
click at [844, 424] on button "Cancel" at bounding box center [836, 426] width 32 height 17
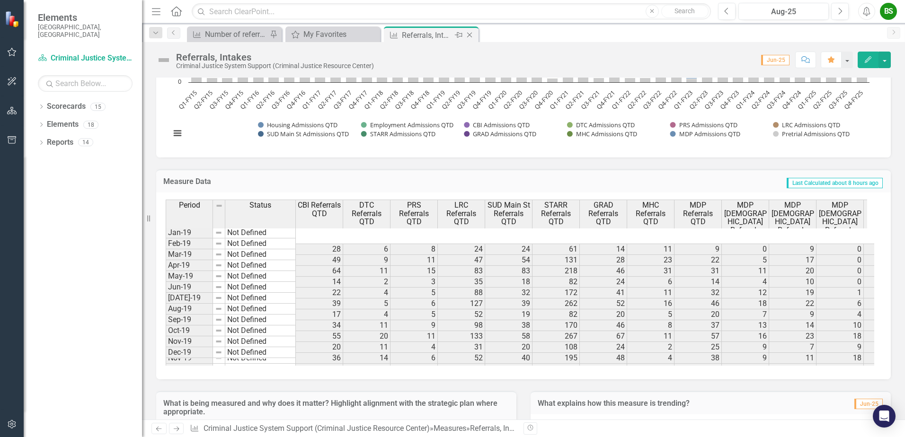
click at [469, 33] on icon "Close" at bounding box center [469, 35] width 9 height 8
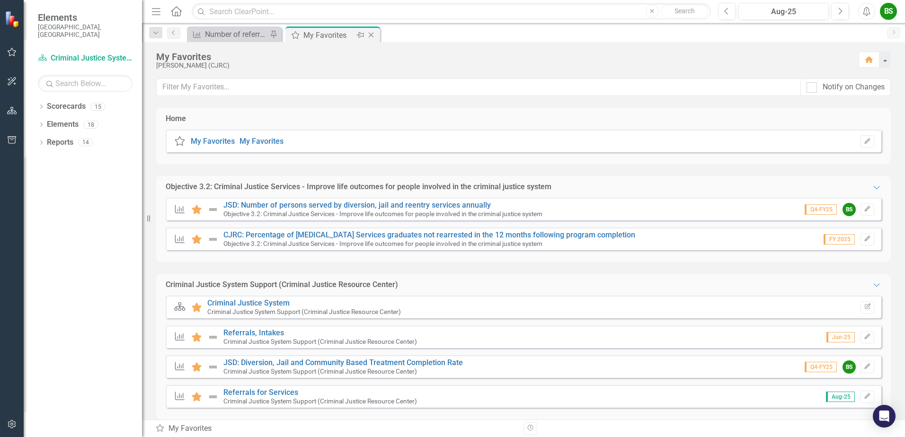
click at [332, 34] on div "My Favorites" at bounding box center [328, 35] width 51 height 12
click at [477, 206] on link "JSD: Number of persons served by diversion, jail and reentry services annually" at bounding box center [356, 205] width 267 height 9
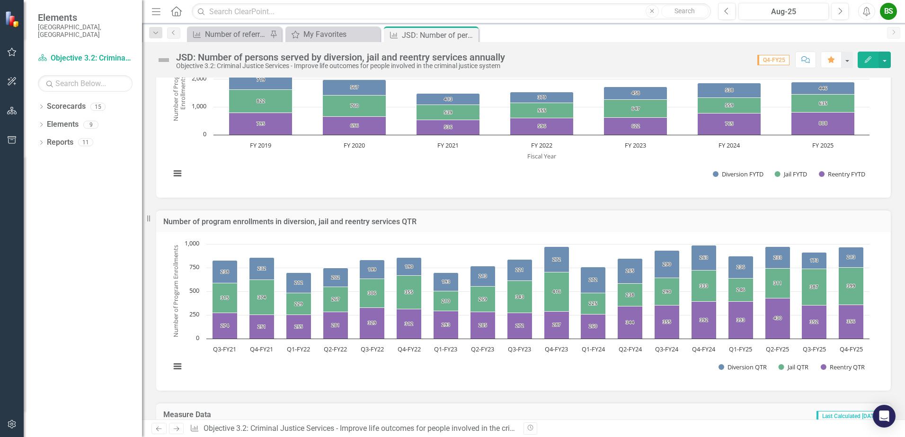
scroll to position [186, 0]
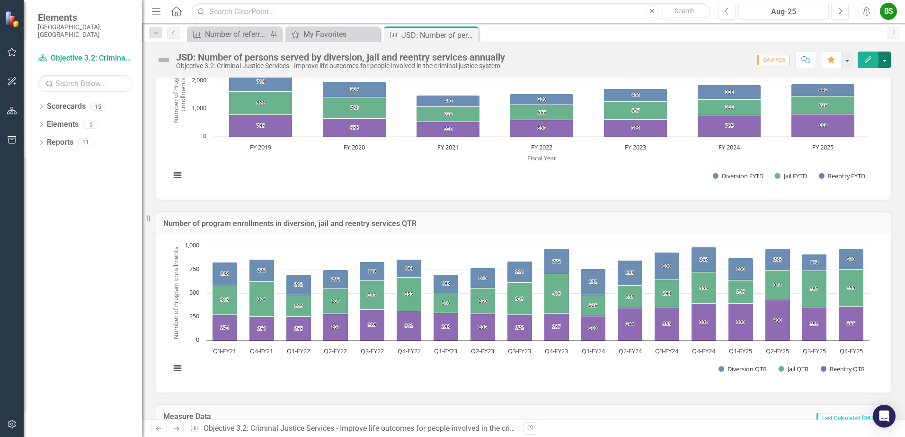
click at [886, 56] on button "button" at bounding box center [884, 60] width 12 height 17
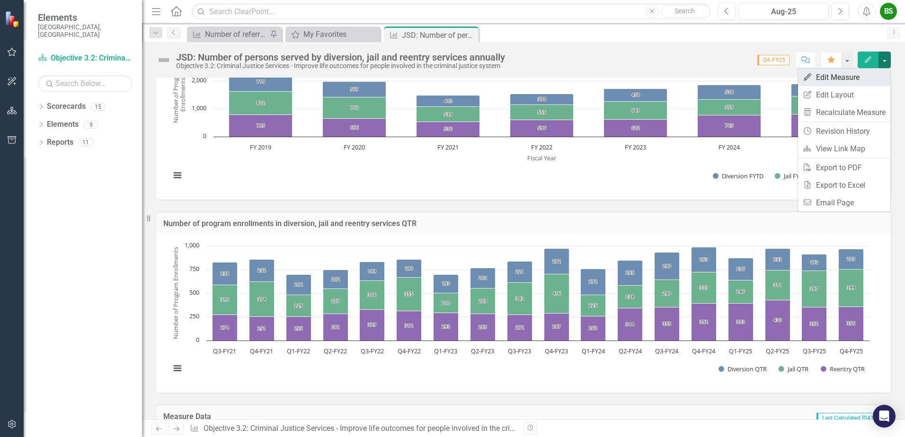
click at [830, 73] on link "Edit Edit Measure" at bounding box center [844, 78] width 92 height 18
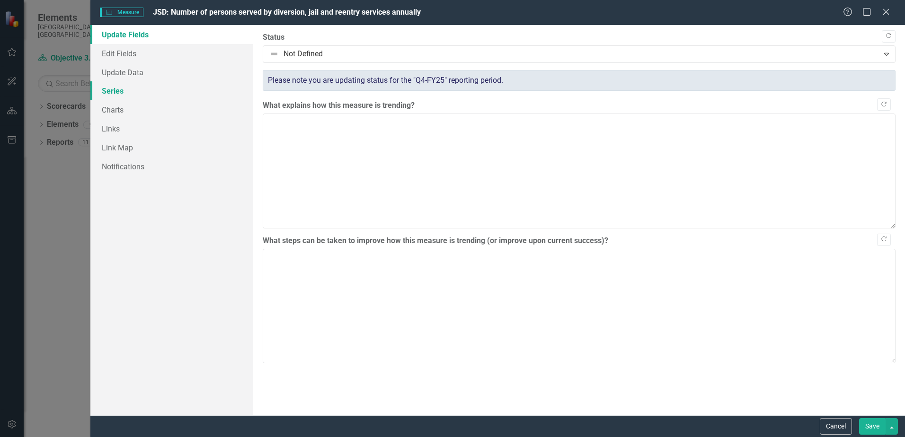
click at [115, 90] on link "Series" at bounding box center [171, 90] width 163 height 19
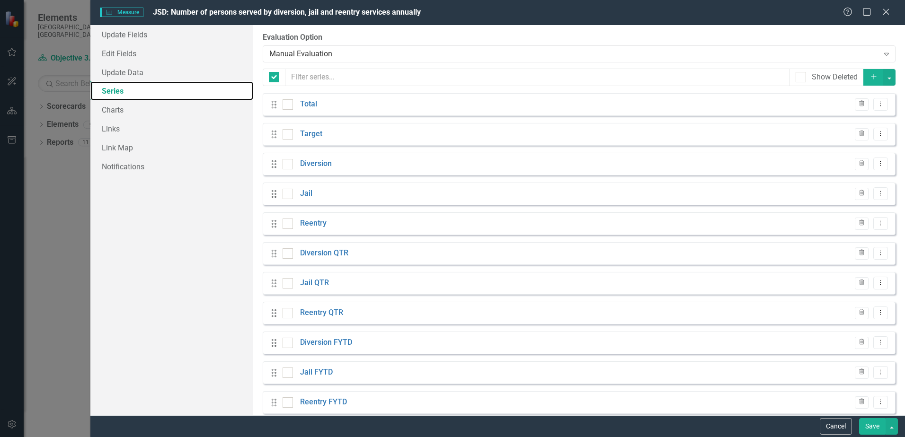
checkbox input "false"
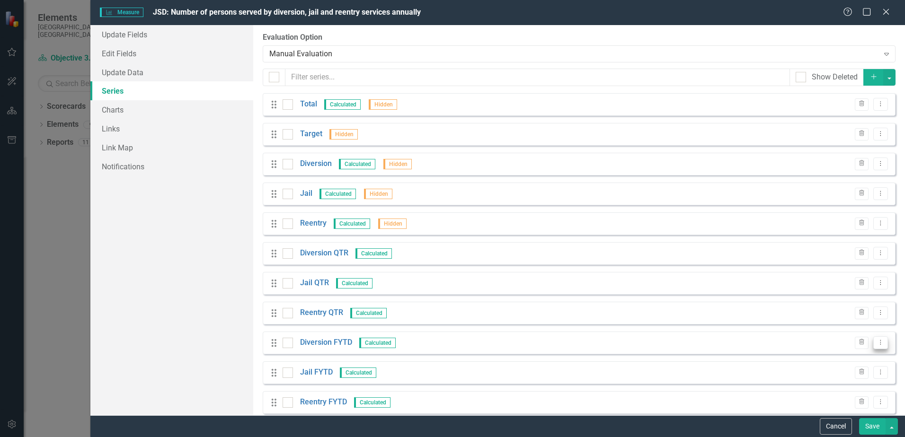
click at [877, 344] on icon "Dropdown Menu" at bounding box center [881, 342] width 8 height 6
click at [831, 356] on link "Edit Edit Measure Series" at bounding box center [826, 359] width 107 height 18
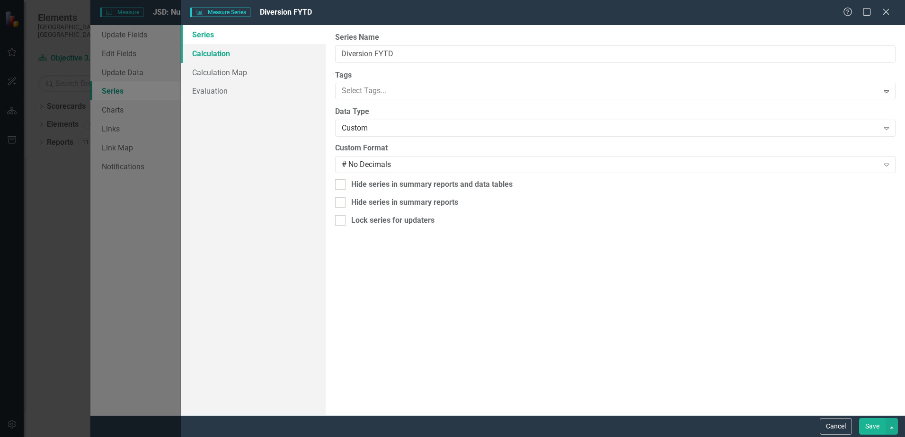
click at [220, 53] on link "Calculation" at bounding box center [253, 53] width 145 height 19
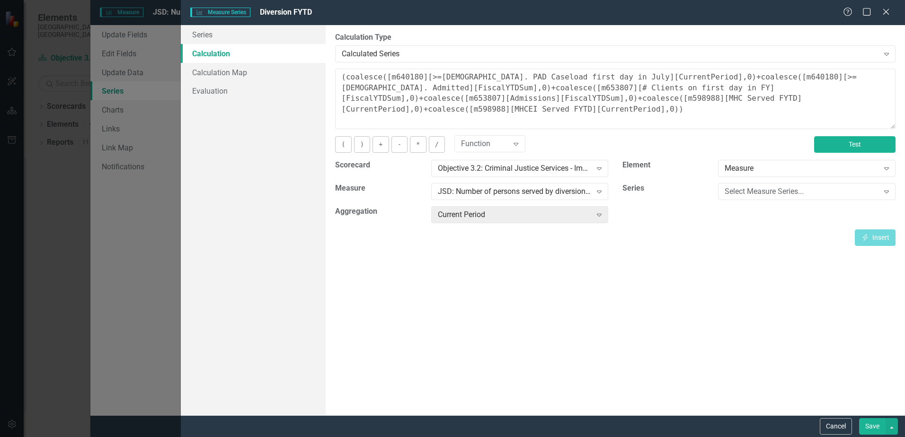
click at [852, 148] on button "Test" at bounding box center [854, 144] width 81 height 17
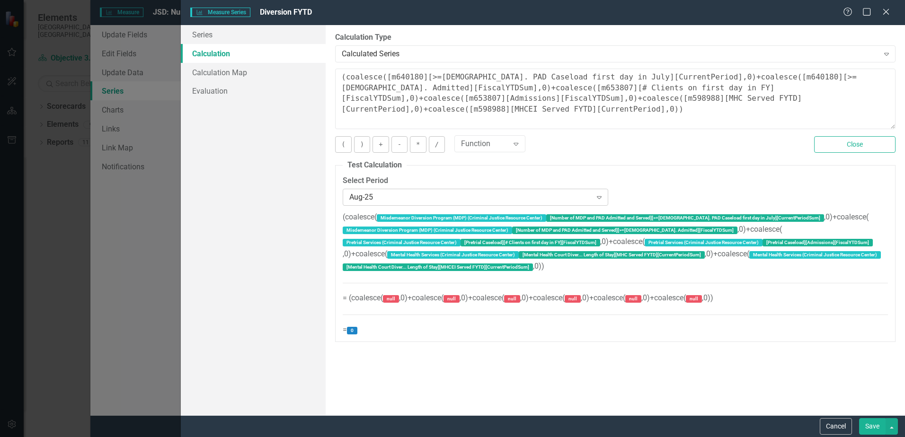
click at [482, 198] on div "Aug-25" at bounding box center [470, 197] width 242 height 11
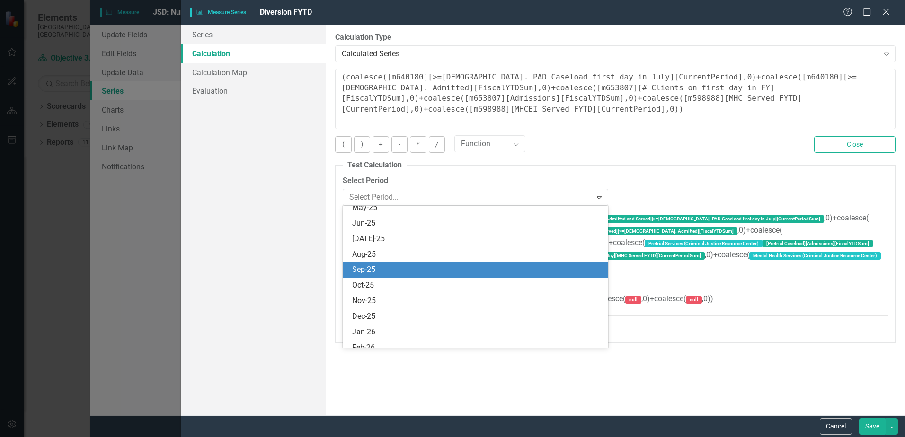
scroll to position [2672, 0]
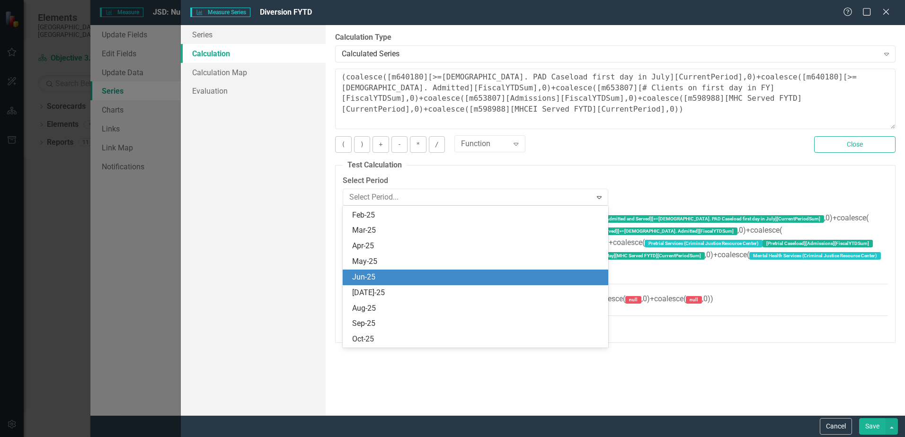
click at [364, 278] on div "Jun-25" at bounding box center [477, 277] width 250 height 11
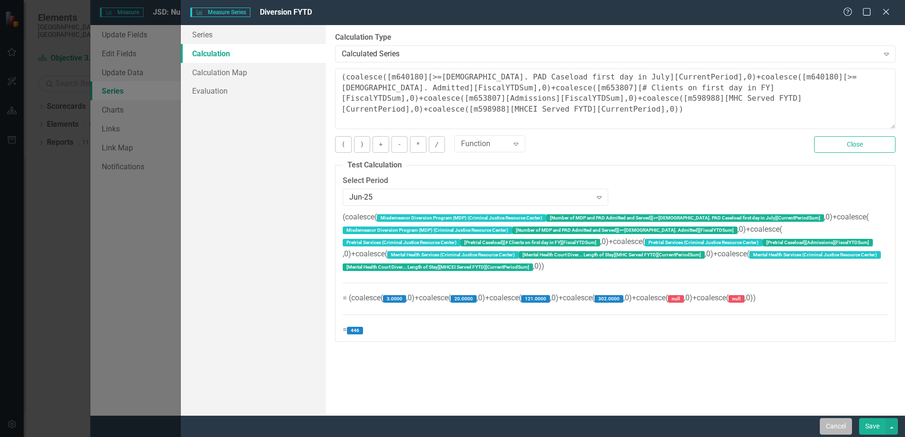
click at [840, 425] on button "Cancel" at bounding box center [836, 426] width 32 height 17
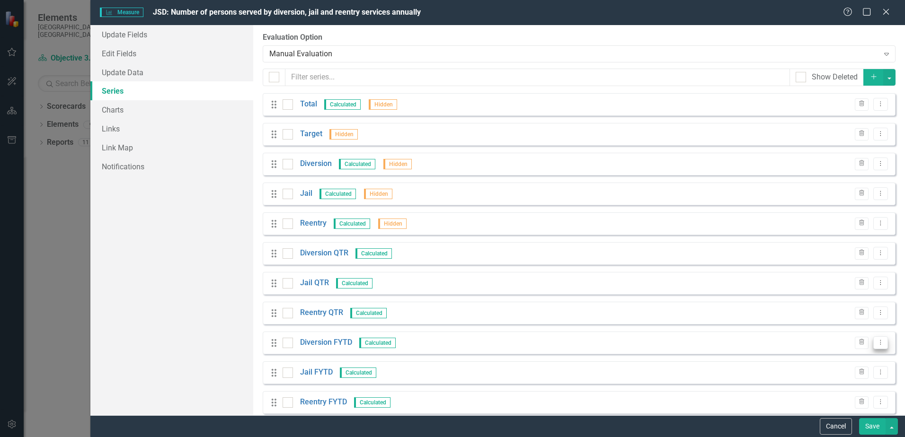
click at [875, 346] on button "Dropdown Menu" at bounding box center [880, 343] width 15 height 13
click at [813, 353] on link "Edit Edit Measure Series" at bounding box center [826, 359] width 107 height 18
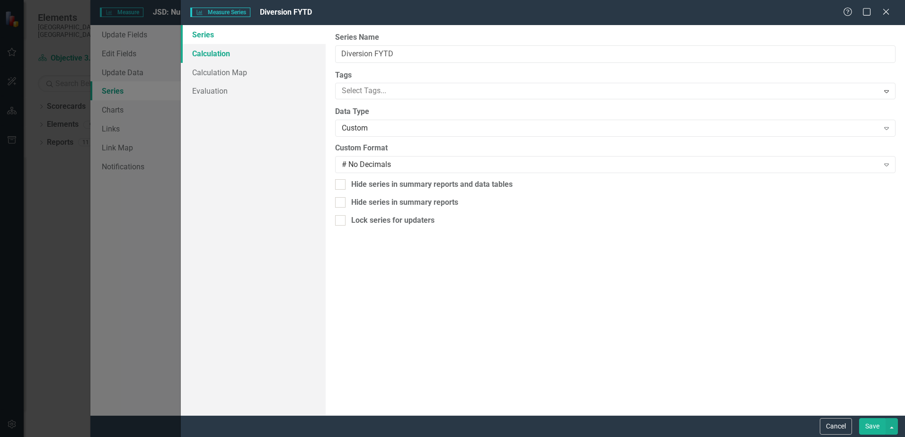
click at [215, 53] on link "Calculation" at bounding box center [253, 53] width 145 height 19
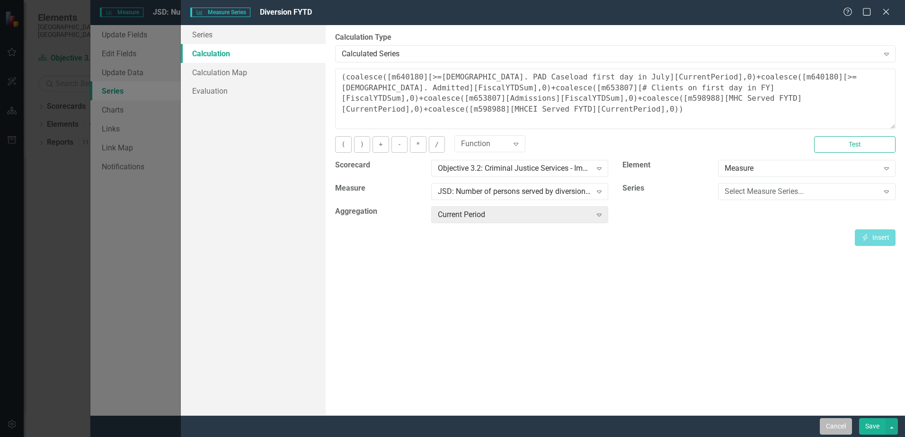
click at [837, 425] on button "Cancel" at bounding box center [836, 426] width 32 height 17
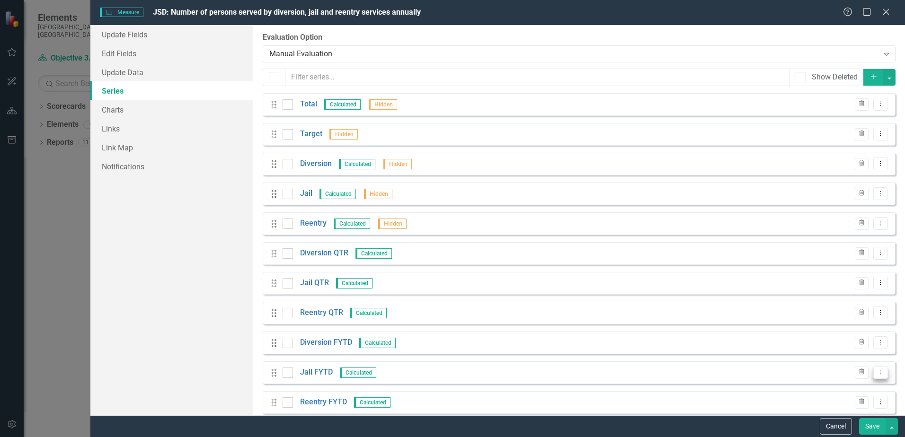
click at [877, 371] on icon "Dropdown Menu" at bounding box center [881, 372] width 8 height 6
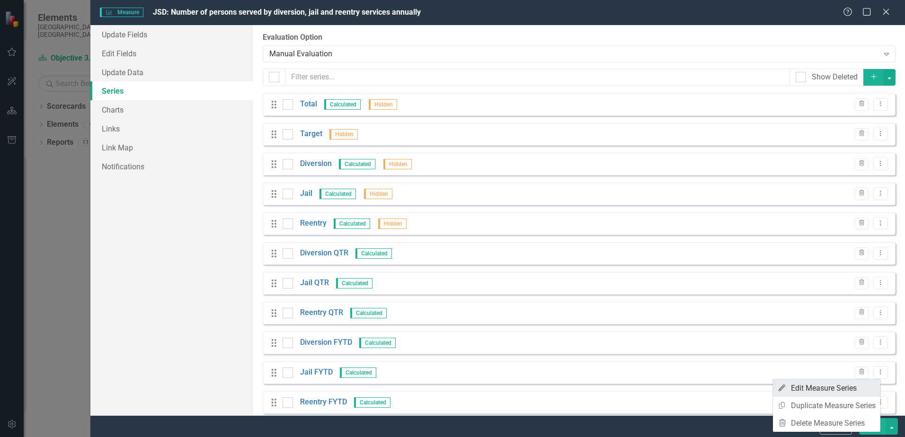
click at [824, 392] on link "Edit Edit Measure Series" at bounding box center [826, 389] width 107 height 18
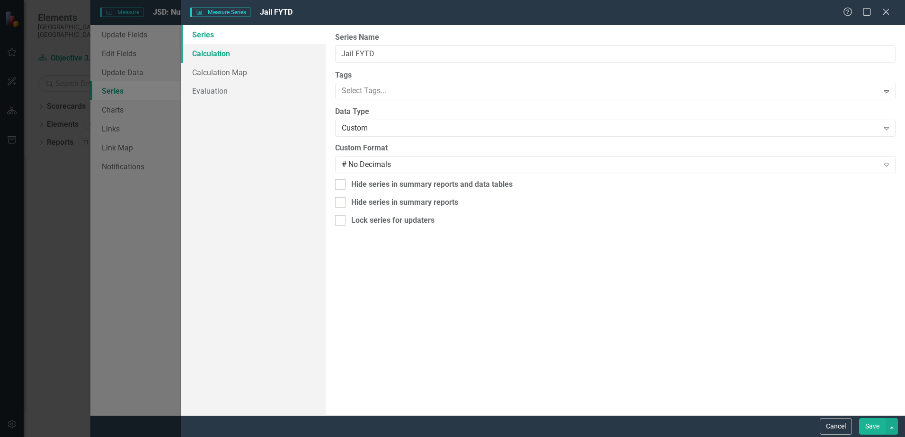
click at [203, 54] on link "Calculation" at bounding box center [253, 53] width 145 height 19
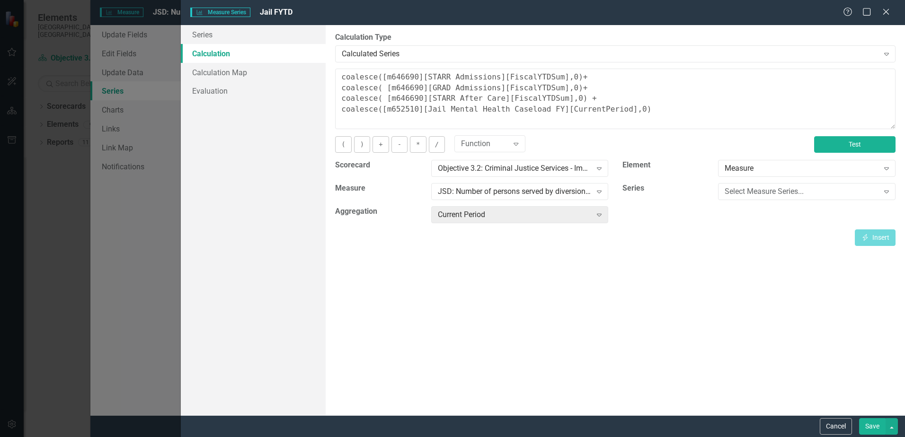
click at [873, 147] on button "Test" at bounding box center [854, 144] width 81 height 17
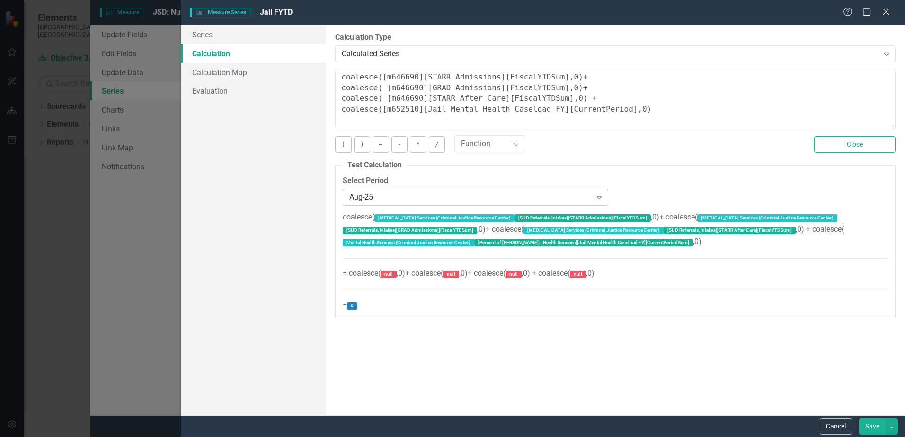
click at [402, 190] on div "Aug-25 Expand" at bounding box center [476, 197] width 266 height 17
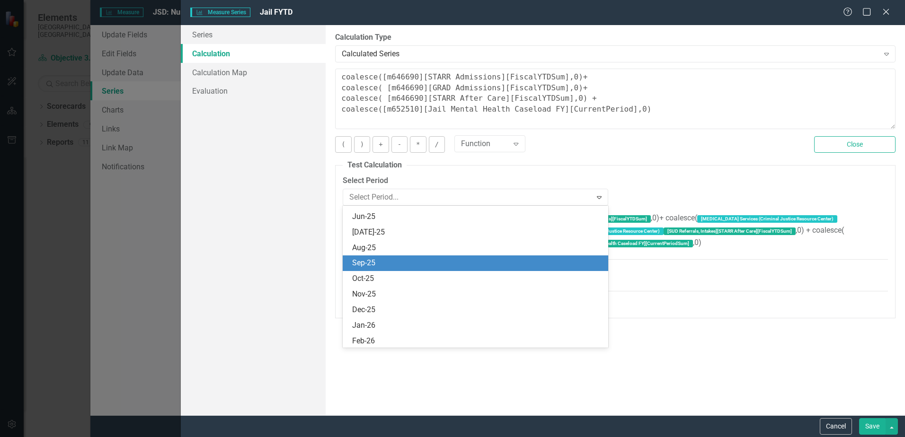
scroll to position [2720, 0]
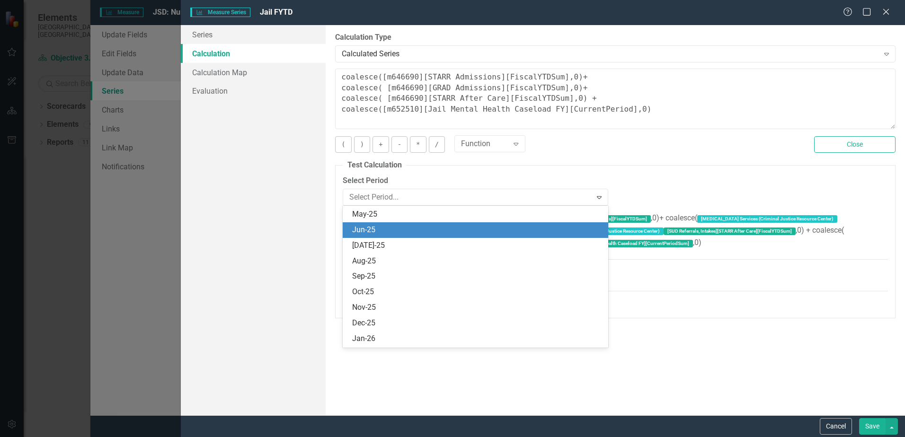
click at [380, 226] on div "Jun-25" at bounding box center [477, 230] width 250 height 11
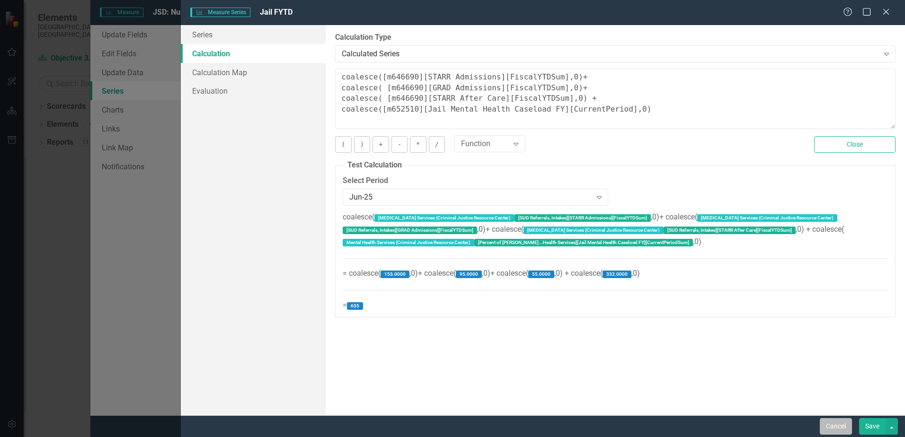
click at [829, 428] on button "Cancel" at bounding box center [836, 426] width 32 height 17
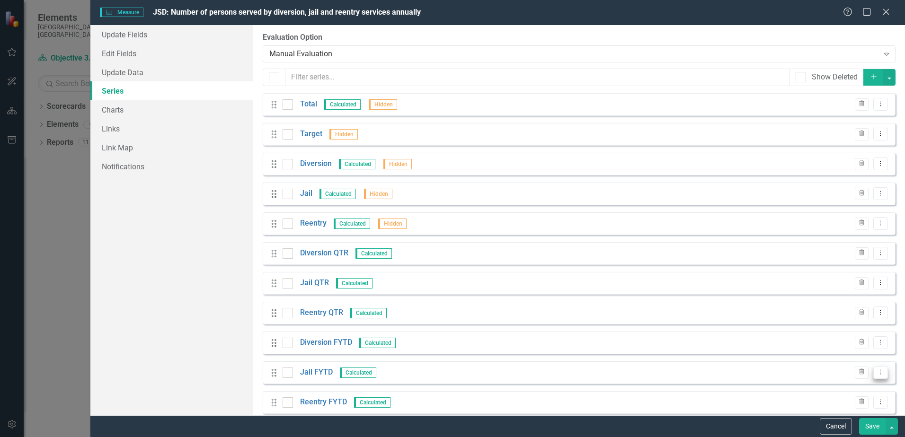
click at [877, 374] on icon "Dropdown Menu" at bounding box center [881, 372] width 8 height 6
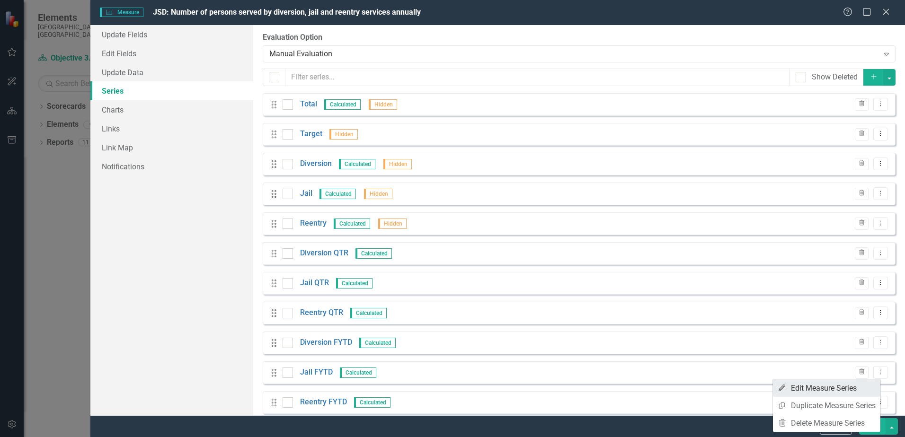
click at [853, 389] on link "Edit Edit Measure Series" at bounding box center [826, 389] width 107 height 18
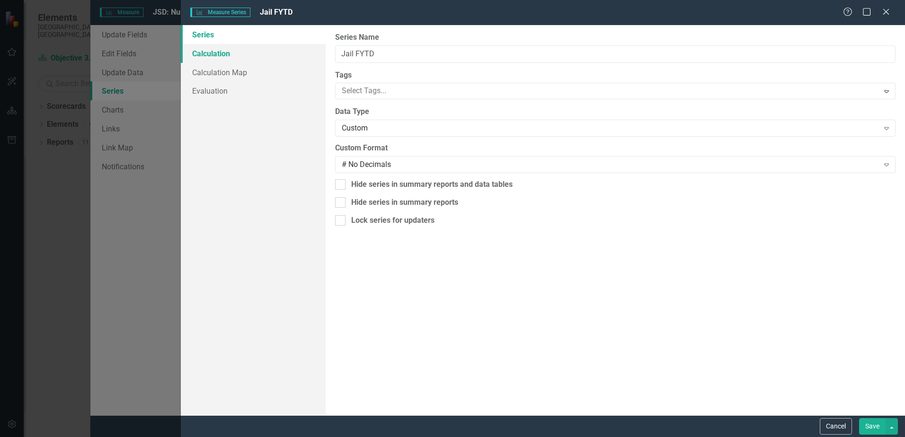
click at [211, 51] on link "Calculation" at bounding box center [253, 53] width 145 height 19
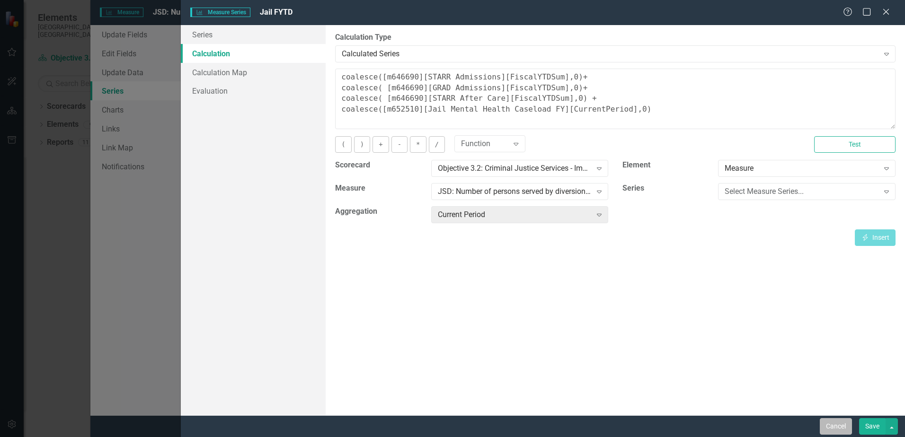
click at [839, 427] on button "Cancel" at bounding box center [836, 426] width 32 height 17
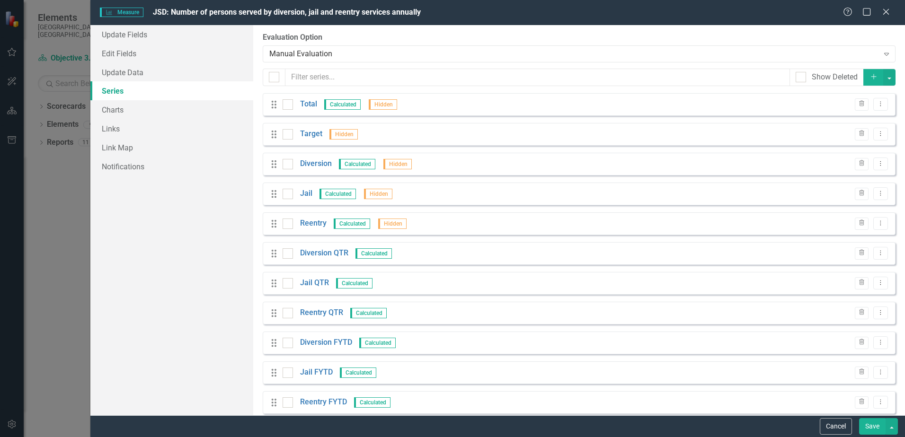
scroll to position [95, 0]
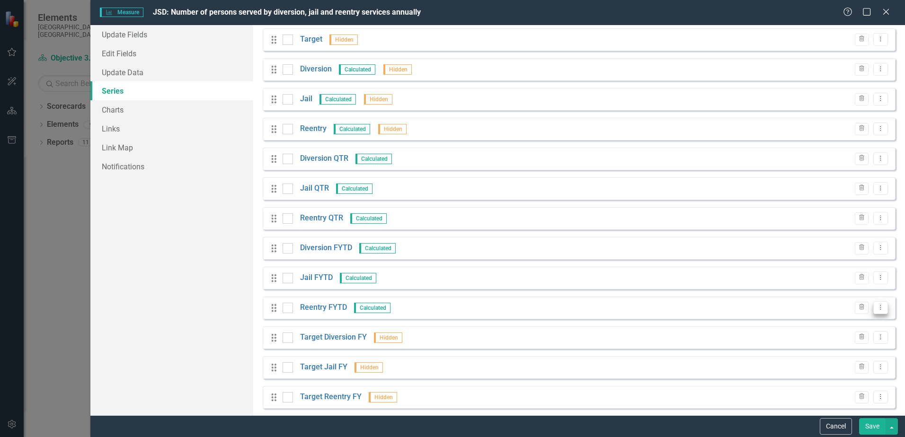
click at [878, 309] on button "Dropdown Menu" at bounding box center [880, 308] width 15 height 13
click at [834, 323] on link "Edit Edit Measure Series" at bounding box center [826, 324] width 107 height 18
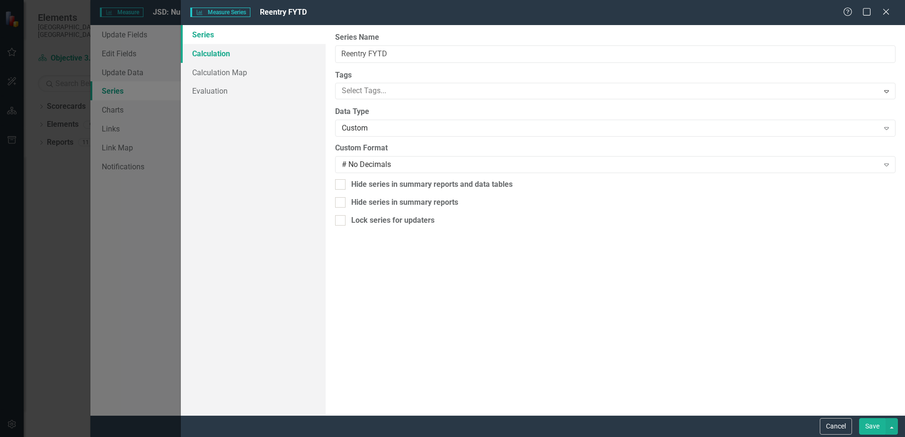
click at [219, 55] on link "Calculation" at bounding box center [253, 53] width 145 height 19
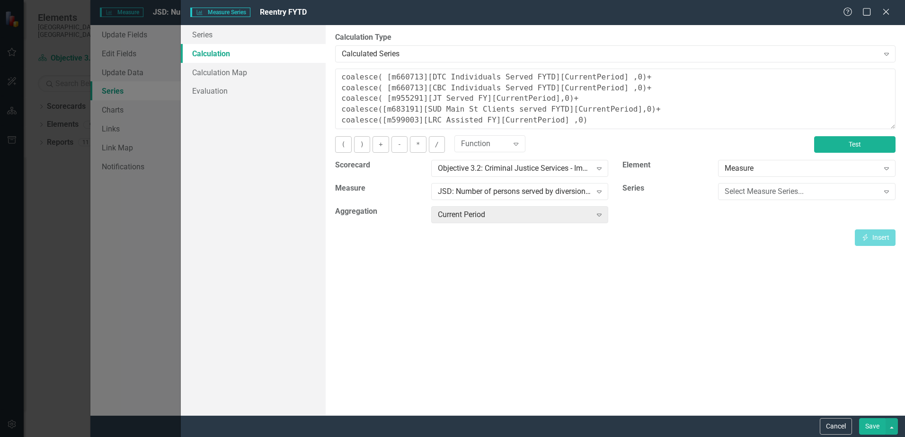
click at [873, 140] on button "Test" at bounding box center [854, 144] width 81 height 17
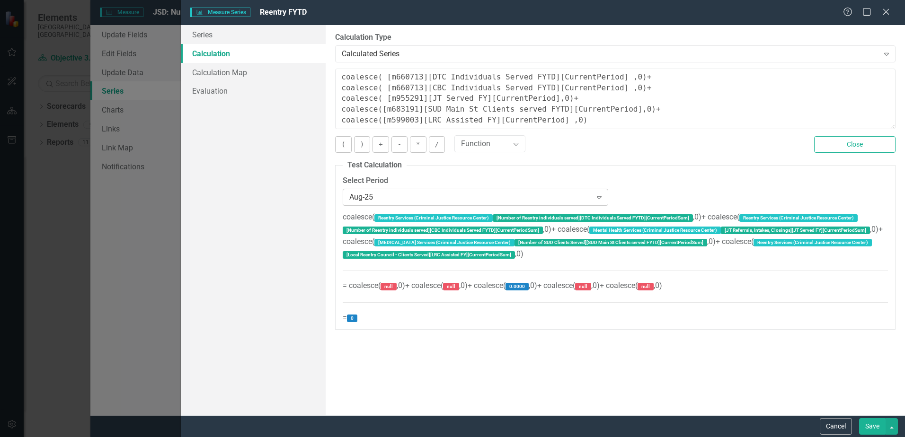
click at [479, 197] on div "Aug-25" at bounding box center [470, 197] width 242 height 11
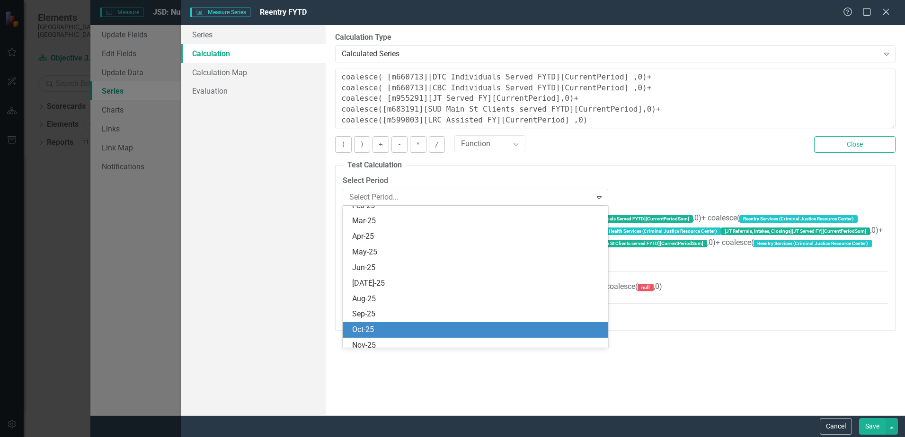
scroll to position [2672, 0]
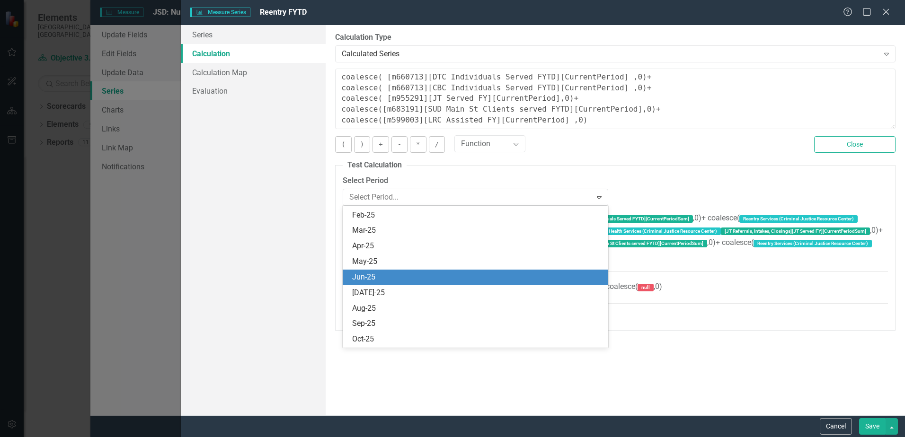
click at [404, 273] on div "Jun-25" at bounding box center [477, 277] width 250 height 11
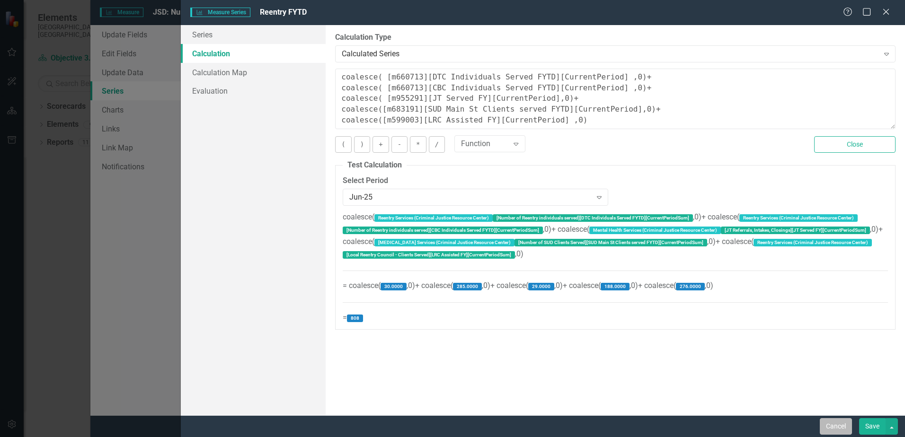
click at [844, 426] on button "Cancel" at bounding box center [836, 426] width 32 height 17
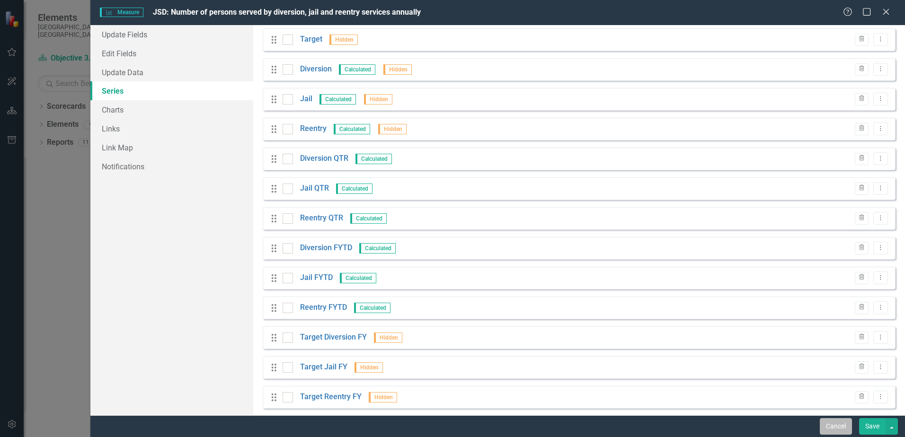
click at [838, 422] on button "Cancel" at bounding box center [836, 426] width 32 height 17
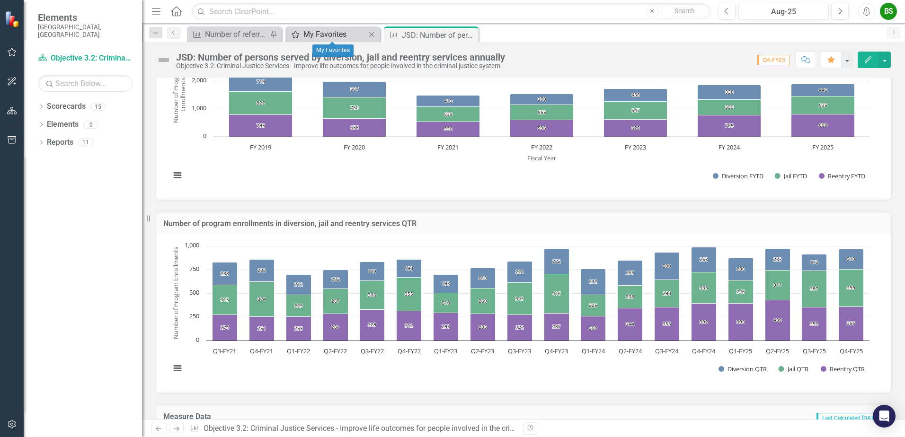
click at [313, 36] on div "My Favorites" at bounding box center [334, 34] width 62 height 12
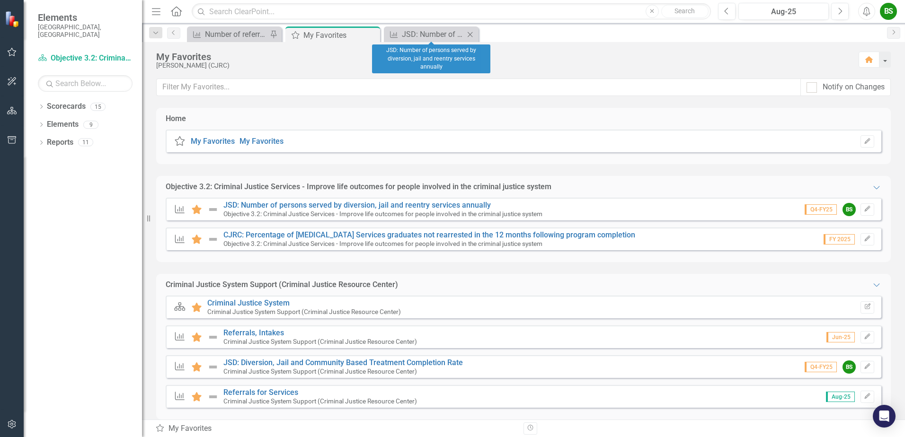
click at [474, 37] on icon "Close" at bounding box center [469, 35] width 9 height 8
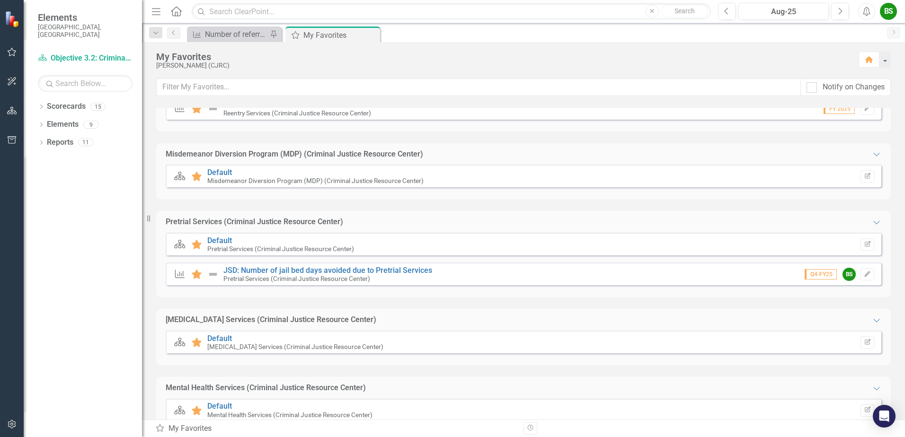
scroll to position [471, 0]
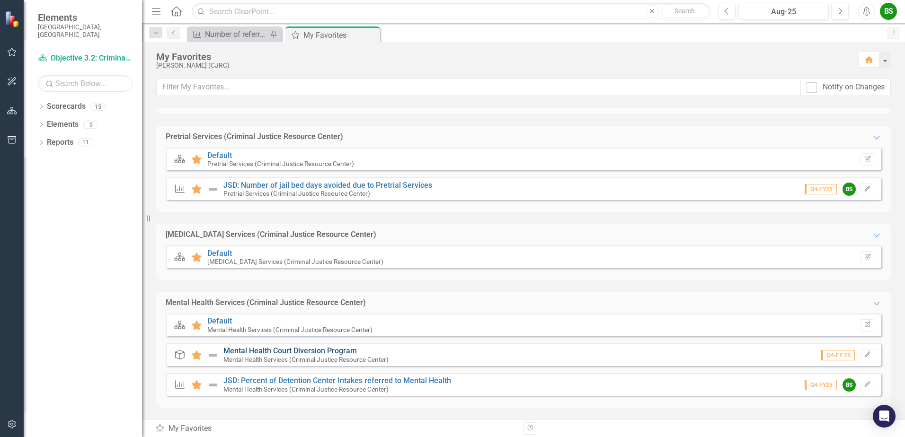
click at [257, 353] on link "Mental Health Court Diversion Program" at bounding box center [289, 350] width 133 height 9
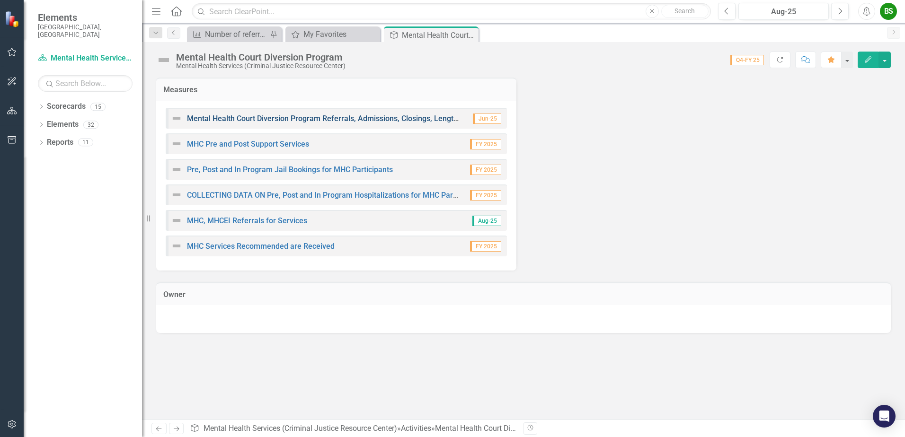
click at [399, 118] on link "Mental Health Court Diversion Program Referrals, Admissions, Closings, Length o…" at bounding box center [335, 118] width 297 height 9
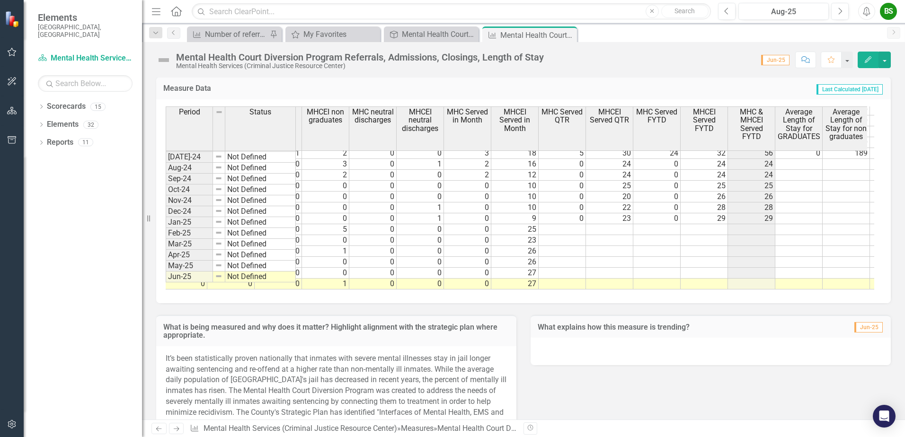
click at [883, 17] on div "BS" at bounding box center [888, 11] width 17 height 17
click at [858, 122] on link "Logout Log Out" at bounding box center [859, 120] width 75 height 18
